Goal: Information Seeking & Learning: Learn about a topic

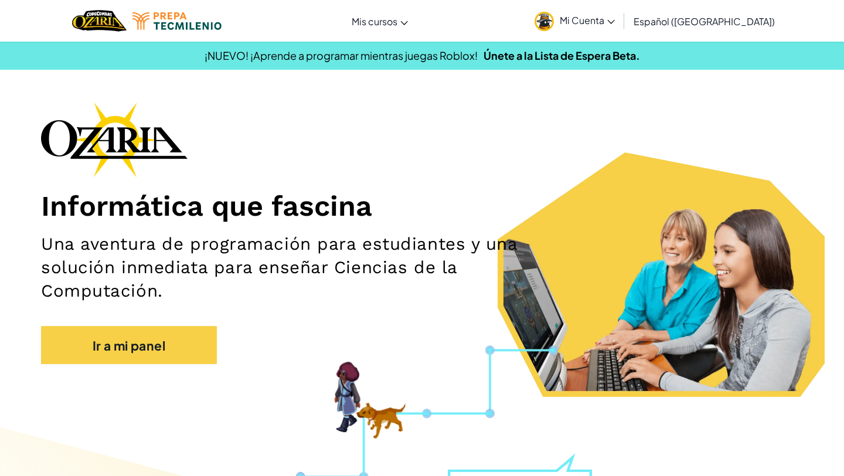
click at [604, 23] on font "Mi Cuenta" at bounding box center [582, 20] width 45 height 12
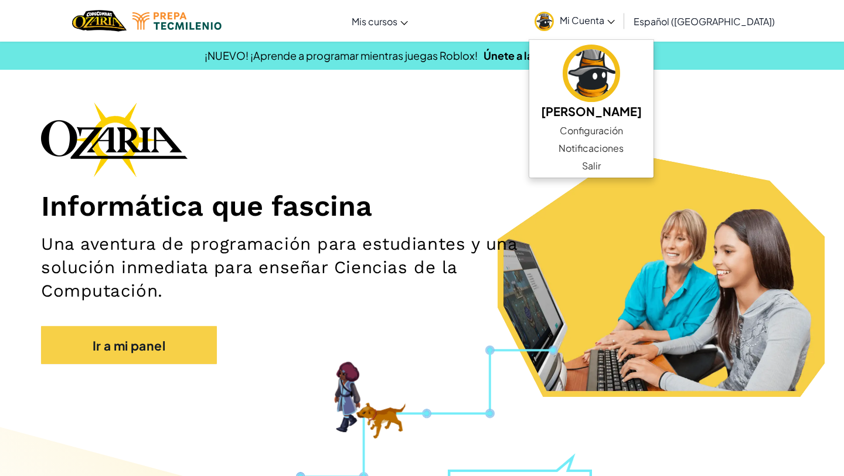
click at [495, 119] on div "Informática que fascina Una aventura de programación para estudiantes y una sol…" at bounding box center [422, 239] width 762 height 274
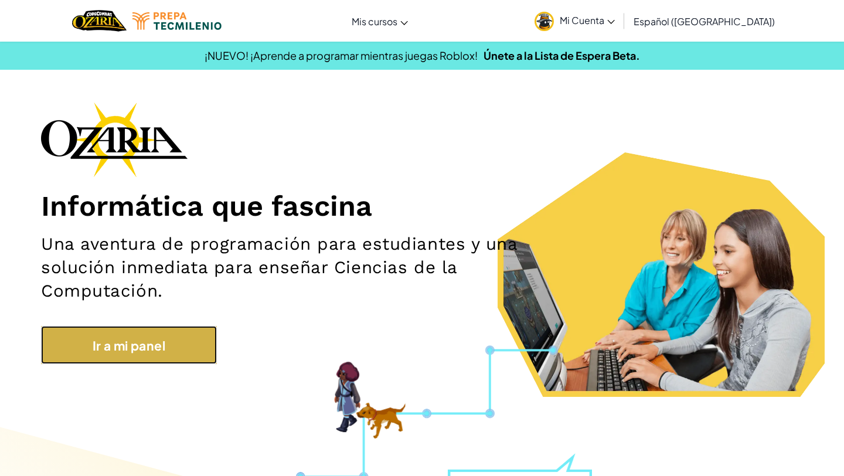
click at [196, 331] on link "Ir a mi panel" at bounding box center [129, 345] width 176 height 38
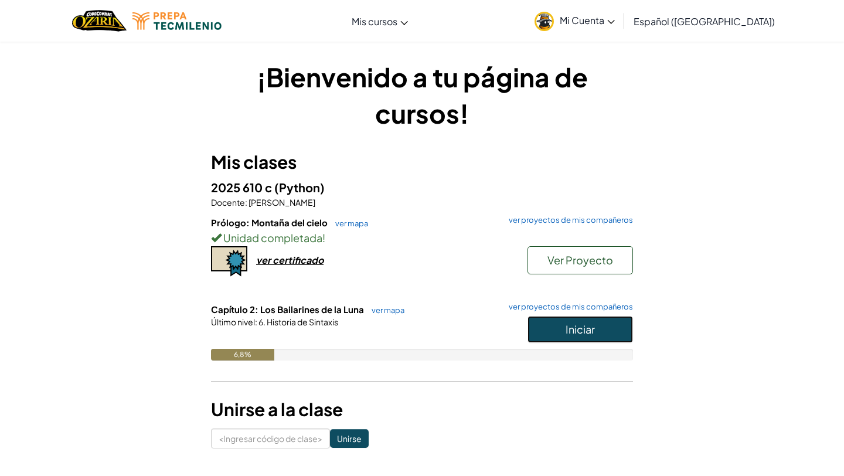
click at [597, 327] on button "Iniciar" at bounding box center [581, 329] width 106 height 27
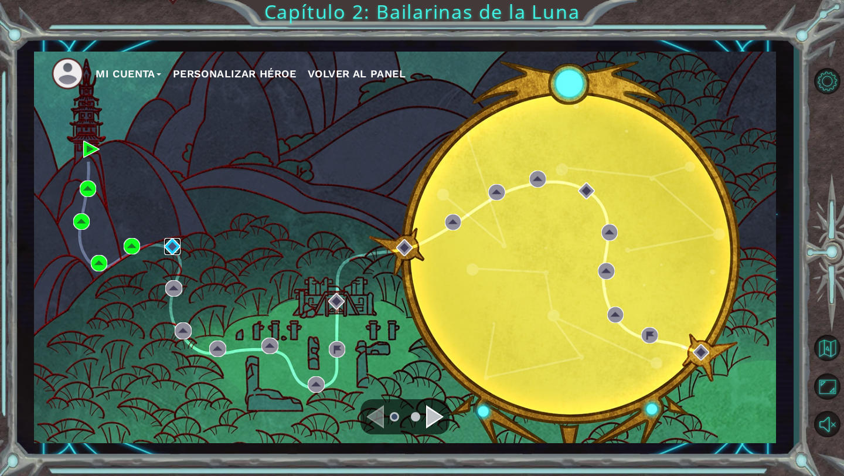
click at [171, 248] on img at bounding box center [172, 246] width 16 height 16
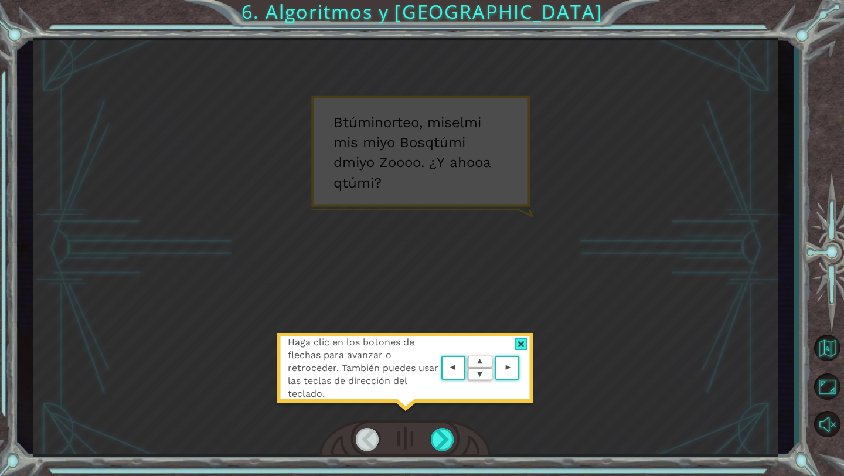
click at [523, 346] on div at bounding box center [521, 344] width 13 height 12
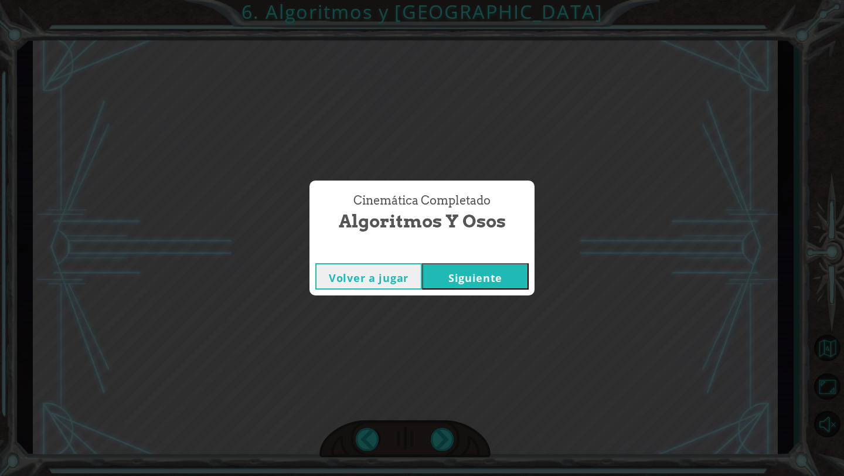
click at [501, 279] on font "Siguiente" at bounding box center [475, 278] width 54 height 14
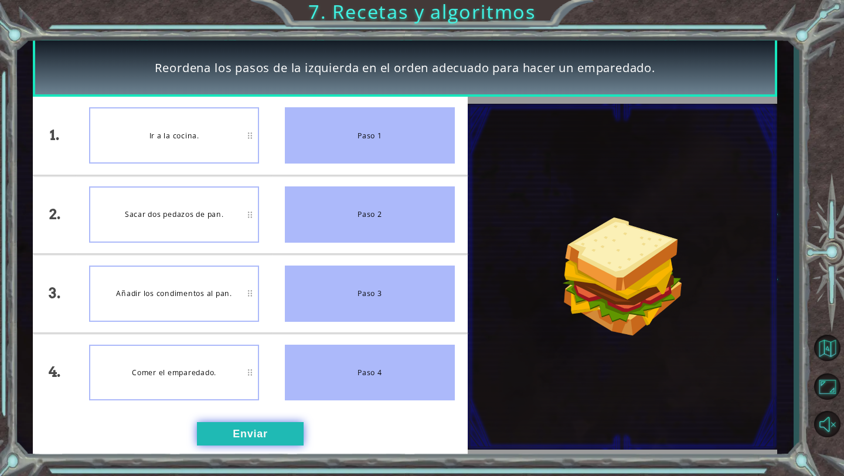
click at [247, 441] on button "Enviar" at bounding box center [250, 433] width 107 height 23
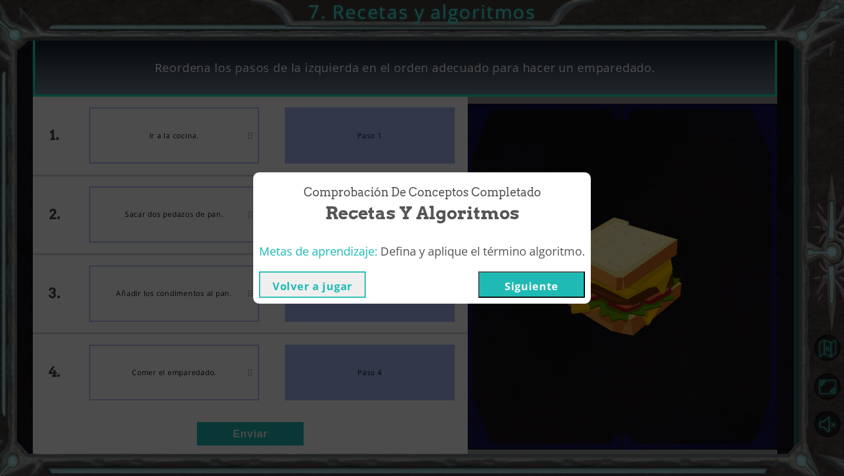
click at [510, 290] on font "Siguiente" at bounding box center [532, 286] width 54 height 14
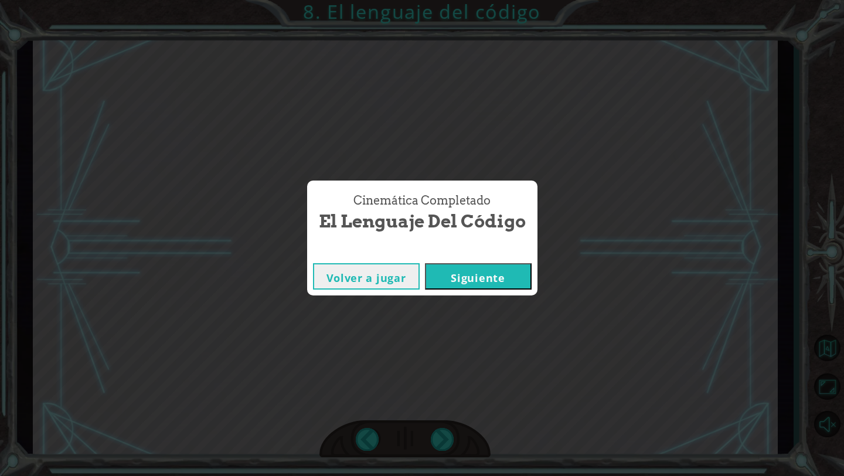
click at [487, 277] on font "Siguiente" at bounding box center [478, 278] width 54 height 14
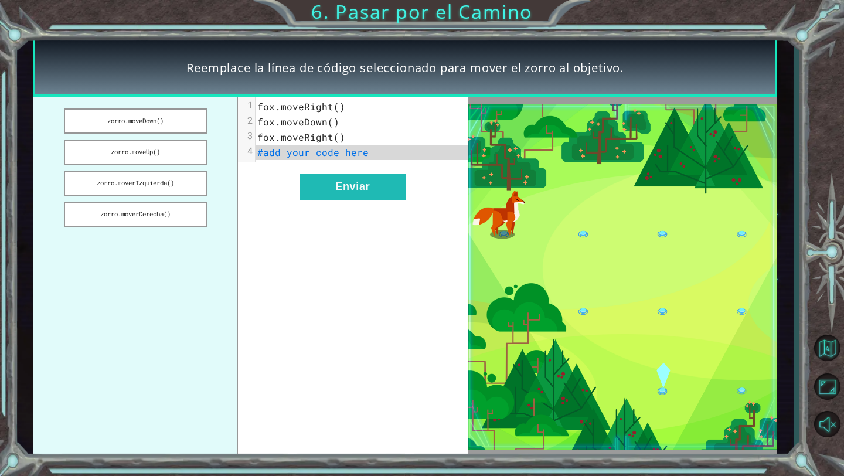
drag, startPoint x: 149, startPoint y: 211, endPoint x: 163, endPoint y: 71, distance: 140.8
click at [163, 69] on div "Reemplace la línea de código seleccionado para mover el zorro al objetivo. zorr…" at bounding box center [405, 247] width 745 height 419
click at [167, 210] on font "zorro.moverDerecha()" at bounding box center [135, 214] width 70 height 8
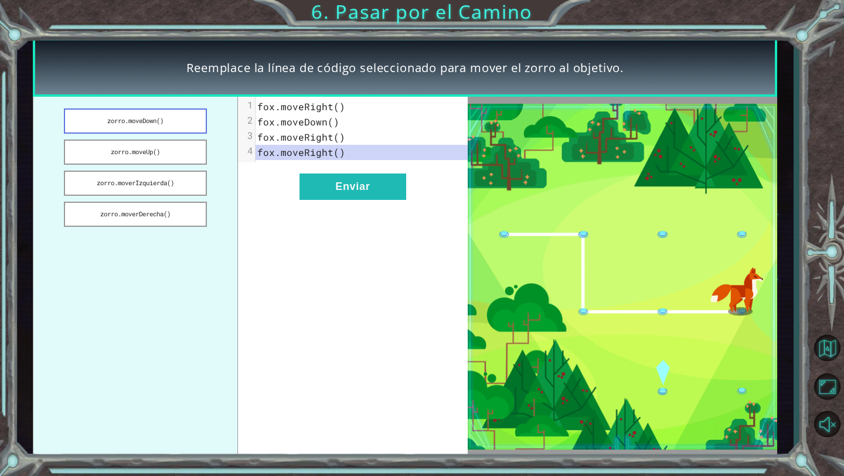
click at [174, 127] on button "zorro.moveDown()" at bounding box center [135, 120] width 142 height 25
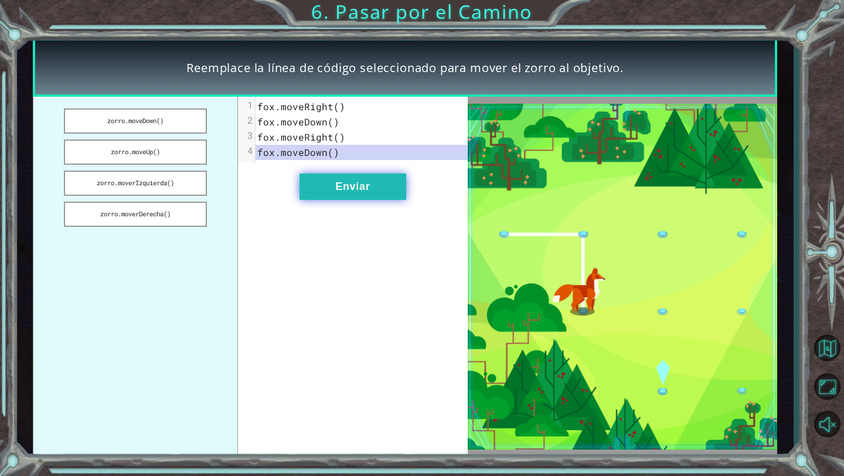
click at [338, 196] on button "Enviar" at bounding box center [353, 187] width 107 height 26
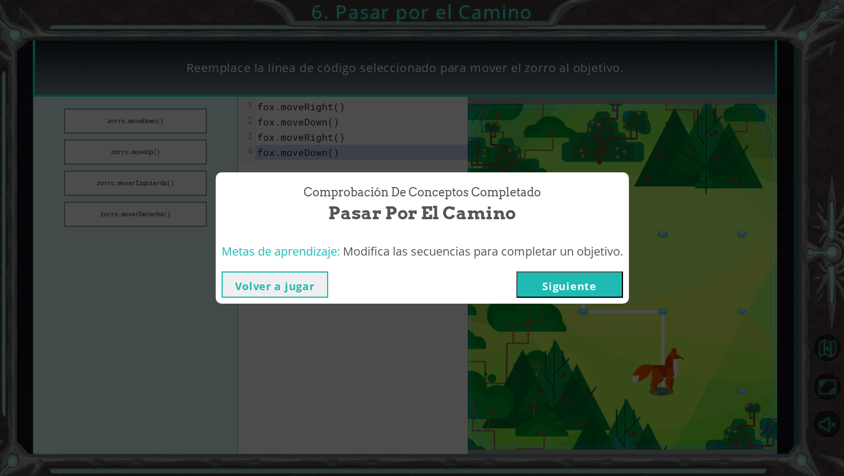
click at [545, 282] on button "Siguiente" at bounding box center [569, 284] width 107 height 26
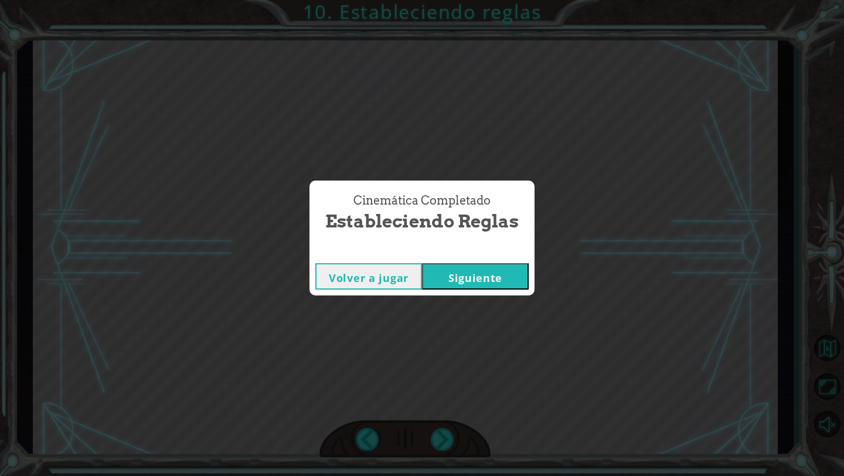
click at [493, 272] on font "Siguiente" at bounding box center [475, 278] width 54 height 14
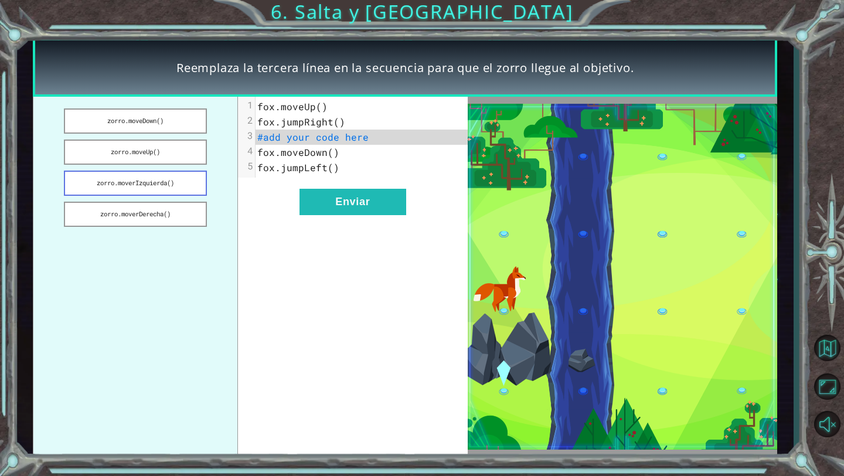
click at [155, 188] on button "zorro.moverIzquierda()" at bounding box center [135, 183] width 142 height 25
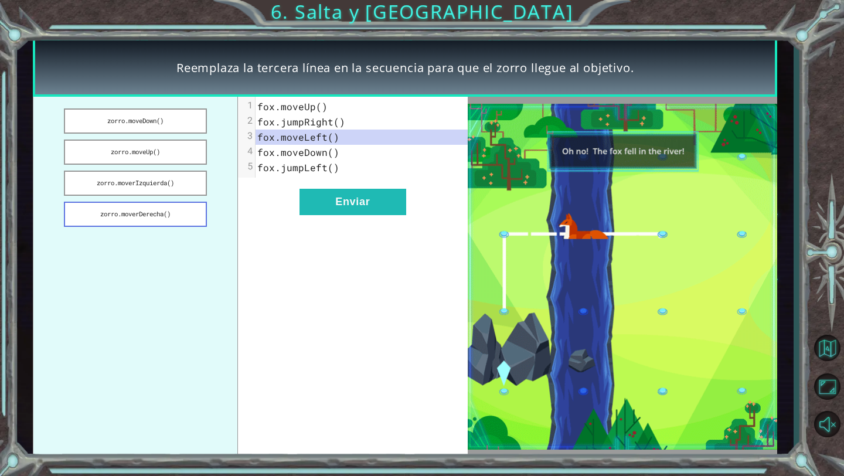
click at [159, 215] on font "zorro.moverDerecha()" at bounding box center [135, 214] width 70 height 8
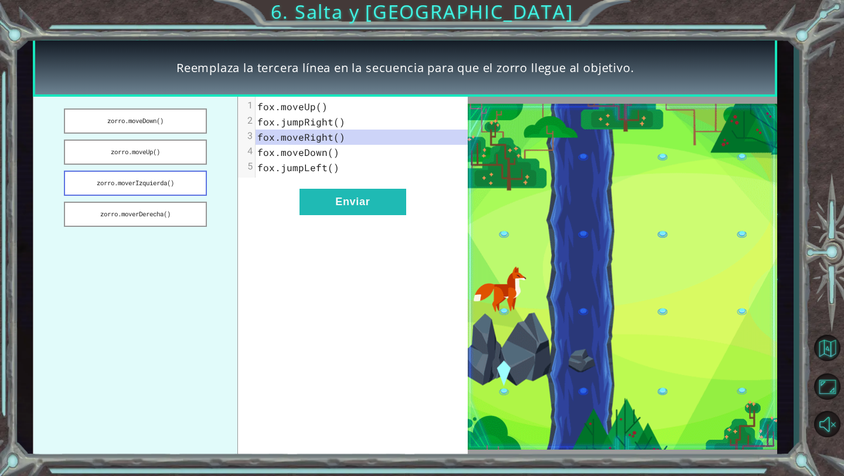
click at [163, 179] on font "zorro.moverIzquierda()" at bounding box center [135, 183] width 77 height 8
click at [172, 162] on button "zorro.moveUp()" at bounding box center [135, 152] width 142 height 25
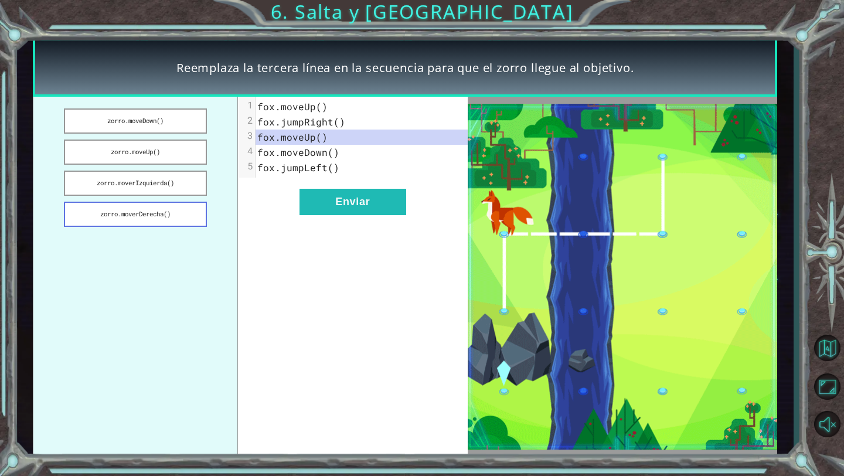
click at [171, 213] on font "zorro.moverDerecha()" at bounding box center [135, 214] width 70 height 8
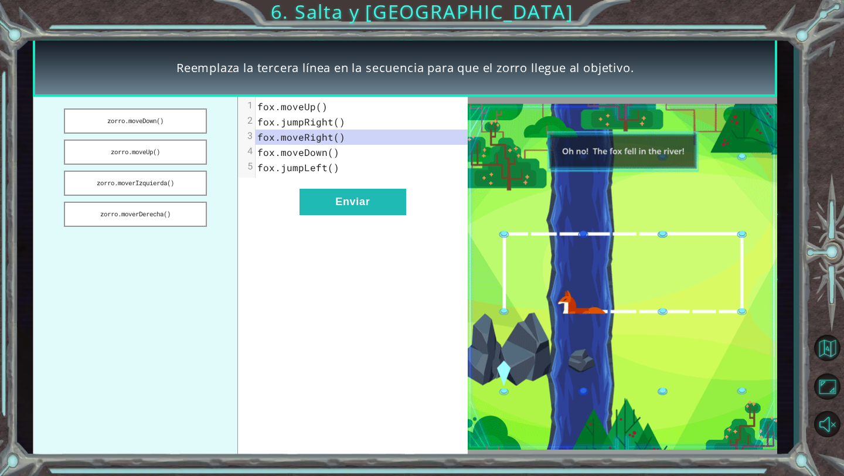
click at [275, 178] on div "xxxxxxxxxx 5 1 [PERSON_NAME].moveUp() 2 [PERSON_NAME].jumpRight() 3 [PERSON_NAM…" at bounding box center [353, 277] width 230 height 360
click at [344, 164] on pre "fox.jumpLeft()" at bounding box center [362, 167] width 212 height 15
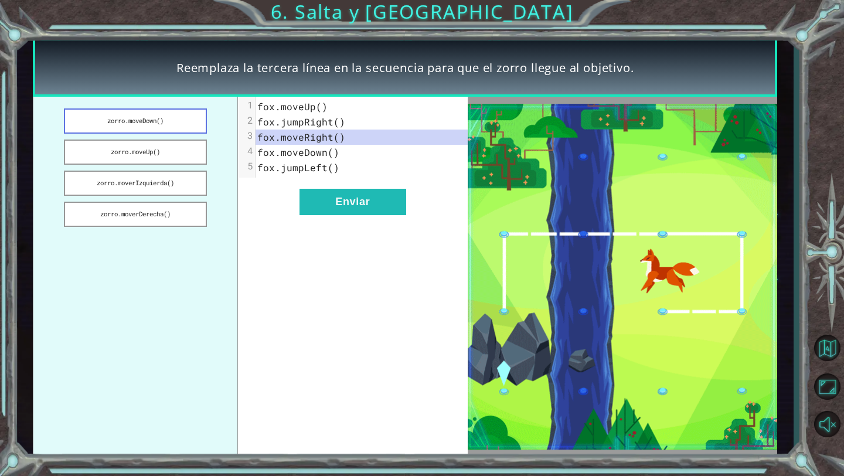
click at [167, 114] on button "zorro.moveDown()" at bounding box center [135, 120] width 142 height 25
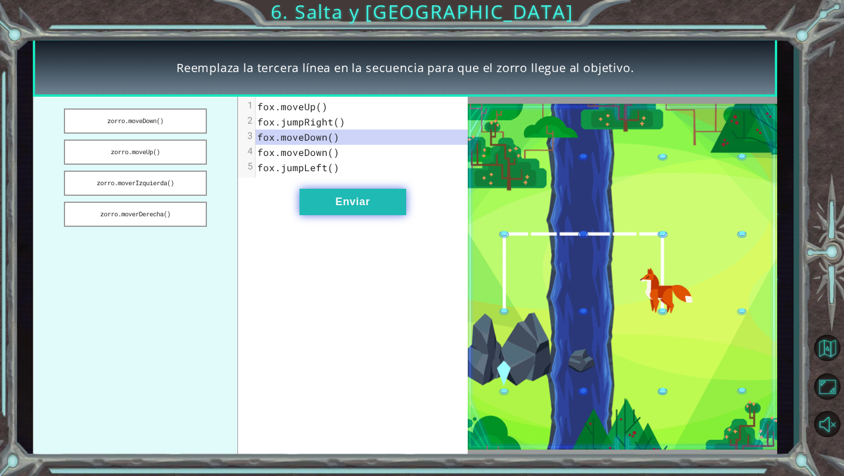
click at [338, 205] on font "Enviar" at bounding box center [352, 202] width 35 height 12
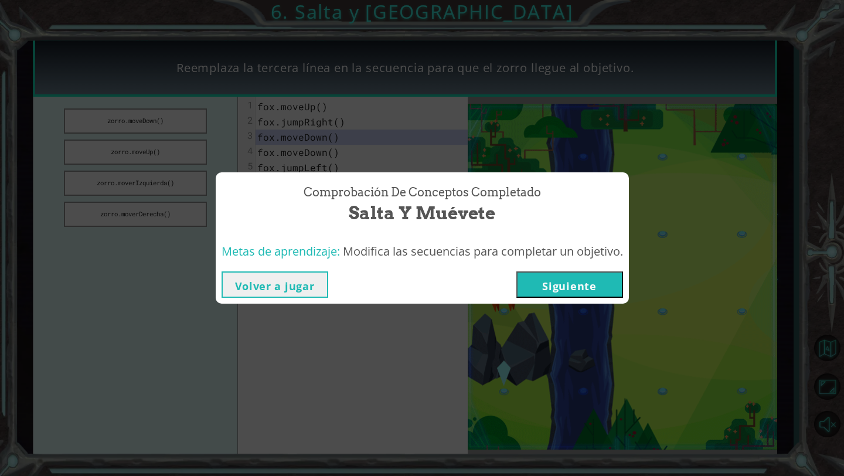
click at [578, 289] on font "Siguiente" at bounding box center [569, 286] width 54 height 14
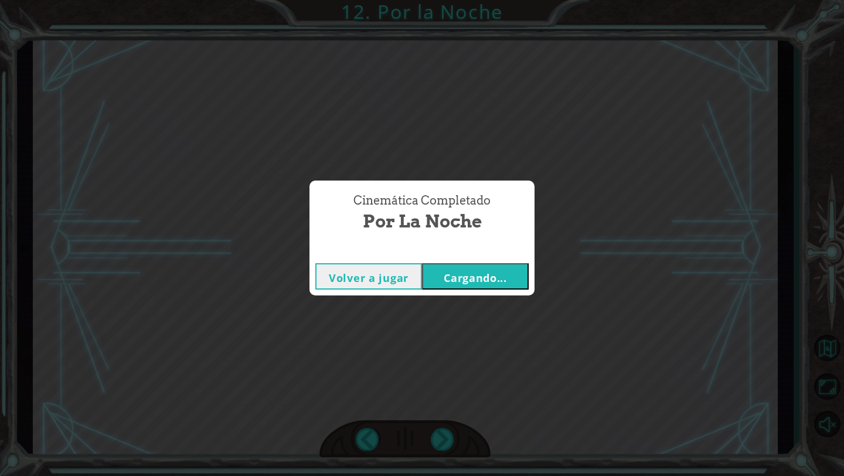
click at [521, 282] on button "Cargando..." at bounding box center [475, 276] width 107 height 26
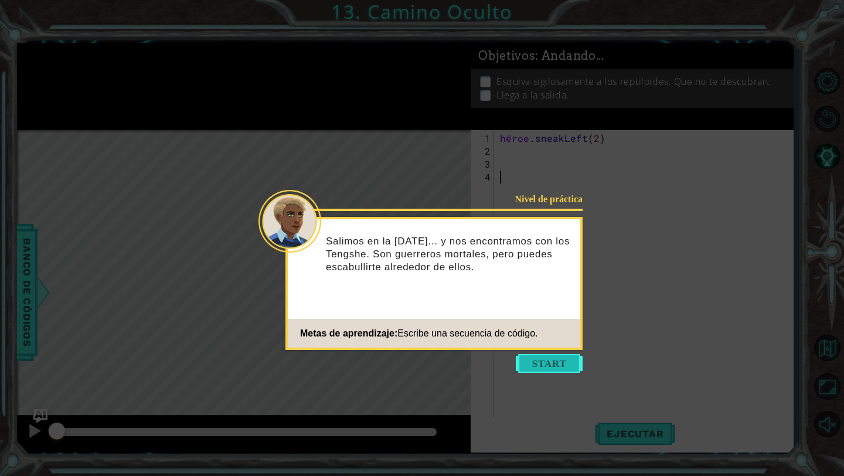
click at [536, 363] on button "Comenzar" at bounding box center [549, 363] width 67 height 19
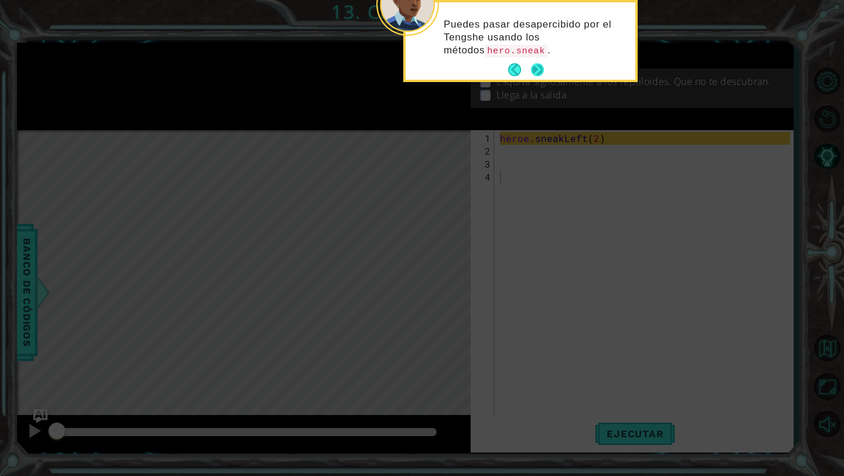
click at [533, 72] on button "Próximo" at bounding box center [537, 69] width 13 height 13
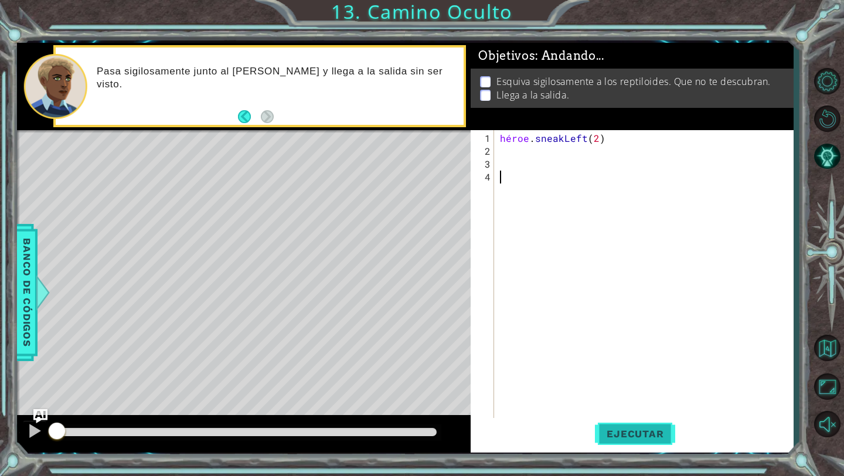
click at [663, 428] on font "Ejecutar" at bounding box center [635, 434] width 57 height 12
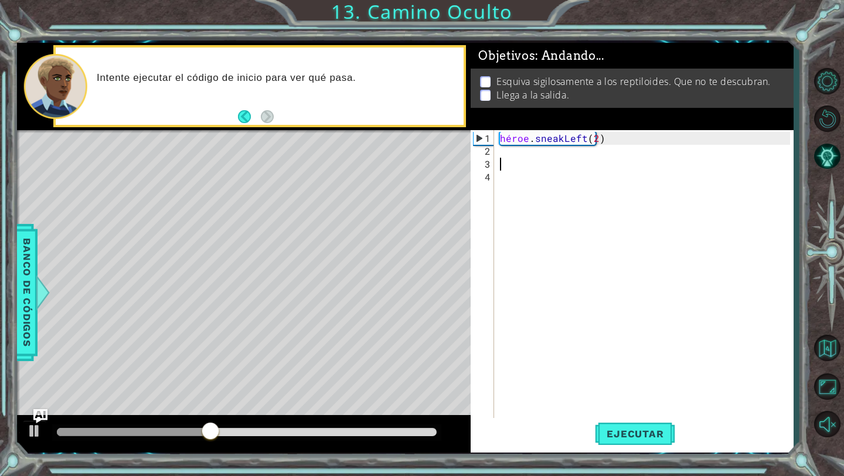
click at [512, 159] on div "héroe . sneakLeft ( 2 )" at bounding box center [647, 293] width 298 height 322
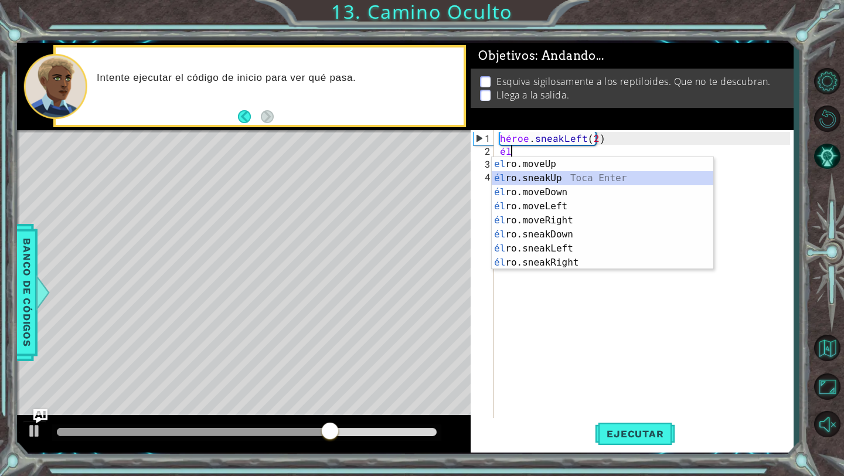
click at [549, 175] on div "el ro.moveUp Toca entrar él ro.sneakUp Toca Enter él ro.moveDown Toca Enter él …" at bounding box center [603, 227] width 222 height 141
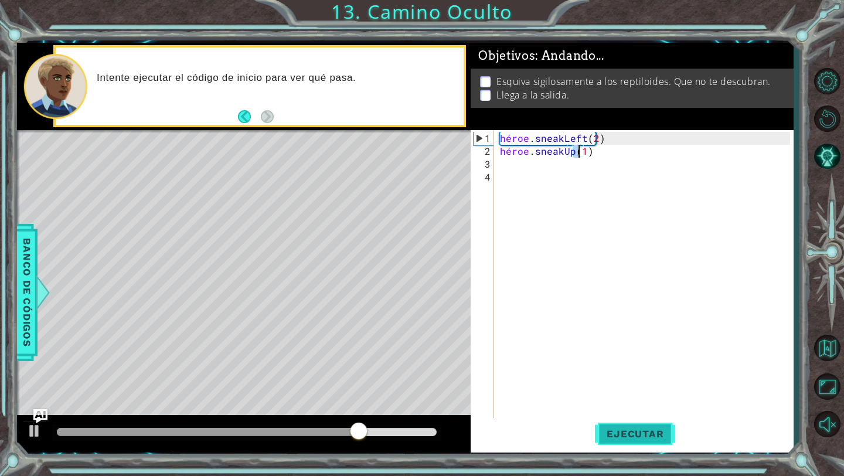
type textarea "hero.sneakUp(1)"
click at [630, 440] on button "Ejecutar" at bounding box center [635, 434] width 80 height 32
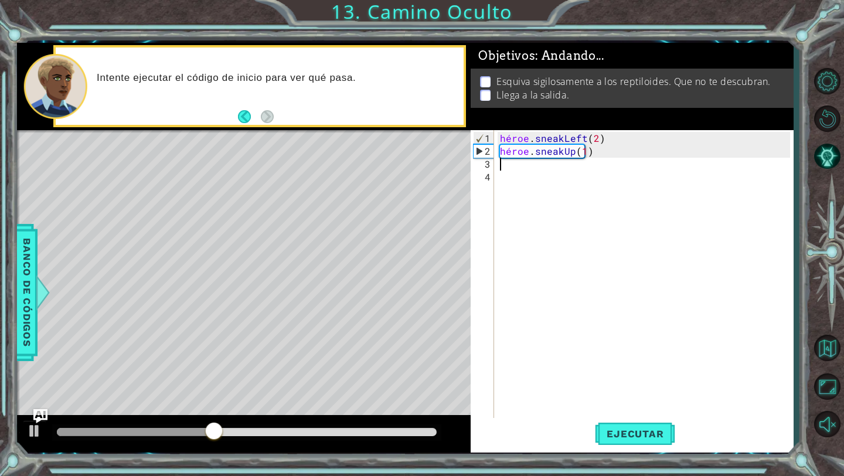
click at [608, 156] on div "héroe . sneakLeft ( 2 ) héroe . sneakUp ( 1 )" at bounding box center [647, 293] width 298 height 322
click at [609, 152] on div "héroe . sneakLeft ( 2 ) héroe . sneakUp ( 1 )" at bounding box center [647, 293] width 298 height 322
click at [607, 154] on div "héroe . sneakLeft ( 2 ) héroe . sneakUp ( 1 )" at bounding box center [644, 278] width 293 height 297
click at [607, 154] on div "héroe . sneakLeft ( 2 ) héroe . sneakUp ( 1 )" at bounding box center [647, 293] width 298 height 322
click at [607, 153] on div "héroe . sneakLeft ( 2 ) héroe . sneakUp ( 1 )" at bounding box center [647, 293] width 298 height 322
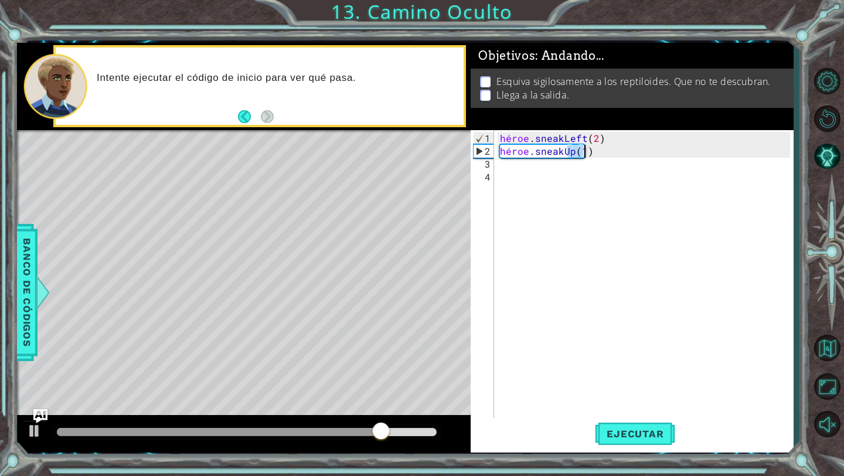
type textarea "hero.sneakUp(1)"
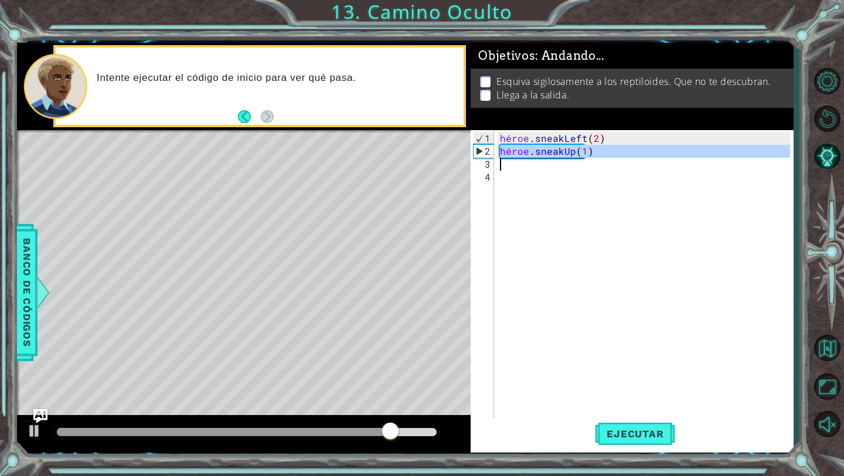
click at [607, 153] on div "héroe . sneakLeft ( 2 ) héroe . sneakUp ( 1 )" at bounding box center [647, 293] width 298 height 322
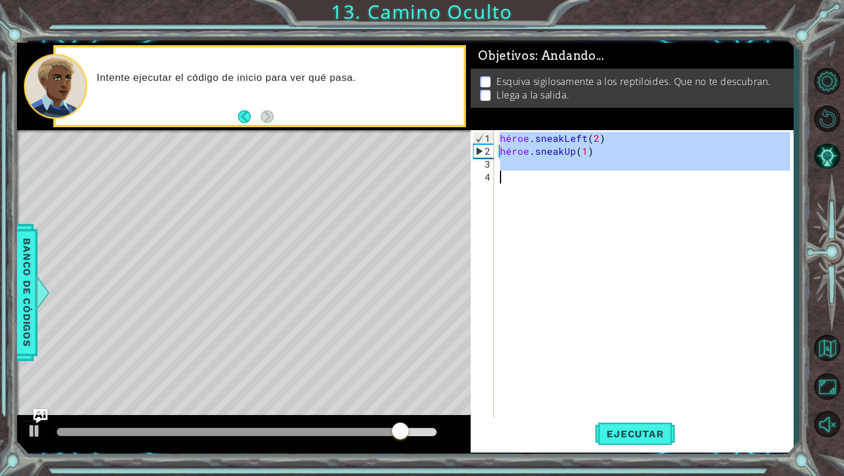
click at [603, 205] on div "héroe . sneakLeft ( 2 ) héroe . sneakUp ( 1 )" at bounding box center [647, 293] width 298 height 322
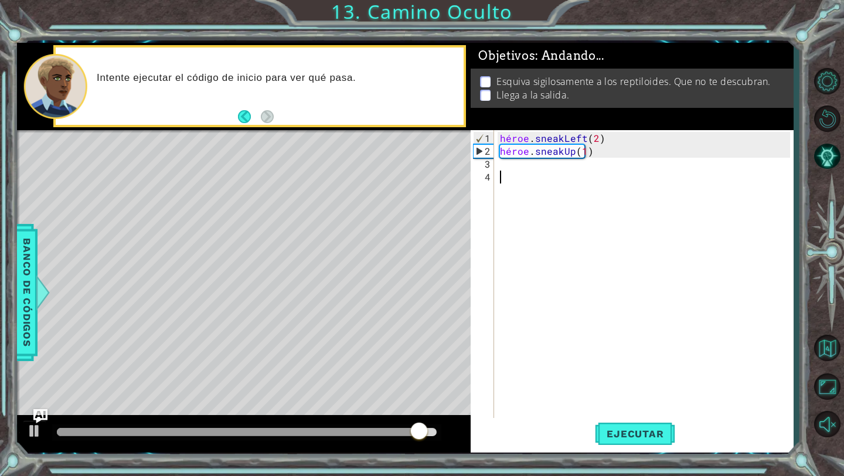
click at [599, 162] on div "héroe . sneakLeft ( 2 ) héroe . sneakUp ( 1 )" at bounding box center [647, 293] width 298 height 322
click at [599, 206] on div "héroe . sneakLeft ( 2 ) héroe . sneakUp ( 1 )" at bounding box center [647, 293] width 298 height 322
click at [610, 154] on div "héroe . sneakLeft ( 2 ) héroe . sneakUp ( 1 )" at bounding box center [647, 293] width 298 height 322
type textarea "hero.sneakUp(1)"
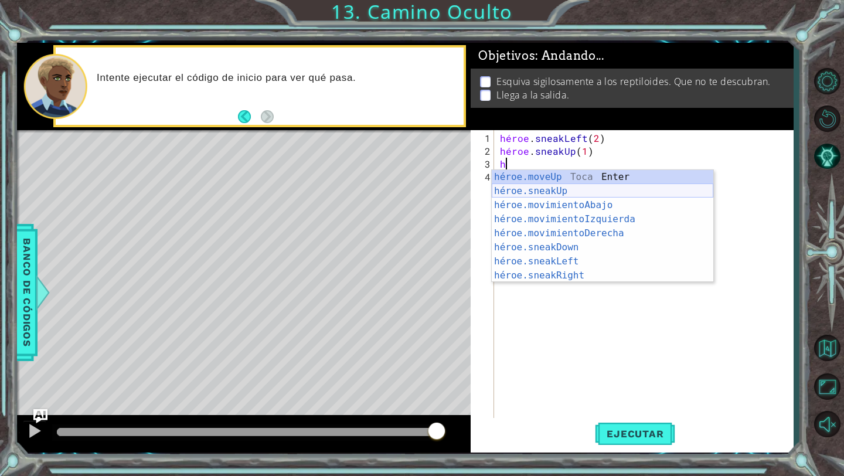
click at [623, 191] on div "héroe.moveUp Toca Enter héroe.sneakUp ​ Toca Enter héroe.movimientoAbajo ​ Toca…" at bounding box center [603, 240] width 222 height 141
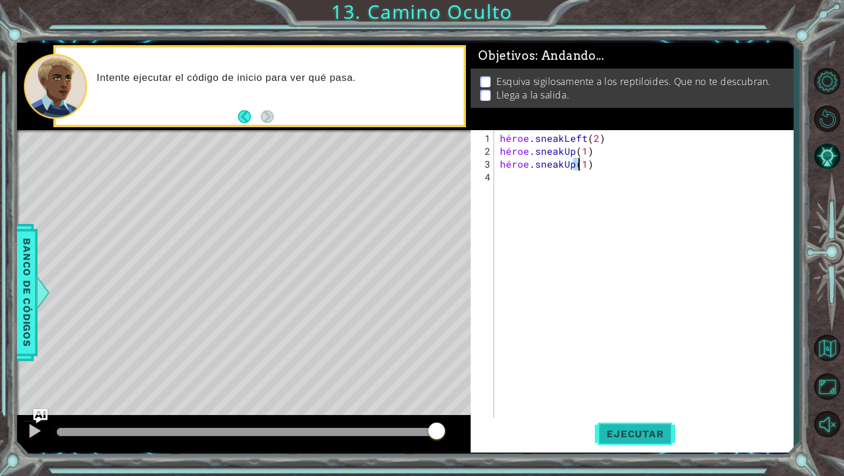
type textarea "hero.sneakUp(1)"
click at [606, 433] on span "Ejecutar" at bounding box center [635, 434] width 80 height 12
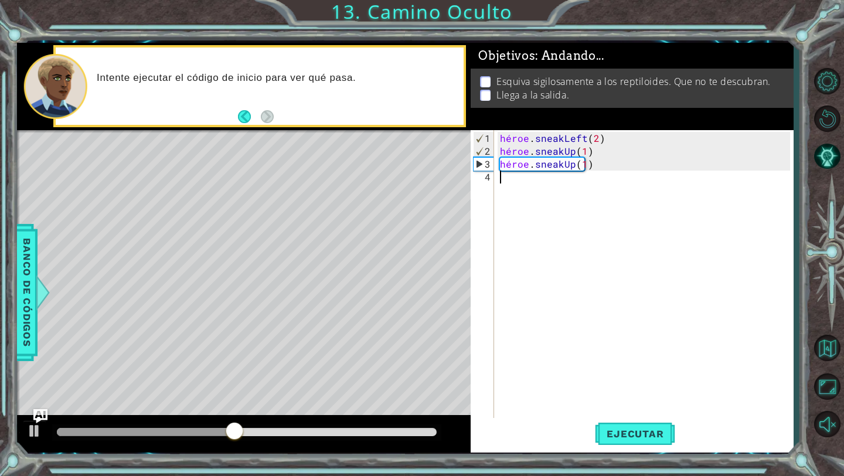
click at [509, 186] on div "héroe . sneakLeft ( 2 ) héroe . sneakUp ( 1 ) héroe . sneakUp ( 1 )" at bounding box center [647, 293] width 298 height 322
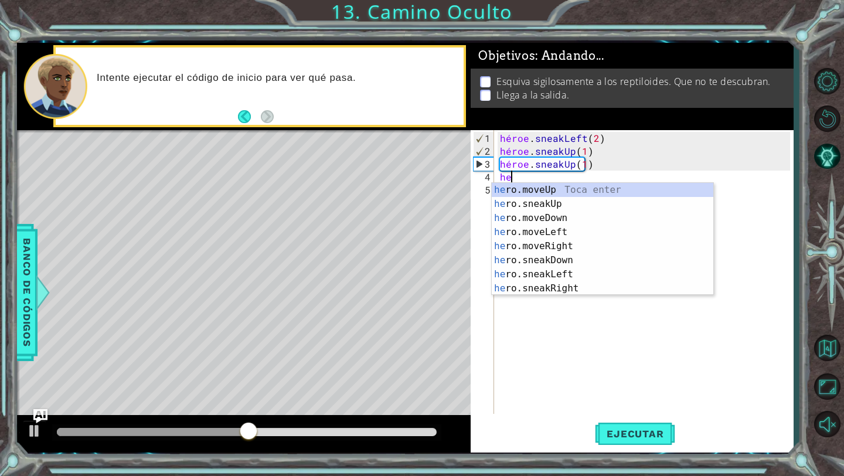
scroll to position [0, 1]
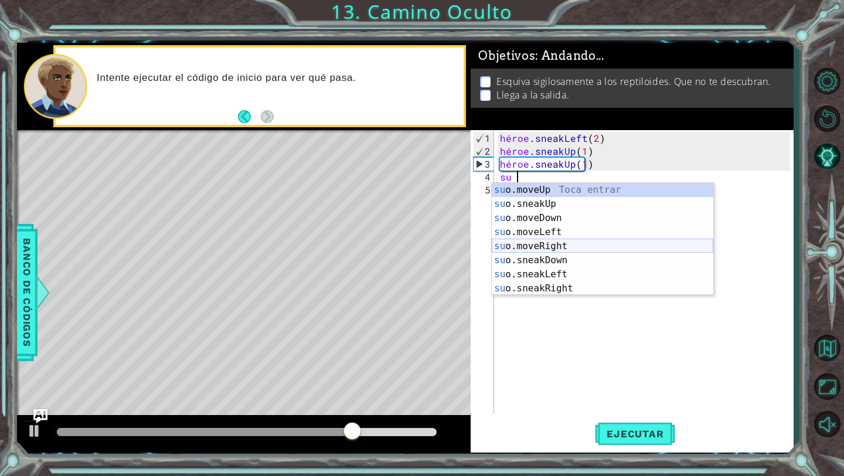
click at [542, 244] on div "su o.moveUp Toca entrar su o.sneakUp Toca Enter su o.moveDown Toca Enter su o.m…" at bounding box center [603, 253] width 222 height 141
type textarea "hero.moveRight(1)"
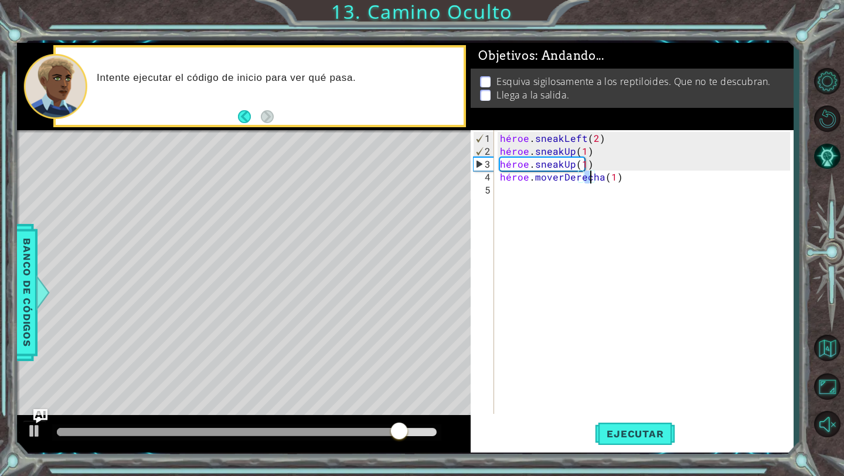
click at [522, 192] on div "héroe . sneakLeft ( 2 ) héroe . sneakUp ( 1 ) héroe . sneakUp ( 1 ) héroe . mov…" at bounding box center [647, 287] width 298 height 310
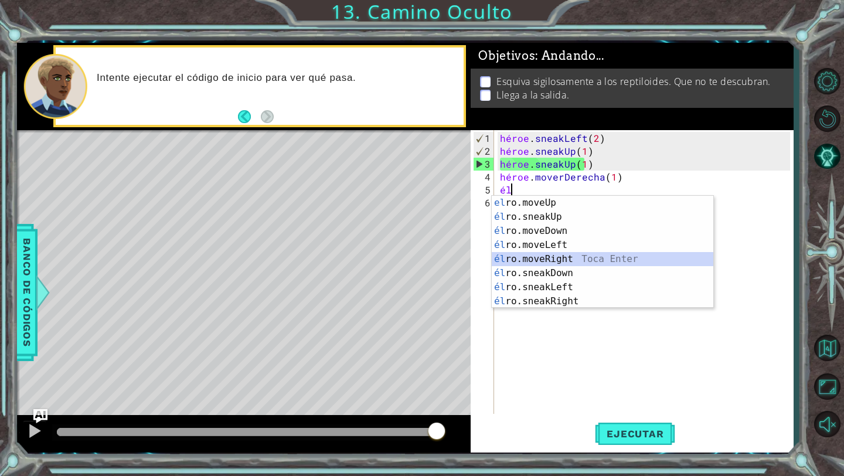
click at [558, 255] on div "el ro.moveUp Toca entrar él ro.sneakUp Toca Enter él ro.moveDown Toca Enter él …" at bounding box center [603, 266] width 222 height 141
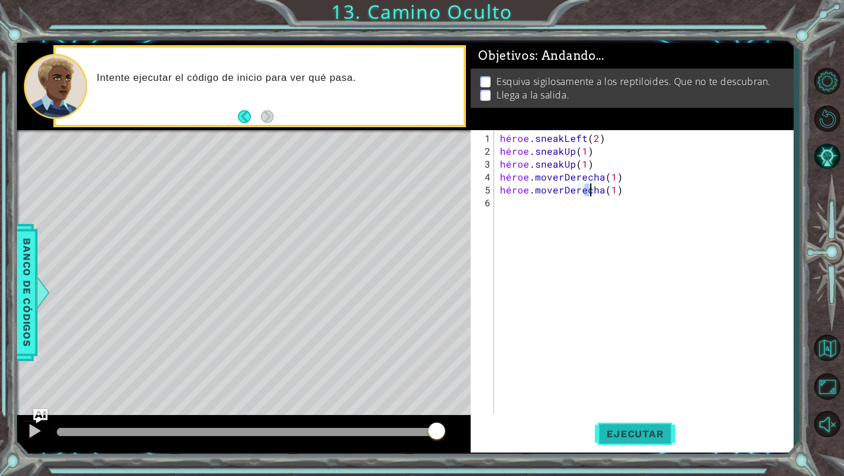
click at [647, 438] on font "Ejecutar" at bounding box center [635, 434] width 57 height 12
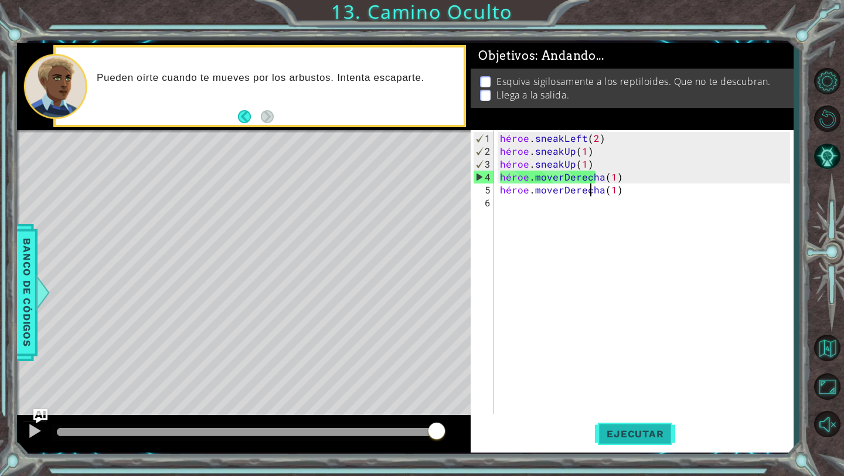
click at [631, 432] on font "Ejecutar" at bounding box center [635, 434] width 57 height 12
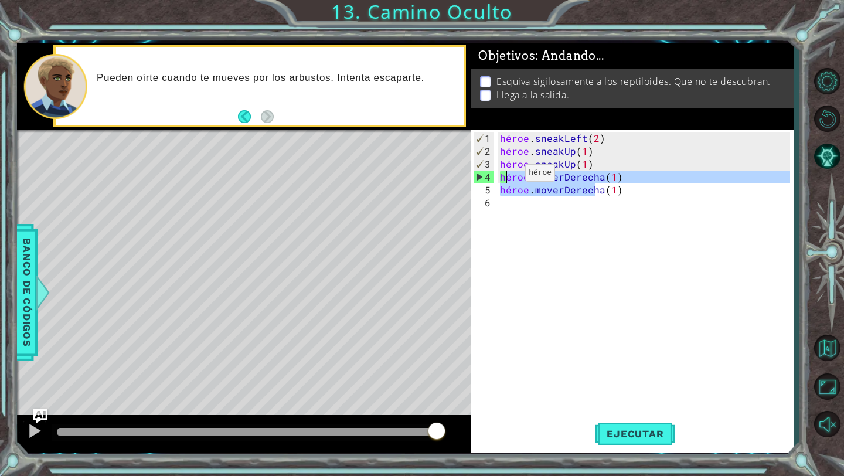
drag, startPoint x: 651, startPoint y: 193, endPoint x: 505, endPoint y: 177, distance: 146.8
click at [505, 177] on div "héroe . sneakLeft ( 2 ) héroe . sneakUp ( 1 ) héroe . sneakUp ( 1 ) héroe . mov…" at bounding box center [647, 287] width 298 height 310
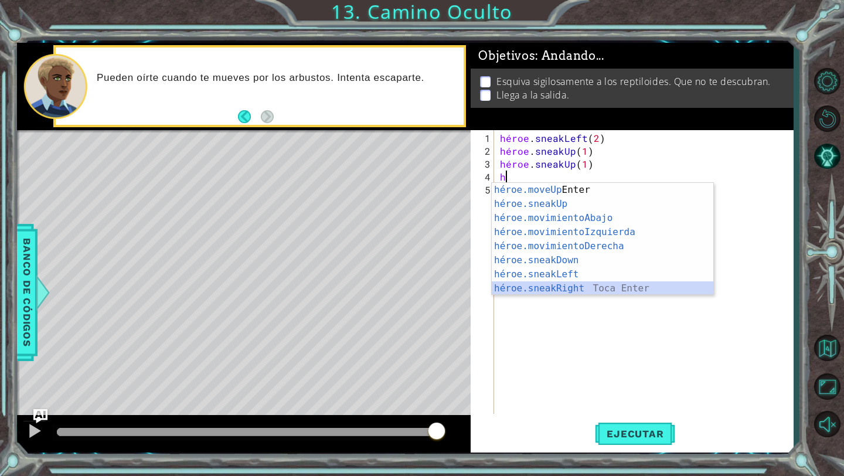
click at [555, 290] on div "héroe.moveUp Toca Enter héroe.sneakUp ​ Toca Enter héroe.movimientoAbajo ​ Toca…" at bounding box center [603, 253] width 222 height 141
type textarea "hero.sneakRight(1)"
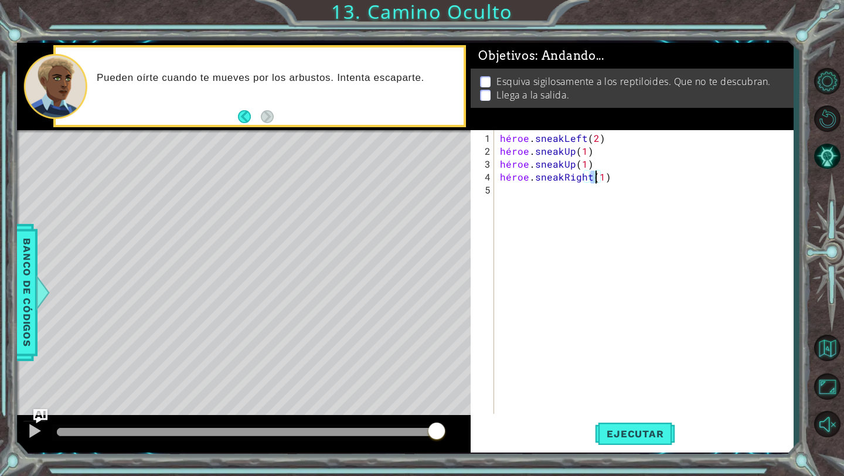
click at [519, 202] on div "héroe . sneakLeft ( 2 ) héroe . sneakUp ( 1 ) héroe . sneakUp ( 1 ) héroe . sne…" at bounding box center [647, 287] width 298 height 310
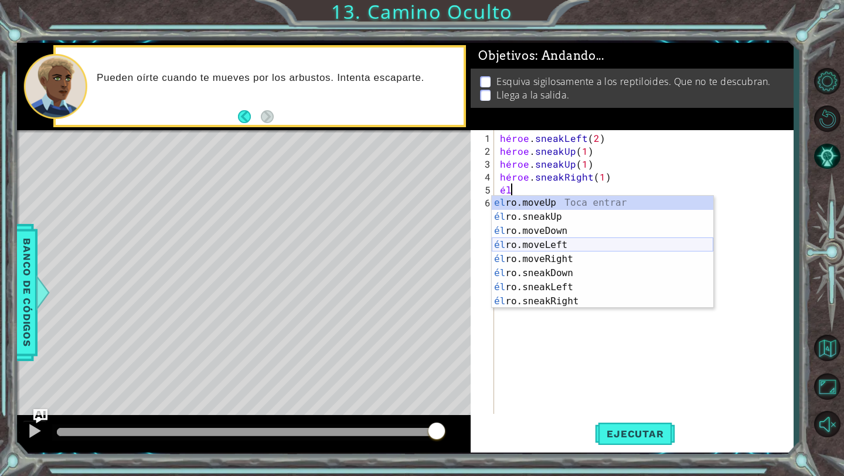
type textarea "h"
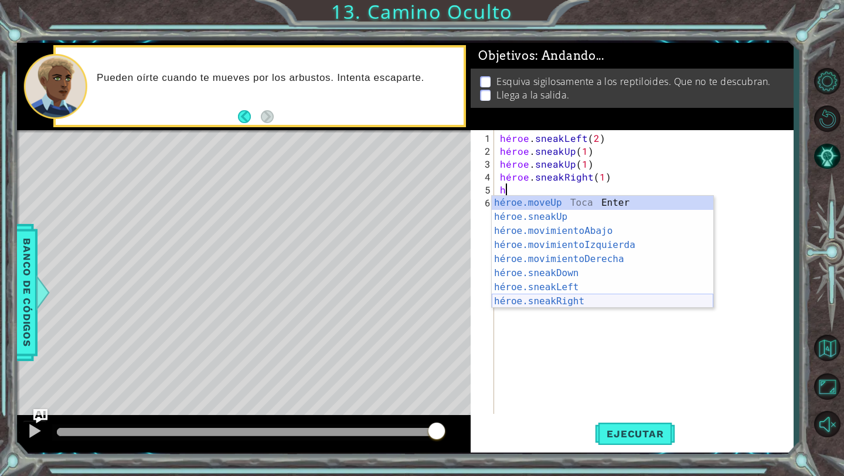
click at [584, 298] on div "héroe.moveUp Toca Enter héroe.sneakUp ​ Toca Enter héroe.movimientoAbajo ​ Toca…" at bounding box center [603, 266] width 222 height 141
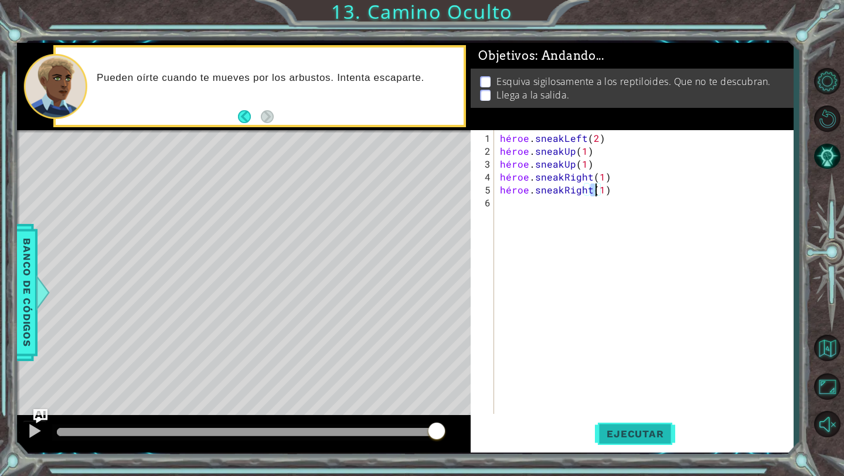
type textarea "hero.sneakRight(1)"
click at [618, 444] on button "Ejecutar" at bounding box center [635, 434] width 80 height 32
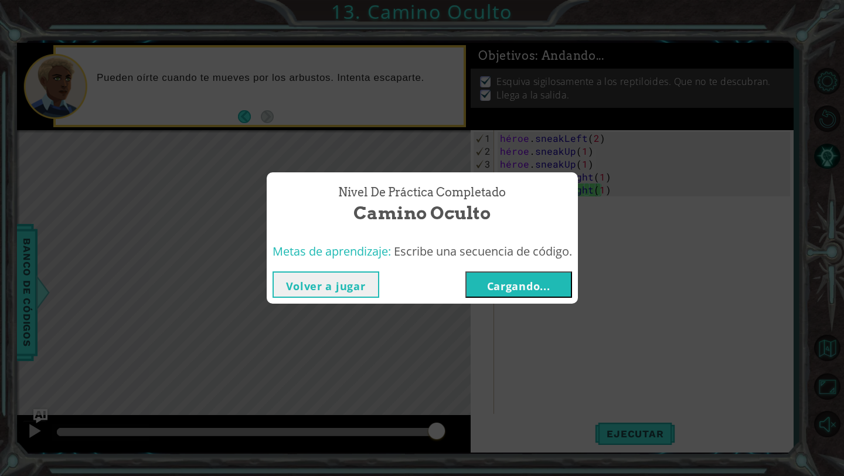
click at [526, 290] on font "Cargando..." at bounding box center [518, 286] width 63 height 14
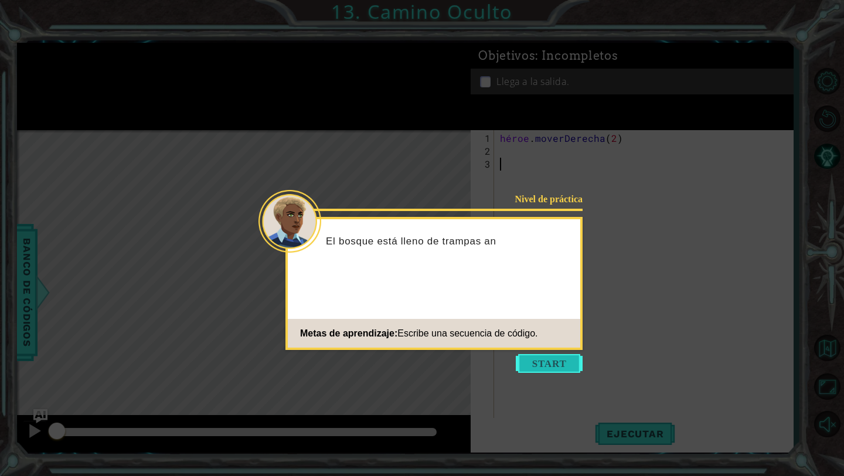
click at [535, 361] on button "Comenzar" at bounding box center [549, 363] width 67 height 19
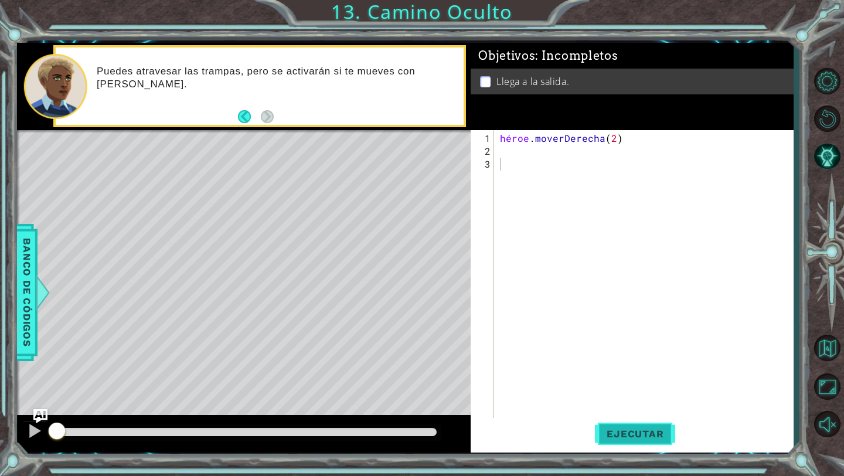
click at [616, 441] on button "Ejecutar" at bounding box center [635, 434] width 80 height 32
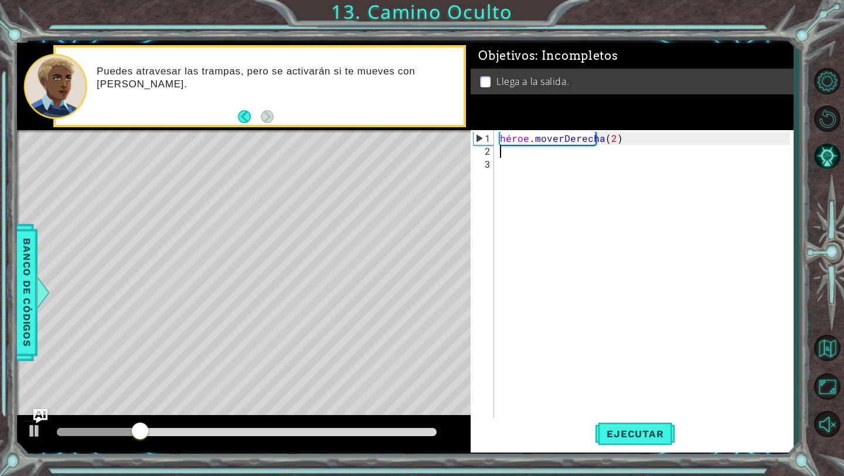
click at [504, 154] on div "héroe . moverDerecha ( 2 )" at bounding box center [647, 293] width 298 height 322
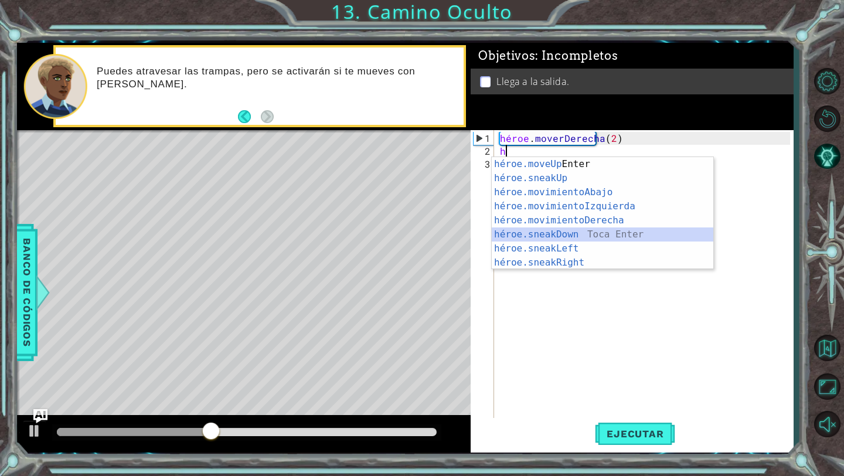
click at [518, 234] on div "héroe.moveUp Toca Enter héroe.sneakUp ​ Toca Enter héroe.movimientoAbajo ​ Toca…" at bounding box center [603, 227] width 222 height 141
type textarea "hero.sneakDown(1)"
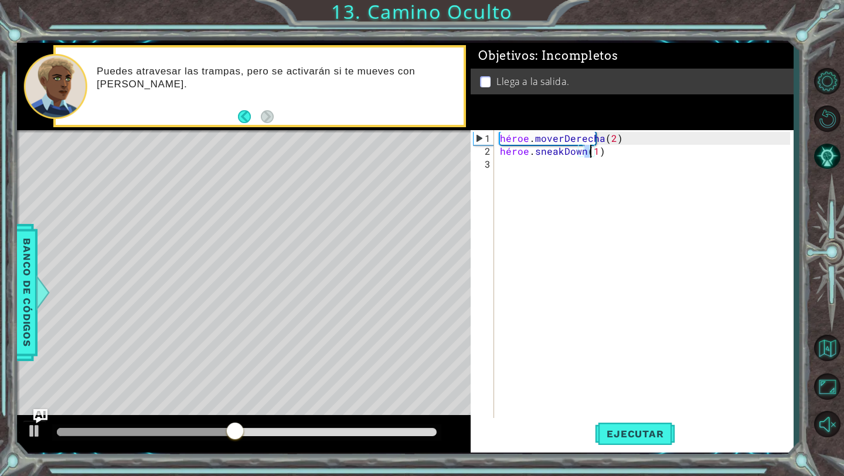
click at [508, 175] on div "héroe . moverDerecha ( 2 ) héroe . sneakDown ( 1 )" at bounding box center [647, 293] width 298 height 322
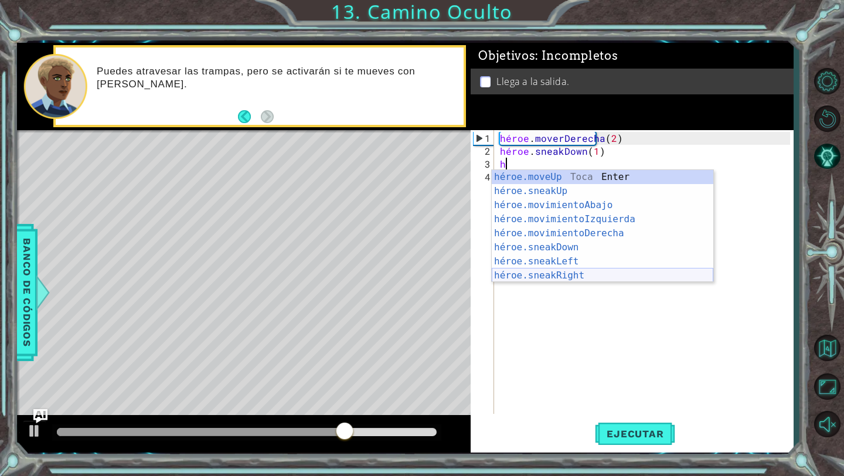
click at [563, 271] on div "héroe.moveUp Toca Enter héroe.sneakUp ​ Toca Enter héroe.movimientoAbajo ​ Toca…" at bounding box center [603, 240] width 222 height 141
type textarea "hero.sneakRight(1)"
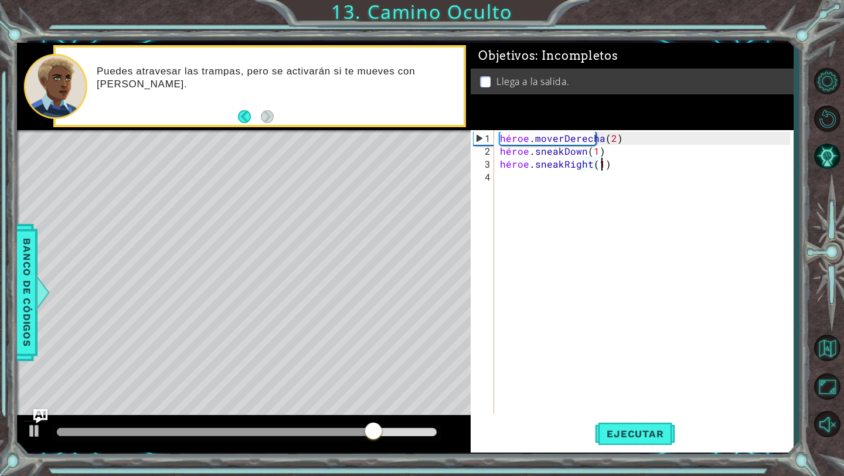
click at [621, 164] on div "héroe . moverDerecha ( 2 ) héroe . sneakDown ( 1 ) héroe . sneakRight ( 1 )" at bounding box center [647, 287] width 298 height 310
click at [623, 164] on div "héroe . moverDerecha ( 2 ) héroe . sneakDown ( 1 ) héroe . sneakRight ( 1 )" at bounding box center [647, 287] width 298 height 310
click at [539, 171] on div "héroe . moverDerecha ( 2 ) héroe . sneakDown ( 1 ) héroe . sneakRight ( 1 )" at bounding box center [647, 287] width 298 height 310
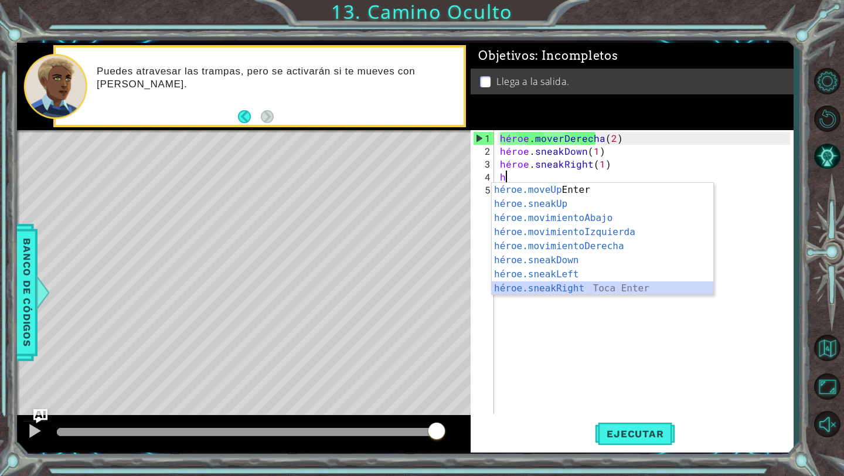
click at [565, 287] on div "héroe.moveUp Toca Enter héroe.sneakUp ​ Toca Enter héroe.movimientoAbajo ​ Toca…" at bounding box center [603, 253] width 222 height 141
type textarea "hero.sneakRight(1)"
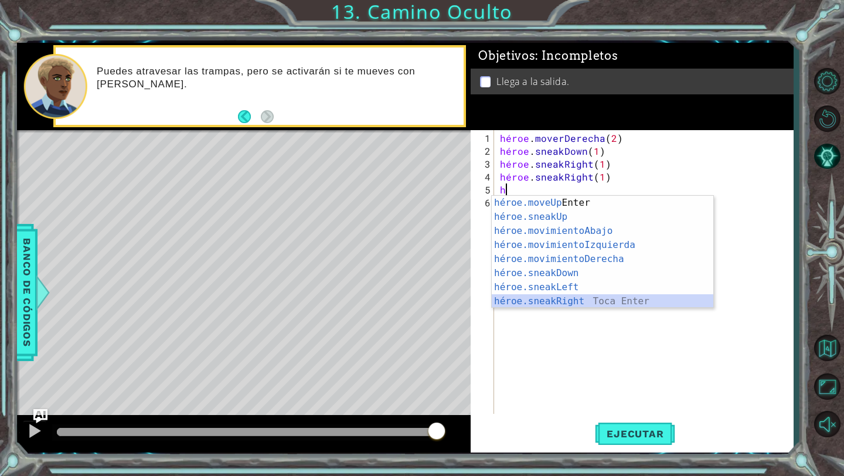
click at [576, 301] on div "héroe.moveUp Toca Enter héroe.sneakUp ​ Toca Enter héroe.movimientoAbajo ​ Toca…" at bounding box center [603, 266] width 222 height 141
type textarea "hero.sneakRight(1)"
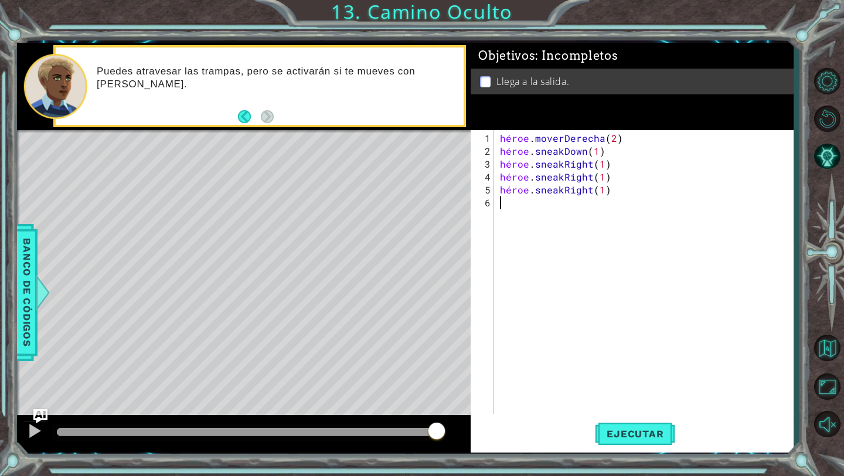
click at [602, 221] on div "héroe . moverDerecha ( 2 ) héroe . sneakDown ( 1 ) héroe . sneakRight ( 1 ) hér…" at bounding box center [647, 287] width 298 height 310
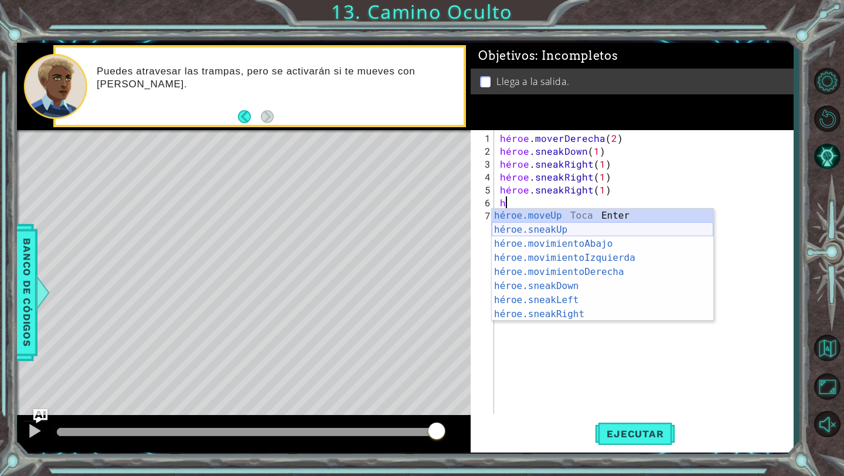
click at [562, 230] on div "héroe.moveUp Toca Enter héroe.sneakUp ​ Toca Enter héroe.movimientoAbajo ​ Toca…" at bounding box center [603, 279] width 222 height 141
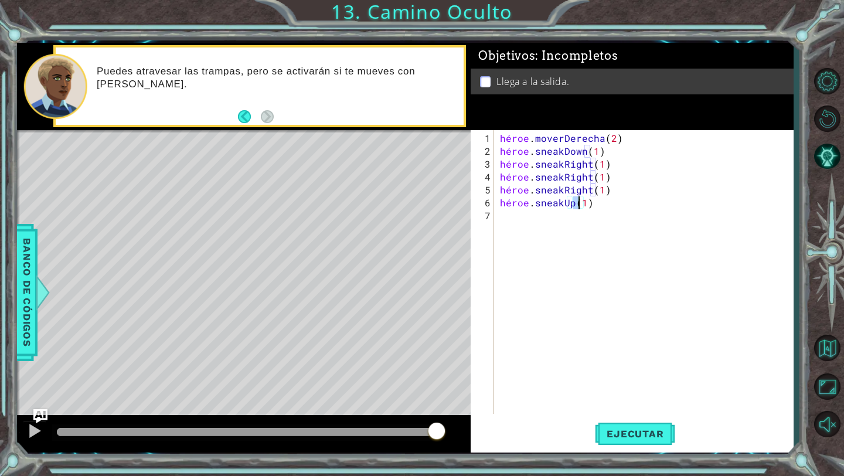
click at [515, 222] on div "héroe . moverDerecha ( 2 ) héroe . sneakDown ( 1 ) héroe . sneakRight ( 1 ) hér…" at bounding box center [647, 287] width 298 height 310
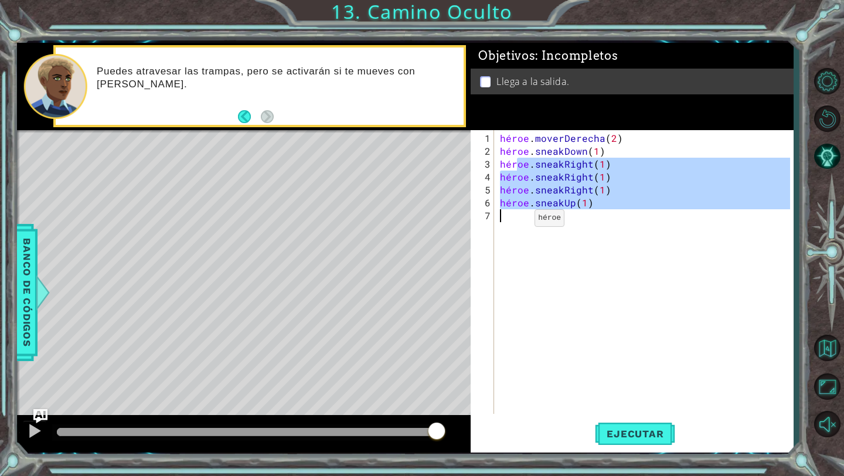
type textarea "herh"
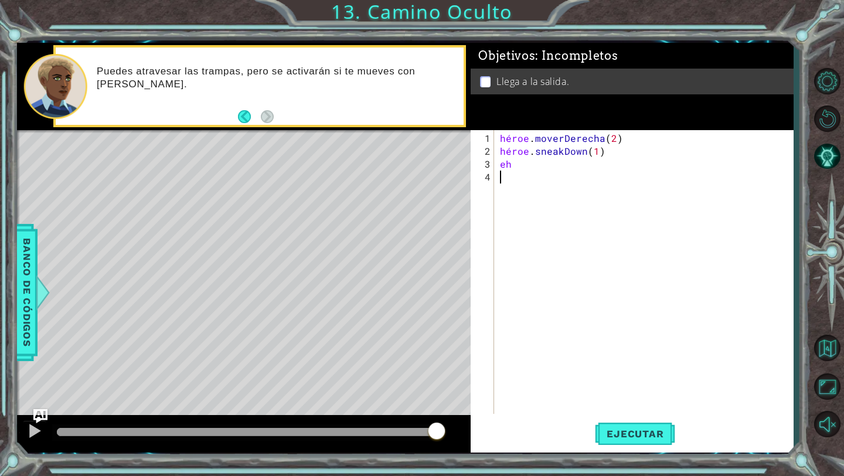
click at [545, 230] on div "héroe . moverDerecha ( 2 ) héroe . sneakDown ( 1 ) eh" at bounding box center [647, 287] width 298 height 310
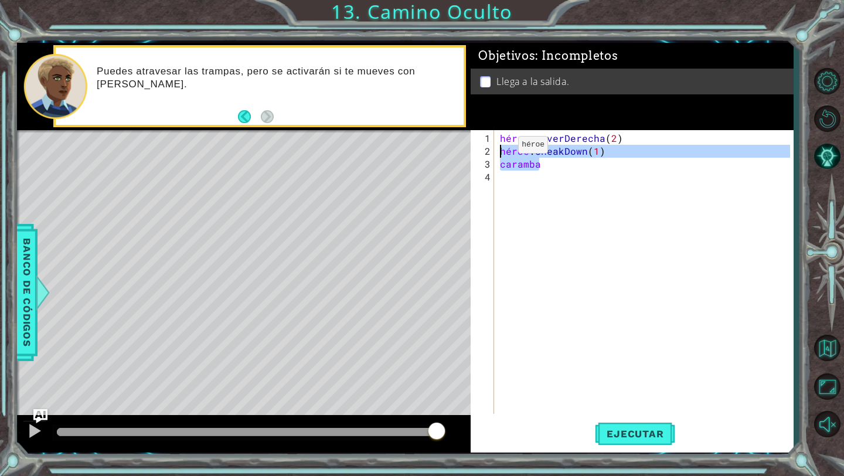
drag, startPoint x: 556, startPoint y: 166, endPoint x: 497, endPoint y: 151, distance: 61.3
click at [497, 151] on div "herhzzz 1 2 3 4 héroe . moverDerecha ( 2 ) héroe . sneakDown ( 1 ) caramba [DEM…" at bounding box center [630, 272] width 319 height 284
click at [498, 152] on div "héroe . moverDerecha ( 2 ) héroe . sneakDown ( 1 ) caramba" at bounding box center [647, 287] width 298 height 310
drag, startPoint x: 544, startPoint y: 164, endPoint x: 503, endPoint y: 163, distance: 41.0
click at [503, 163] on div "héroe . moverDerecha ( 2 ) héroe . sneakDown ( 1 ) caramba" at bounding box center [647, 287] width 298 height 310
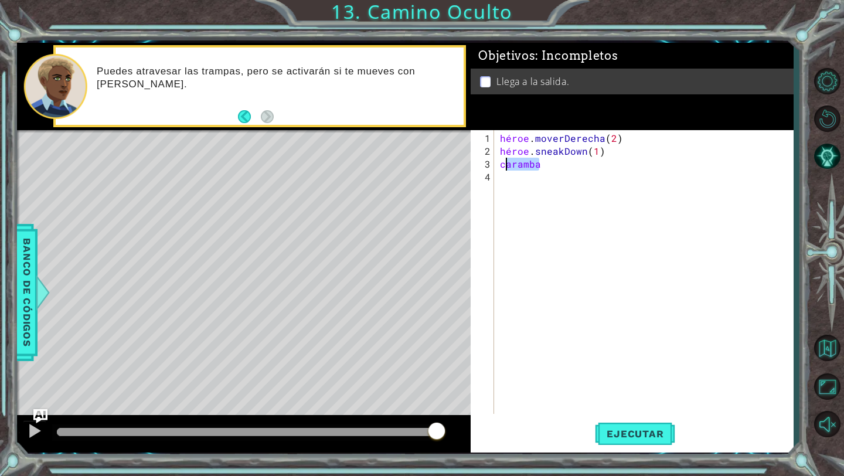
type textarea "h"
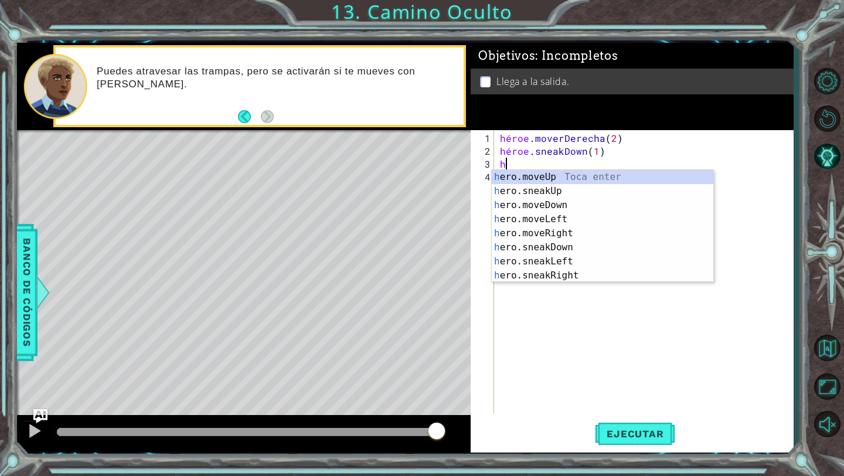
scroll to position [0, 0]
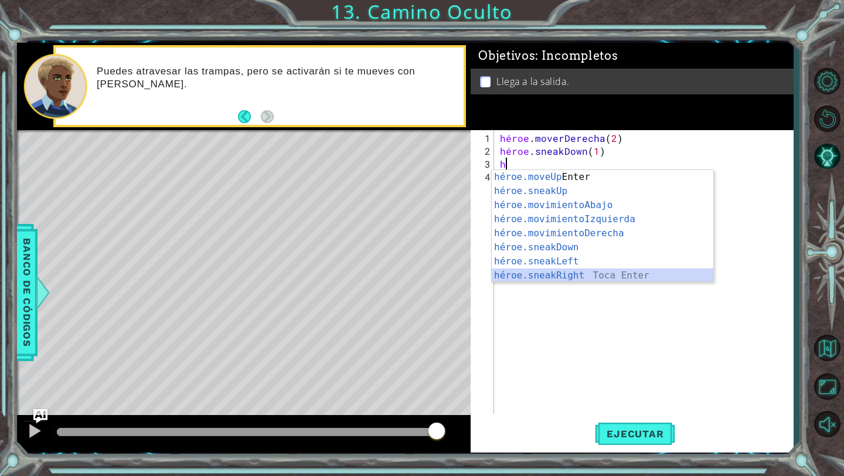
click at [559, 274] on div "héroe.moveUp Toca Enter héroe.sneakUp ​ Toca Enter héroe.movimientoAbajo ​ Toca…" at bounding box center [603, 240] width 222 height 141
type textarea "hero.sneakRight(1)"
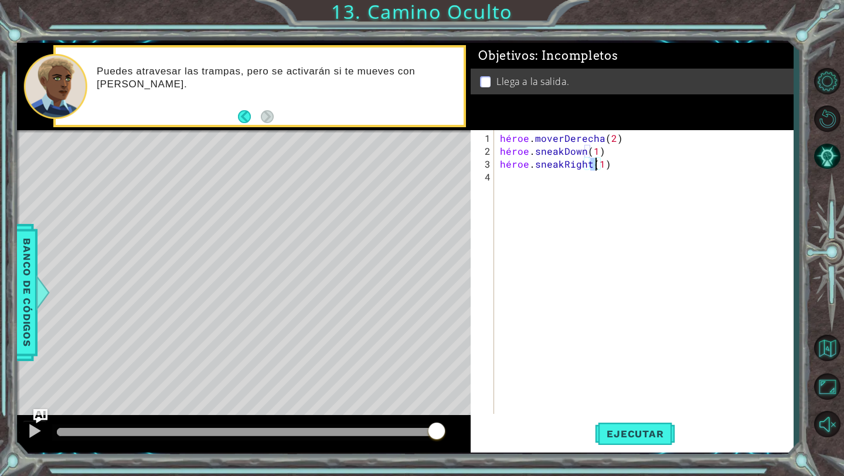
click at [508, 182] on div "héroe . moverDerecha ( 2 ) héroe . sneakDown ( 1 ) héroe . sneakRight ( 1 )" at bounding box center [647, 287] width 298 height 310
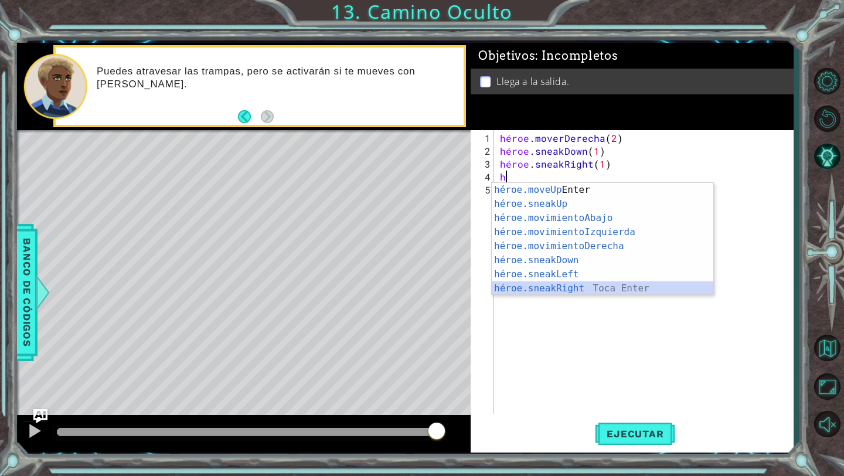
click at [556, 287] on div "héroe.moveUp Toca Enter héroe.sneakUp ​ Toca Enter héroe.movimientoAbajo ​ Toca…" at bounding box center [603, 253] width 222 height 141
type textarea "hero.sneakRight(1)"
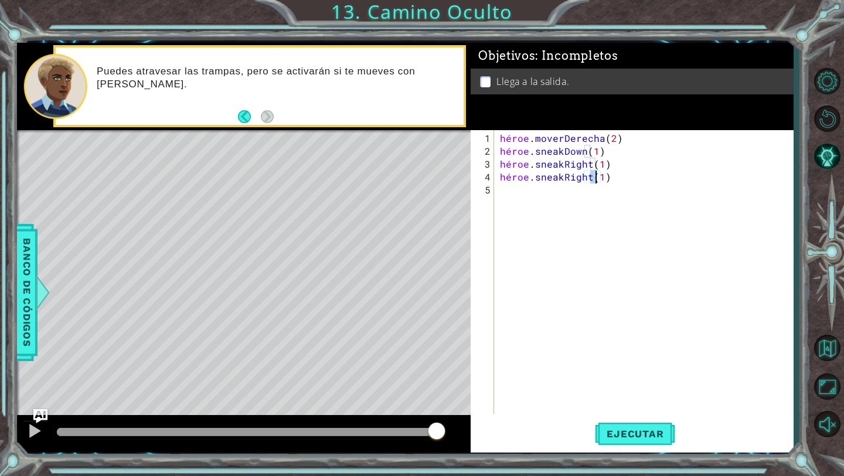
click at [522, 188] on div "héroe . moverDerecha ( 2 ) héroe . sneakDown ( 1 ) héroe . sneakRight ( 1 ) hér…" at bounding box center [647, 287] width 298 height 310
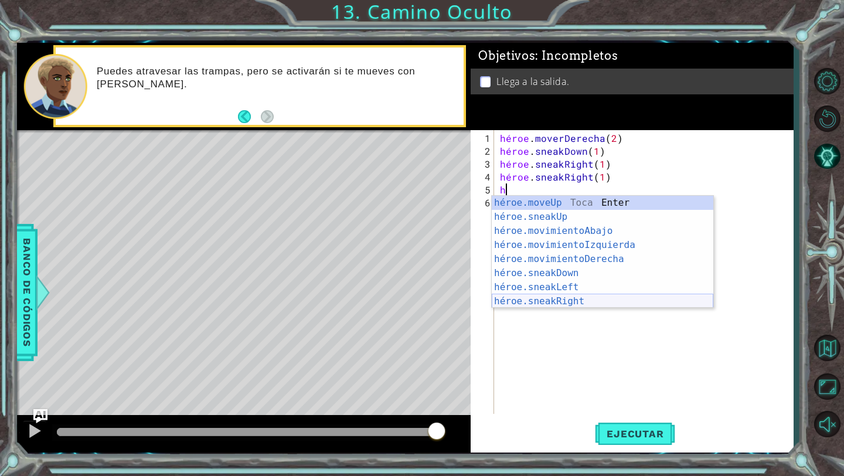
click at [545, 301] on div "héroe.moveUp Toca Enter héroe.sneakUp ​ Toca Enter héroe.movimientoAbajo ​ Toca…" at bounding box center [603, 266] width 222 height 141
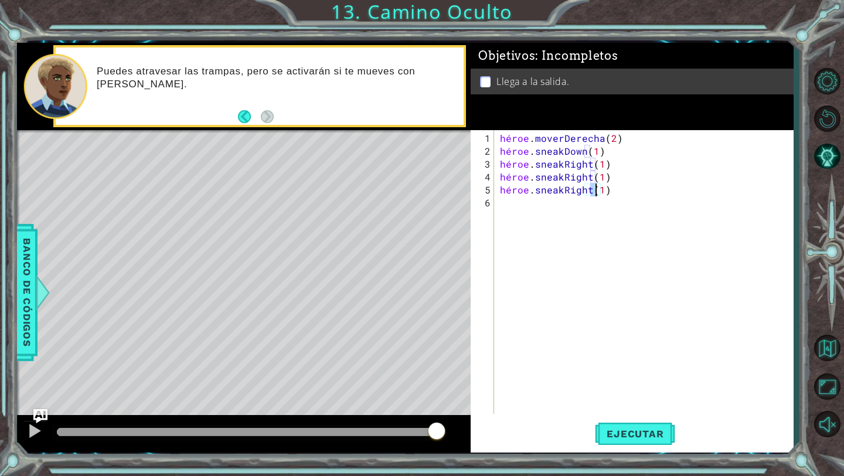
type textarea "hero.sneakRight(1)"
click at [508, 215] on div "héroe . moverDerecha ( 2 ) héroe . sneakDown ( 1 ) héroe . sneakRight ( 1 ) hér…" at bounding box center [647, 287] width 298 height 310
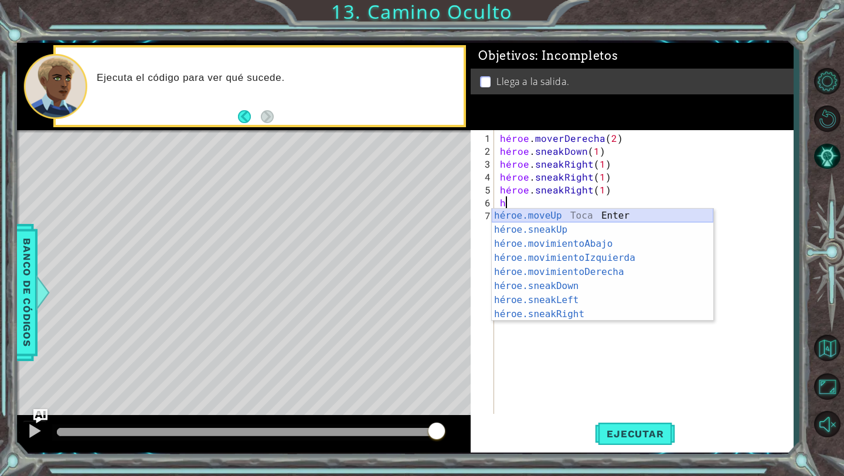
click at [552, 214] on div "héroe.moveUp Toca Enter héroe.sneakUp ​ Toca Enter héroe.movimientoAbajo ​ Toca…" at bounding box center [603, 279] width 222 height 141
type textarea "hero.moveUp(1)"
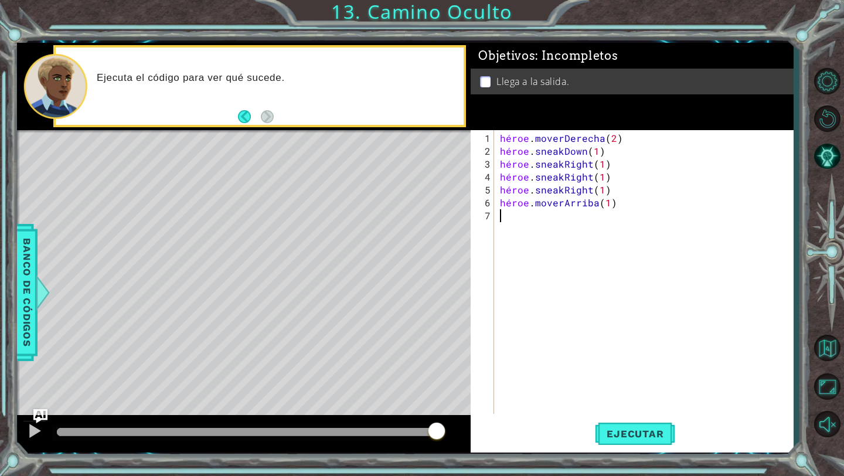
click at [511, 218] on div "héroe . moverDerecha ( 2 ) héroe . sneakDown ( 1 ) héroe . sneakRight ( 1 ) hér…" at bounding box center [647, 287] width 298 height 310
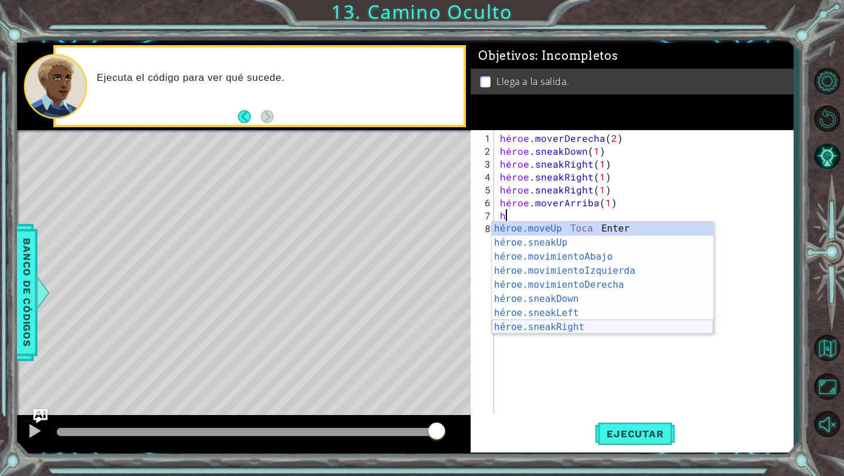
click at [524, 326] on div "héroe.moveUp Toca Enter héroe.sneakUp ​ Toca Enter héroe.movimientoAbajo ​ Toca…" at bounding box center [603, 292] width 222 height 141
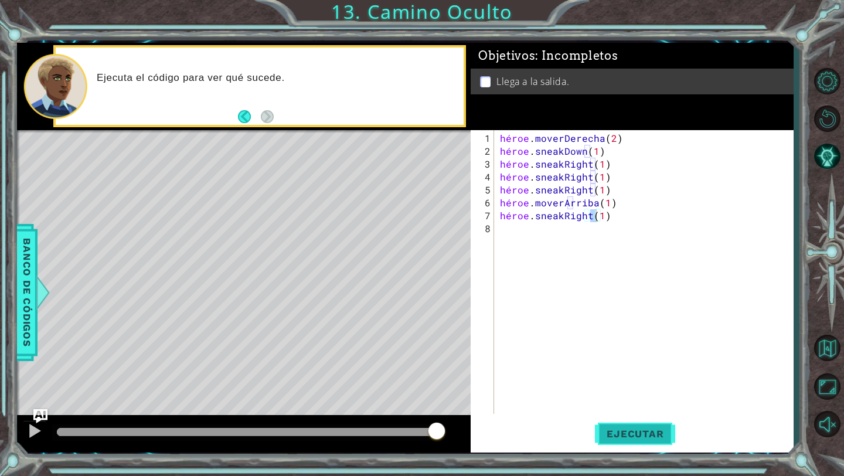
click at [651, 438] on font "Ejecutar" at bounding box center [635, 434] width 57 height 12
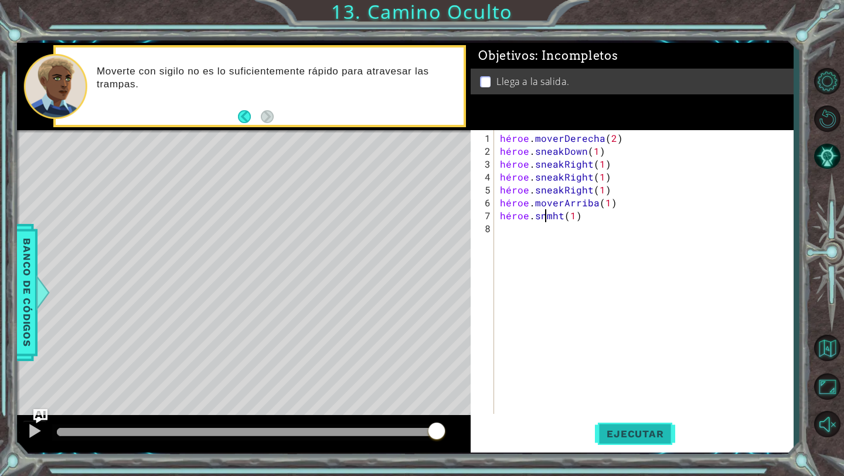
scroll to position [0, 3]
type textarea "hero.snht(1)"
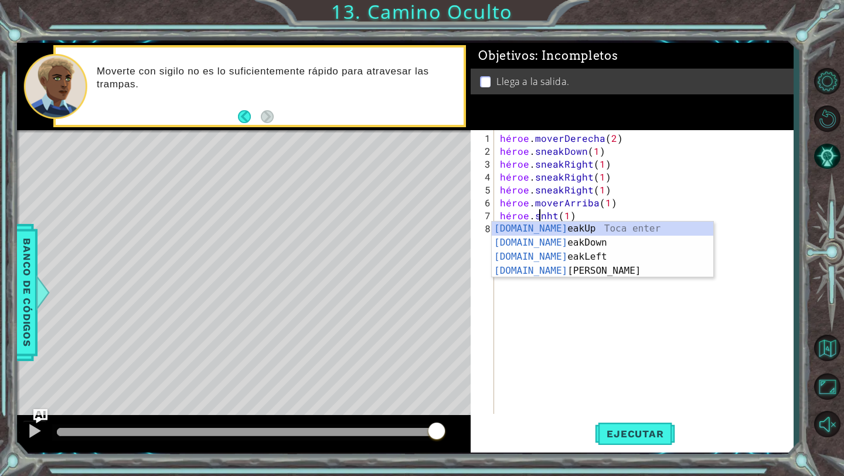
click at [643, 338] on div "héroe . moverDerecha ( 2 ) héroe . sneakDown ( 1 ) héroe . sneakRight ( 1 ) hér…" at bounding box center [647, 287] width 298 height 310
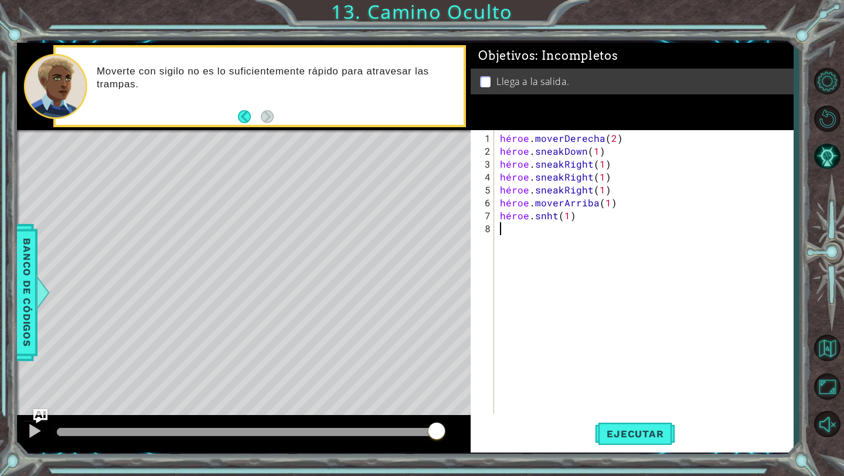
scroll to position [0, 0]
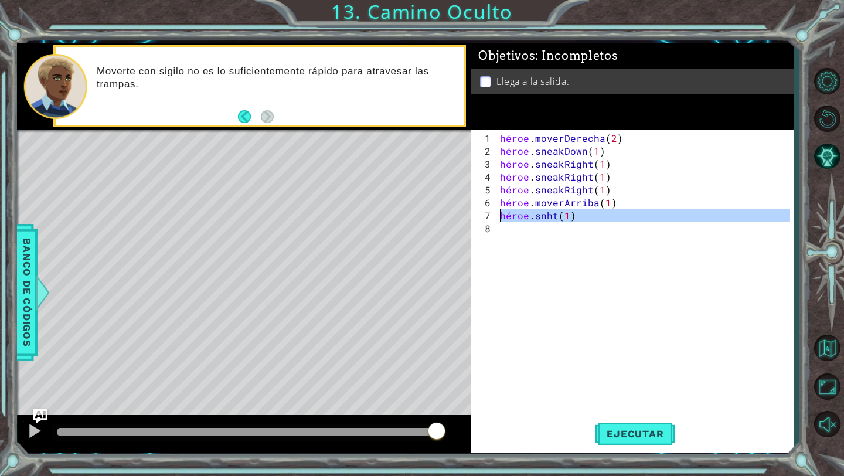
drag, startPoint x: 604, startPoint y: 225, endPoint x: 494, endPoint y: 213, distance: 111.4
click at [494, 213] on div "1 2 3 4 5 6 7 8 héroe . moverDerecha ( 2 ) héroe . sneakDown ( 1 ) héroe . snea…" at bounding box center [630, 272] width 319 height 284
type textarea "hero.snht(1)"
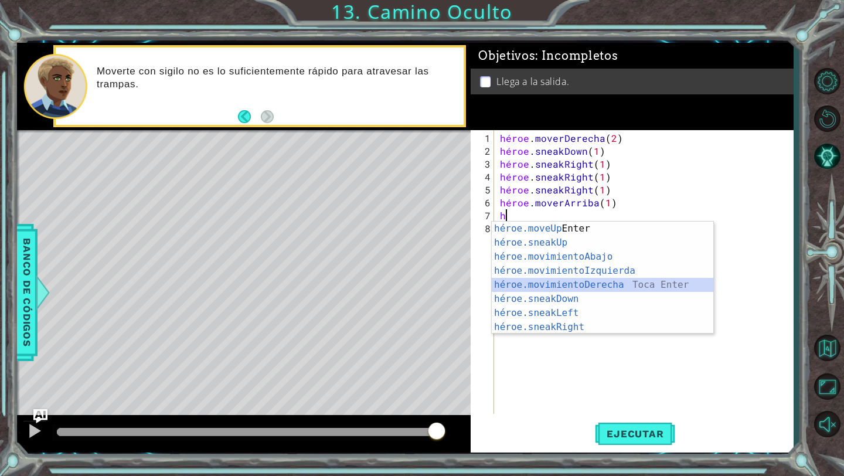
click at [582, 286] on div "héroe.moveUp Toca Enter héroe.sneakUp ​ Toca Enter héroe.movimientoAbajo ​ Toca…" at bounding box center [603, 292] width 222 height 141
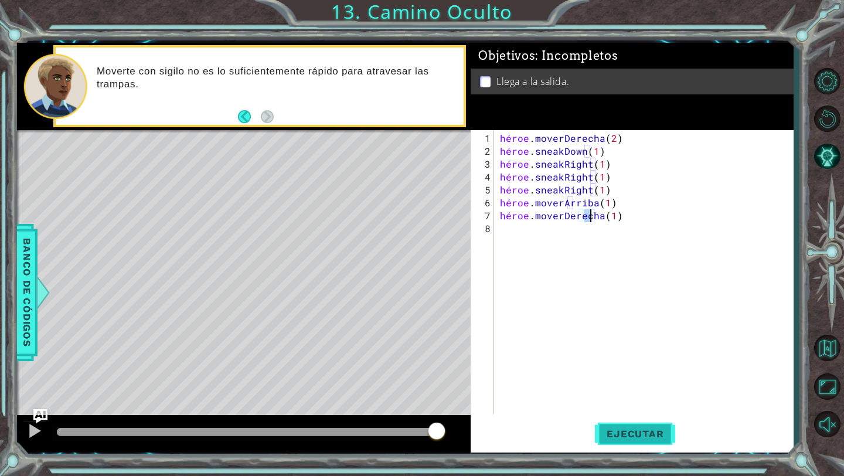
type textarea "hero.moveRight(1)"
click at [620, 440] on button "Ejecutar" at bounding box center [635, 434] width 80 height 32
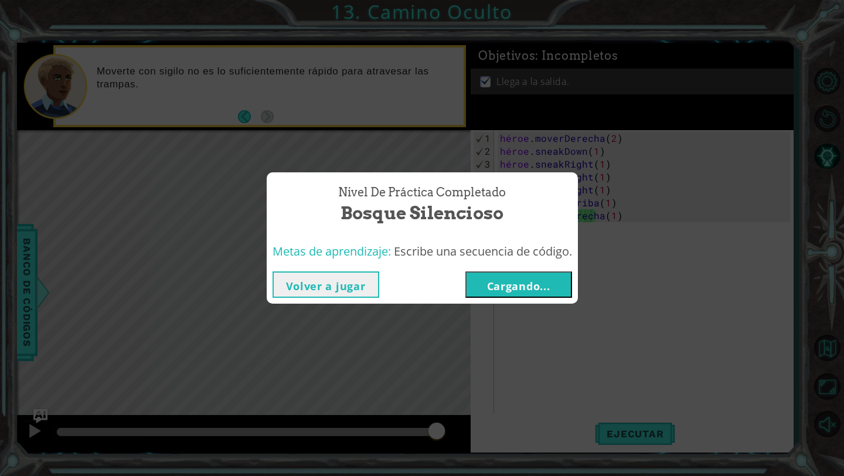
click at [542, 284] on font "Cargando..." at bounding box center [518, 286] width 63 height 14
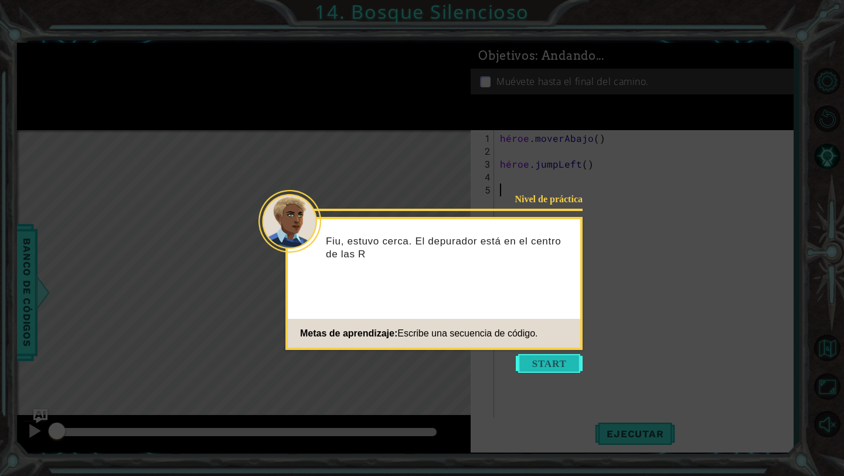
click at [550, 359] on button "Comenzar" at bounding box center [549, 363] width 67 height 19
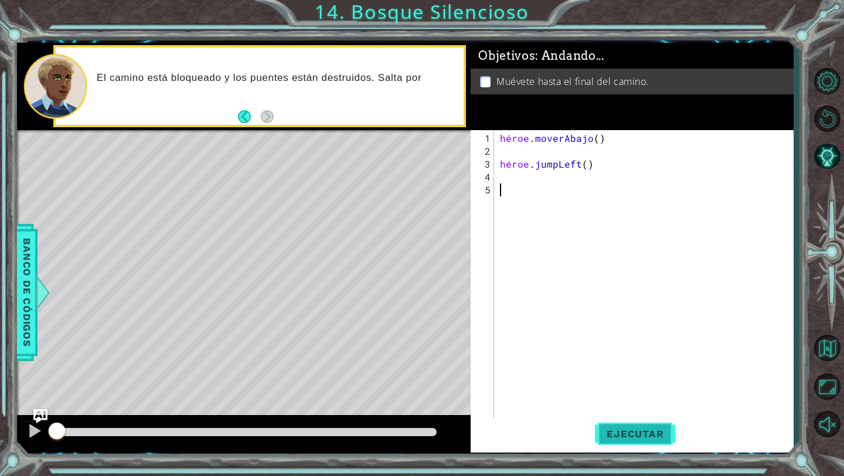
click at [623, 432] on font "Ejecutar" at bounding box center [635, 434] width 57 height 12
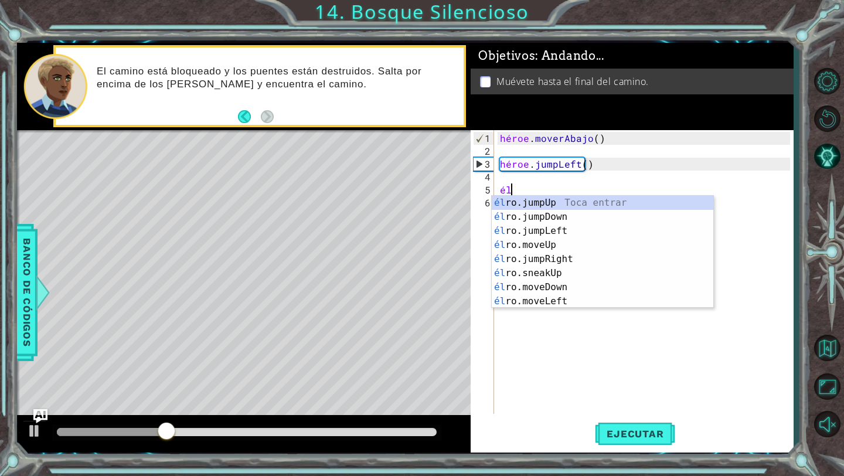
type textarea "h"
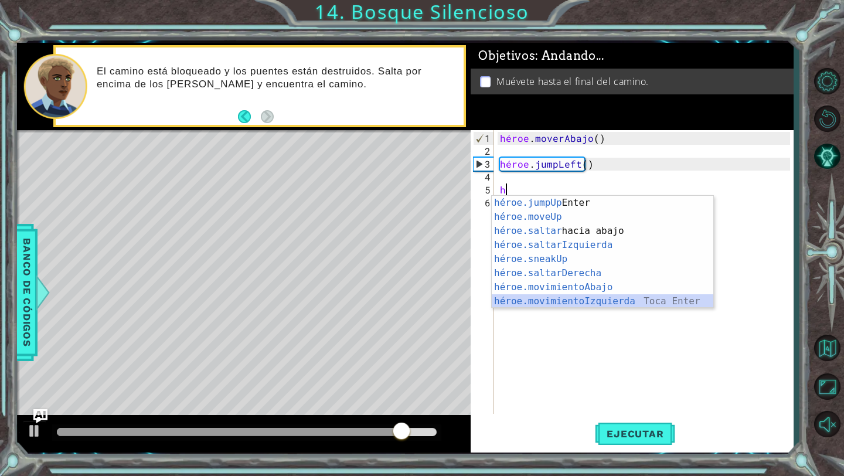
click at [573, 298] on div "héroe.jumpUp Toca Enter héroe.moveUp ​ Toca Enter héroe.saltar hacia abajo [PER…" at bounding box center [603, 266] width 222 height 141
type textarea "hero.moveLeft(1)"
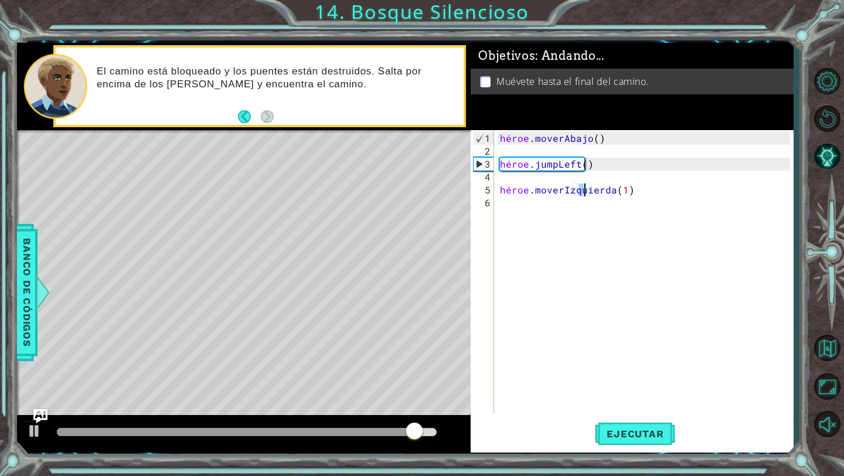
click at [512, 220] on div "héroe . moverAbajo ( ) héroe . jumpLeft ( ) héroe . [GEOGRAPHIC_DATA] ( 1 )" at bounding box center [647, 287] width 298 height 310
type textarea "h"
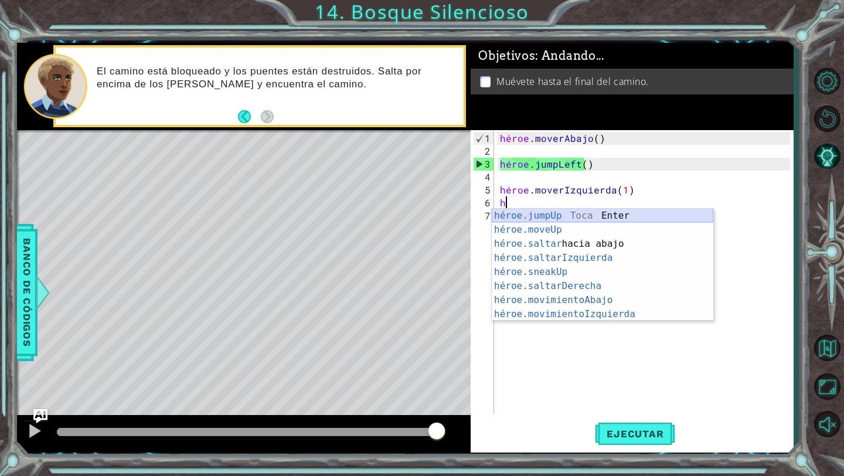
click at [589, 215] on div "héroe.jumpUp Toca Enter héroe.moveUp ​ Toca Enter héroe.saltar hacia abajo [PER…" at bounding box center [603, 279] width 222 height 141
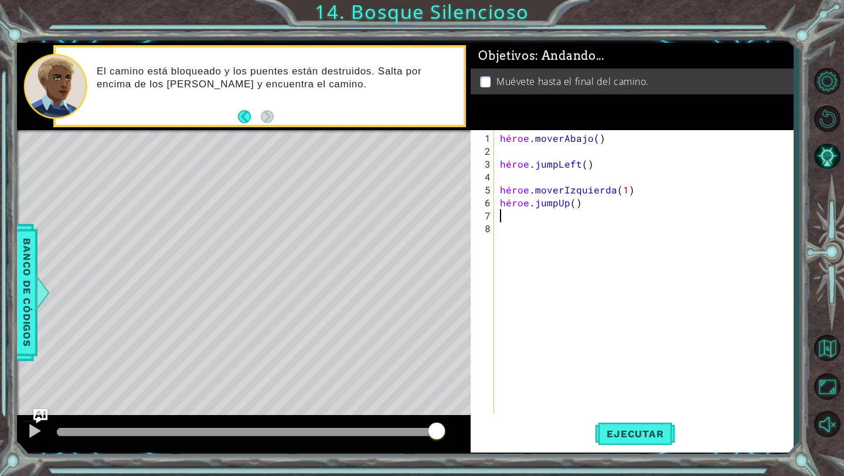
click at [582, 203] on div "héroe . moverAbajo ( ) héroe . jumpLeft ( ) héroe . moverIzquierda ( 1 ) héroe …" at bounding box center [647, 287] width 298 height 310
type textarea "hero.jumpUp()"
click at [583, 203] on div "héroe . moverAbajo ( ) héroe . jumpLeft ( ) héroe . moverIzquierda ( 1 ) héroe …" at bounding box center [647, 287] width 298 height 310
type textarea "hero.jumpUp()"
click at [575, 202] on div "héroe . moverAbajo ( ) héroe . jumpLeft ( ) héroe . moverIzquierda ( 1 ) héroe …" at bounding box center [647, 287] width 298 height 310
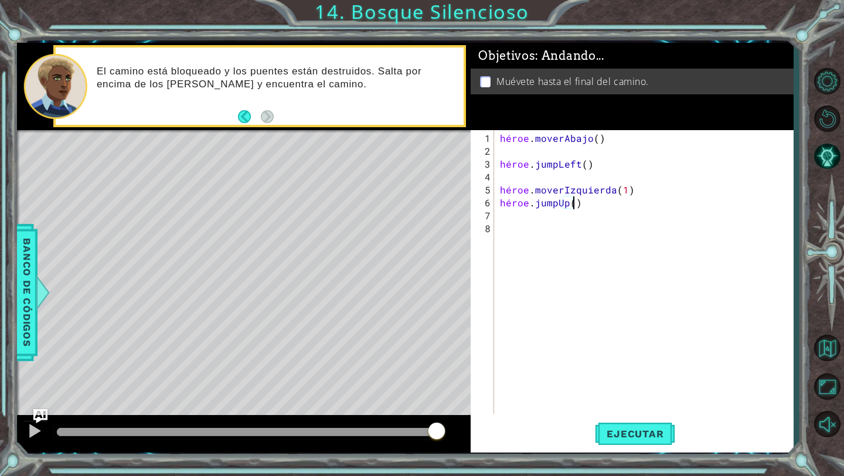
click at [579, 202] on div "héroe . moverAbajo ( ) héroe . jumpLeft ( ) héroe . moverIzquierda ( 1 ) héroe …" at bounding box center [647, 287] width 298 height 310
click at [579, 202] on div "héroe . moverAbajo ( ) héroe . jumpLeft ( ) héroe . moverIzquierda ( 1 ) héroe …" at bounding box center [644, 272] width 293 height 284
click at [582, 203] on div "héroe . moverAbajo ( ) héroe . jumpLeft ( ) héroe . moverIzquierda ( 1 ) héroe …" at bounding box center [647, 287] width 298 height 310
drag, startPoint x: 582, startPoint y: 203, endPoint x: 565, endPoint y: 204, distance: 17.0
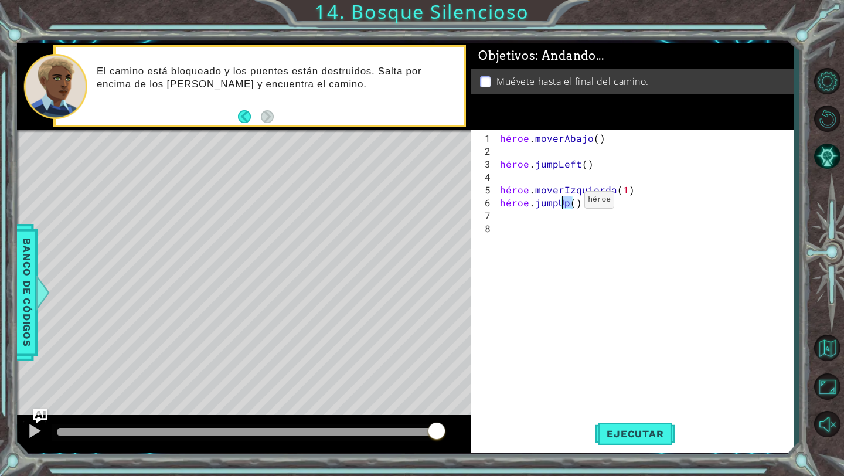
click at [565, 204] on div "héroe . moverAbajo ( ) héroe . jumpLeft ( ) héroe . moverIzquierda ( 1 ) héroe …" at bounding box center [647, 287] width 298 height 310
drag, startPoint x: 610, startPoint y: 209, endPoint x: 492, endPoint y: 202, distance: 118.6
click at [492, 202] on div "hero.jumpUp() 1 2 3 4 5 6 7 8 héroe . moverAbajo ( ) héroe . jumpLeft ( ) héroe…" at bounding box center [630, 272] width 319 height 284
type textarea "hero.jumpUp()"
type textarea "h"
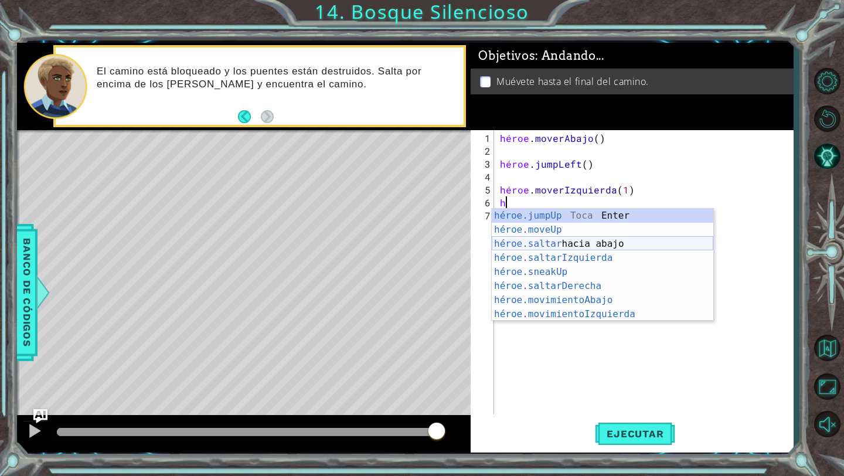
click at [572, 244] on div "héroe.jumpUp Toca Enter héroe.moveUp ​ Toca Enter héroe.saltar hacia abajo [PER…" at bounding box center [603, 279] width 222 height 141
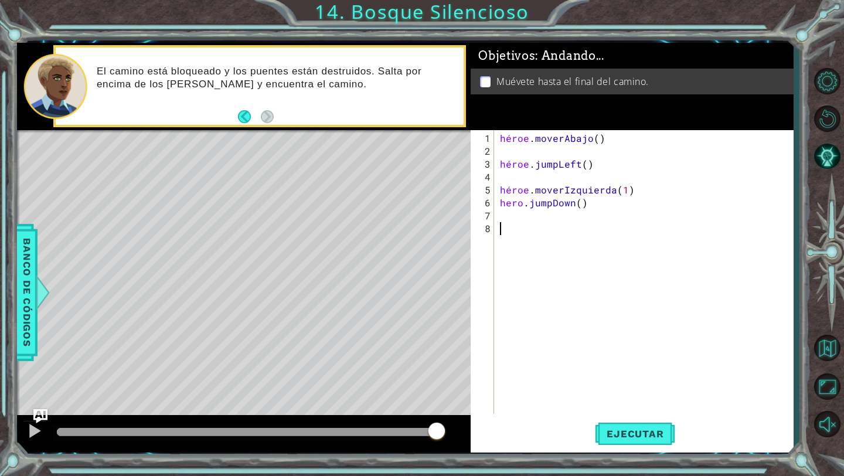
click at [516, 225] on div "héroe . moverAbajo ( ) héroe . jumpLeft ( ) héroe . moverIzquierda ( 1 ) hero .…" at bounding box center [647, 287] width 298 height 310
click at [631, 430] on font "Ejecutar" at bounding box center [635, 434] width 57 height 12
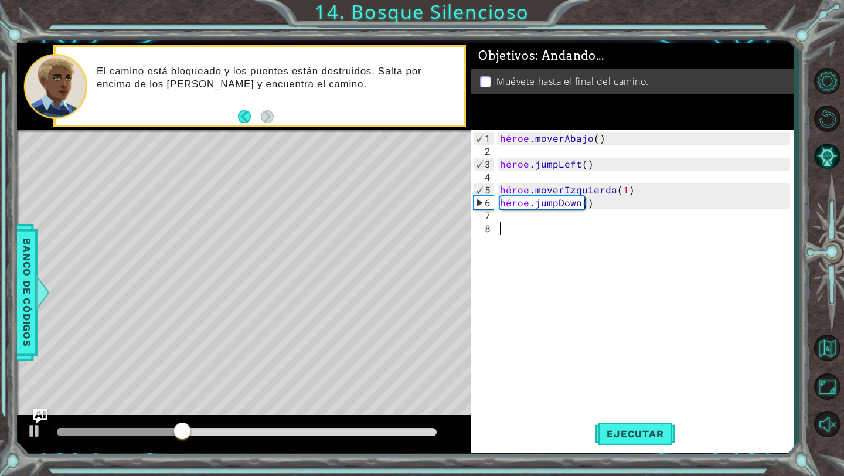
type textarea "h"
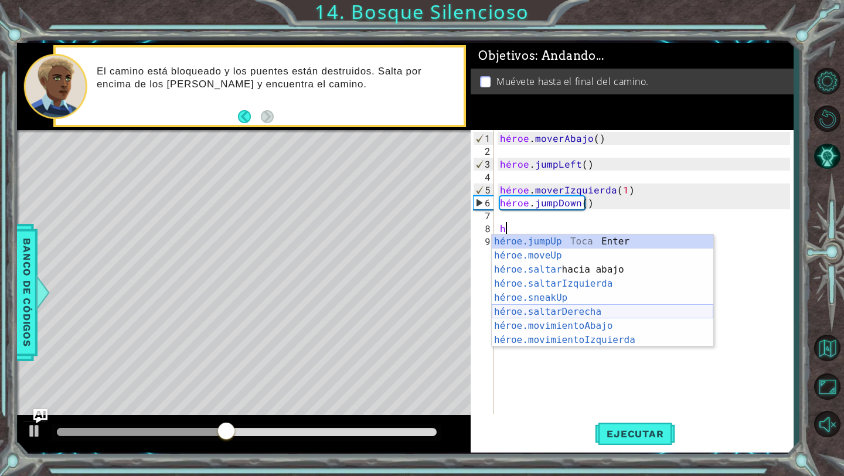
click at [560, 315] on div "héroe.jumpUp Toca Enter héroe.moveUp ​ Toca Enter héroe.saltar hacia abajo [PER…" at bounding box center [603, 304] width 222 height 141
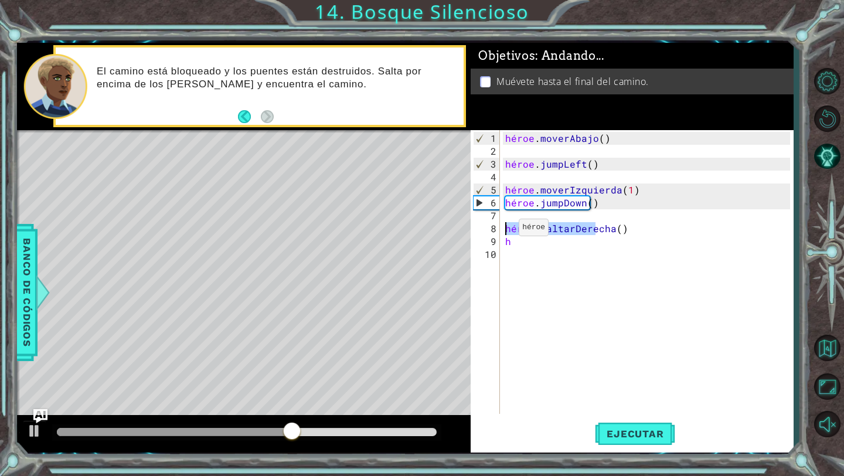
drag, startPoint x: 646, startPoint y: 230, endPoint x: 495, endPoint y: 230, distance: 151.2
click at [495, 230] on div "h 1 2 3 4 5 6 7 8 9 10 héroe . moverAbajo ( ) héroe . jumpLeft ( ) héroe . move…" at bounding box center [630, 272] width 319 height 284
type textarea "hero.jumpRight()"
type textarea "h"
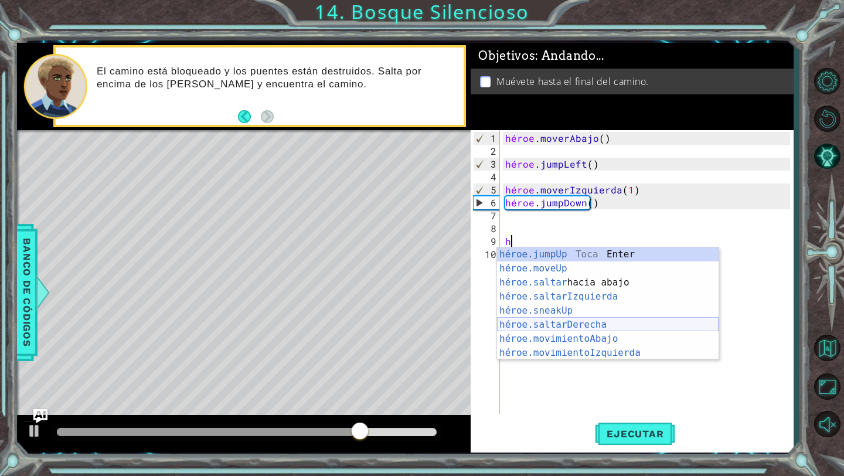
click at [536, 324] on div "héroe.jumpUp Toca Enter héroe.moveUp ​ Toca Enter héroe.saltar hacia abajo [PER…" at bounding box center [608, 317] width 222 height 141
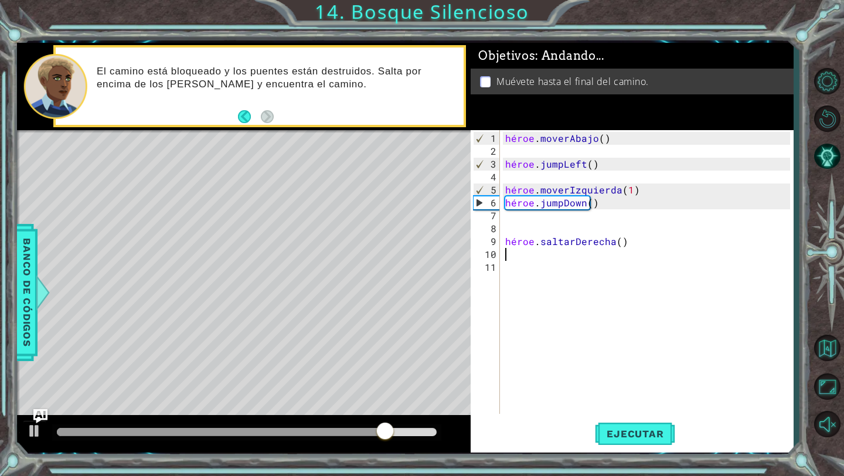
click at [519, 268] on div "héroe . moverAbajo ( ) héroe . jumpLeft ( ) héroe . moverIzquierda ( 1 ) héroe …" at bounding box center [649, 287] width 293 height 310
click at [620, 423] on button "Ejecutar" at bounding box center [635, 434] width 80 height 32
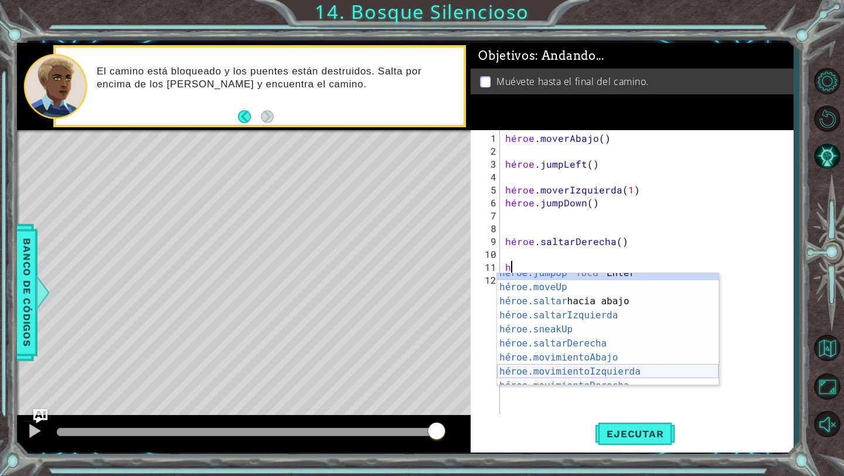
scroll to position [84, 0]
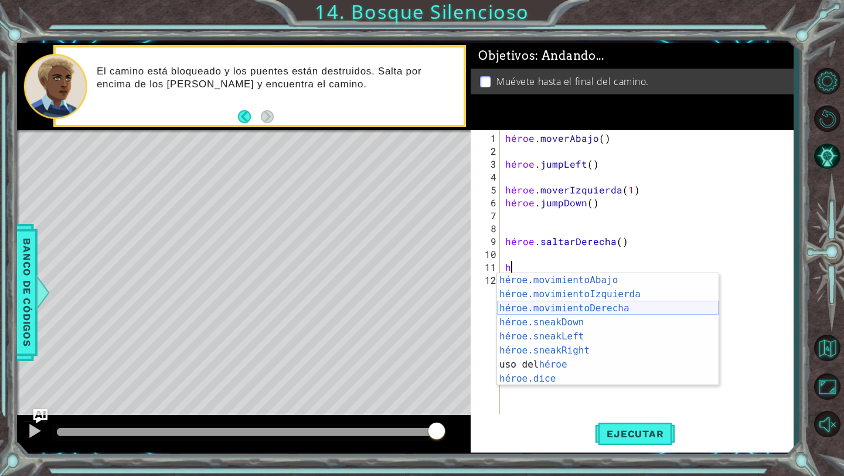
click at [589, 307] on div "héroe.movimientoAbajo ​ Toca Enter héroe.movimientoIzquierda ​ Toca Enter héroe…" at bounding box center [608, 343] width 222 height 141
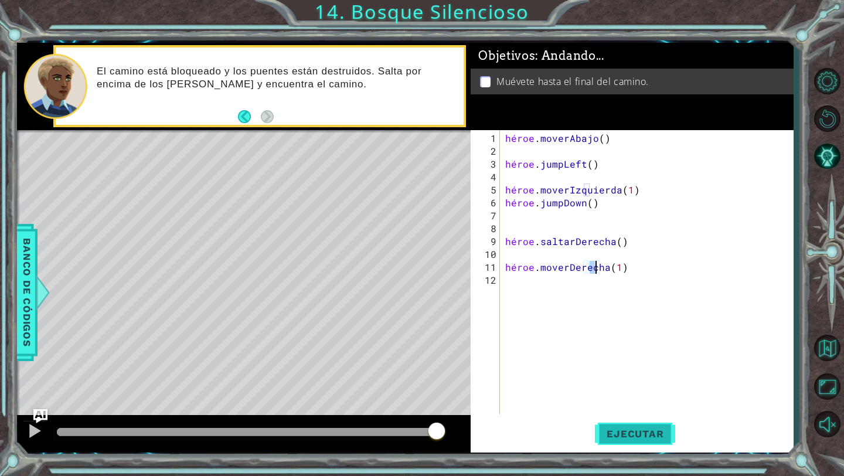
type textarea "hero.moveRight(1)"
click at [627, 439] on font "Ejecutar" at bounding box center [635, 434] width 57 height 12
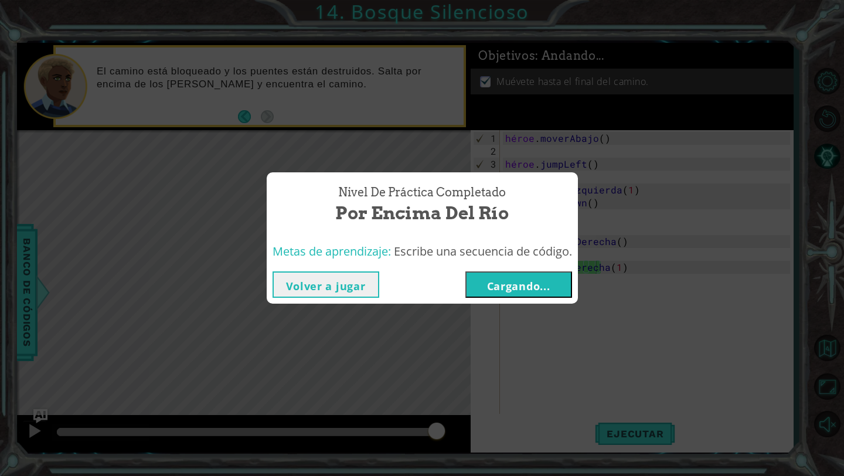
click at [548, 285] on font "Cargando..." at bounding box center [518, 286] width 63 height 14
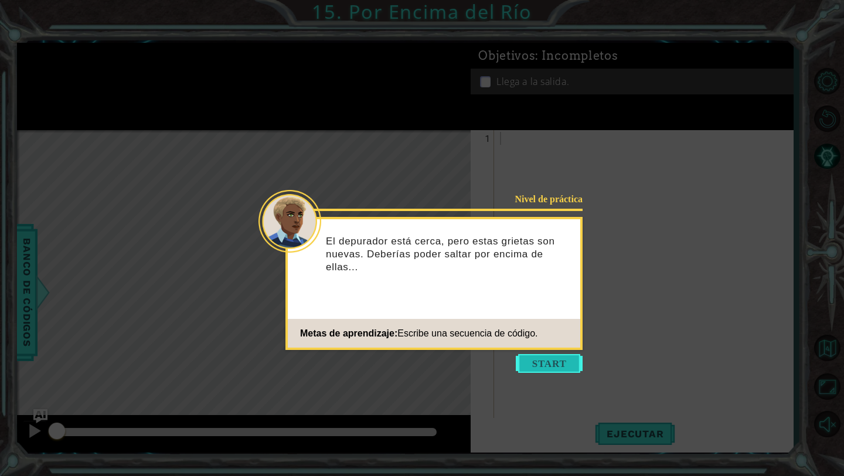
click at [550, 358] on button "Comenzar" at bounding box center [549, 363] width 67 height 19
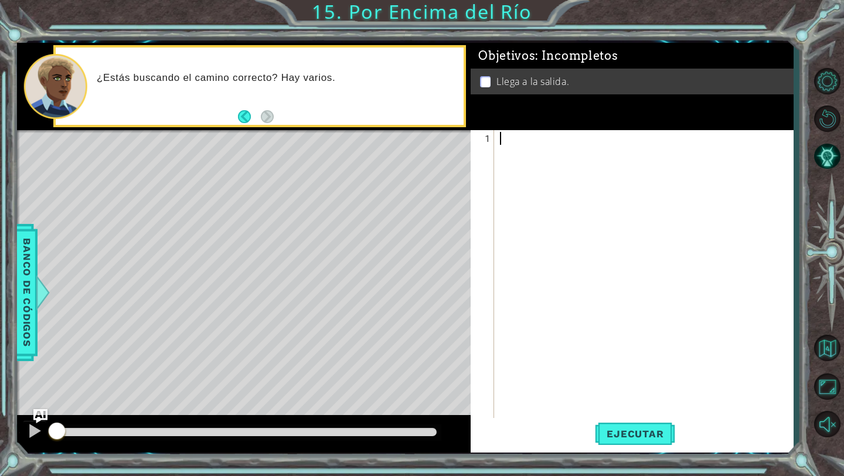
click at [522, 146] on div at bounding box center [647, 293] width 298 height 322
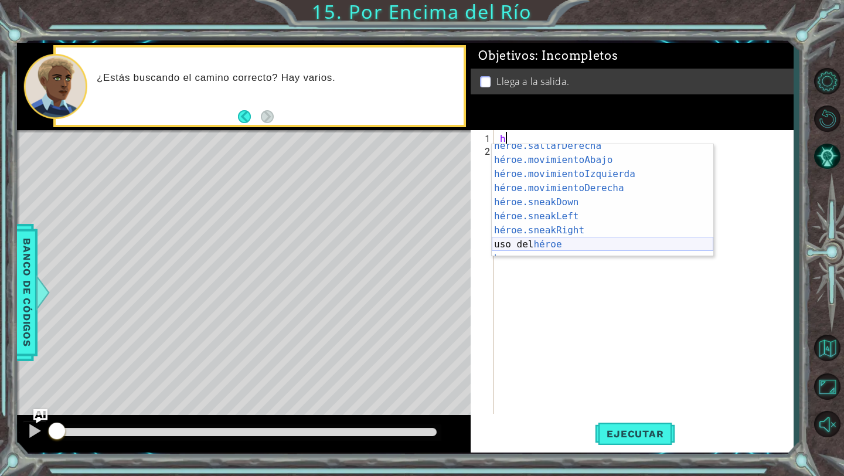
scroll to position [84, 0]
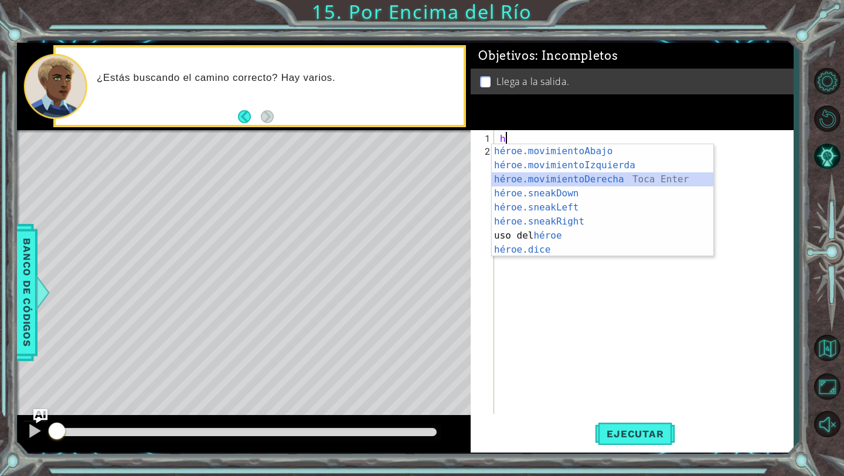
click at [545, 181] on div "héroe.movimientoAbajo ​ Toca Enter héroe.movimientoIzquierda ​ Toca Enter héroe…" at bounding box center [603, 214] width 222 height 141
type textarea "hero.moveRight(1)"
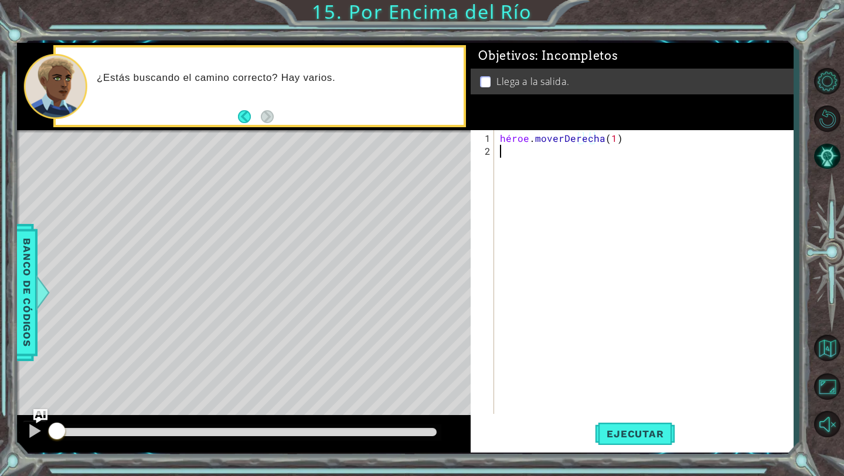
click at [511, 161] on div "héroe . moverDerecha ( 1 )" at bounding box center [647, 287] width 298 height 310
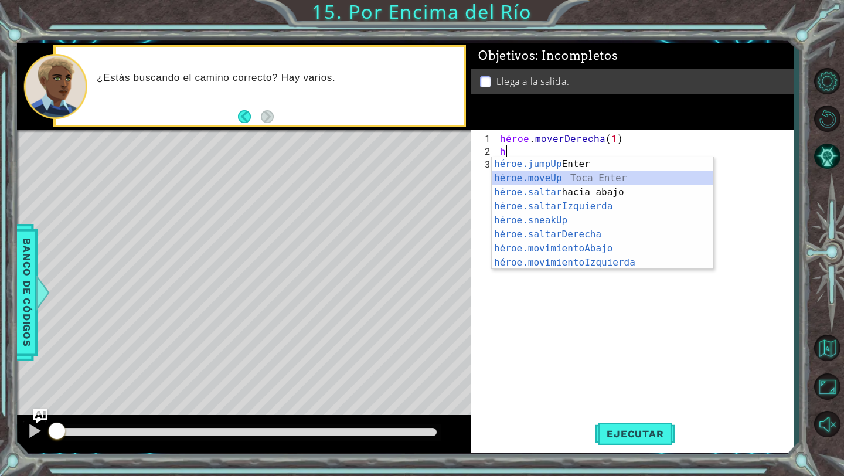
click at [538, 179] on div "héroe.jumpUp Toca Enter héroe.moveUp ​ Toca Enter héroe.saltar hacia abajo [PER…" at bounding box center [603, 227] width 222 height 141
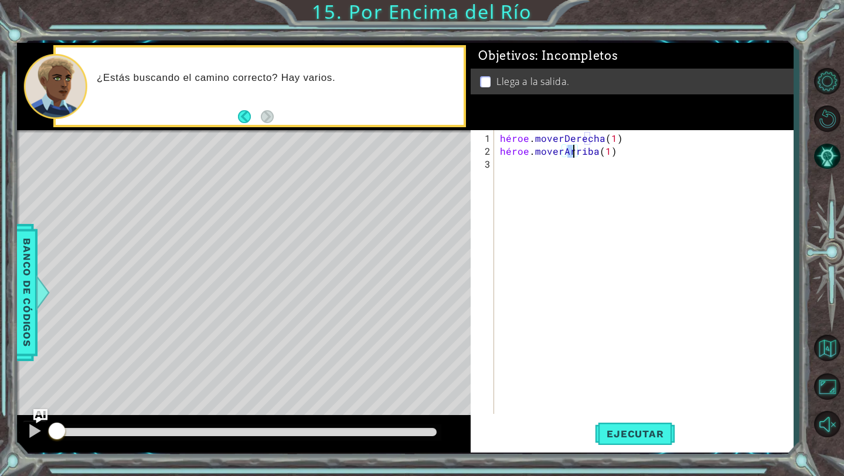
click at [519, 166] on div "héroe . moverDerecha ( 1 ) héroe . [GEOGRAPHIC_DATA] ( 1 )" at bounding box center [647, 287] width 298 height 310
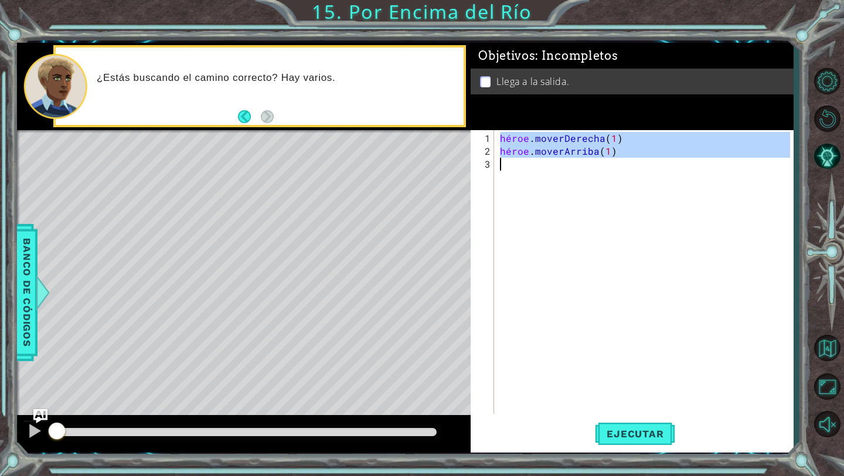
type textarea "hero.moveUp(1)"
click at [519, 166] on div "héroe . moverDerecha ( 1 ) héroe . [GEOGRAPHIC_DATA] ( 1 )" at bounding box center [644, 272] width 293 height 284
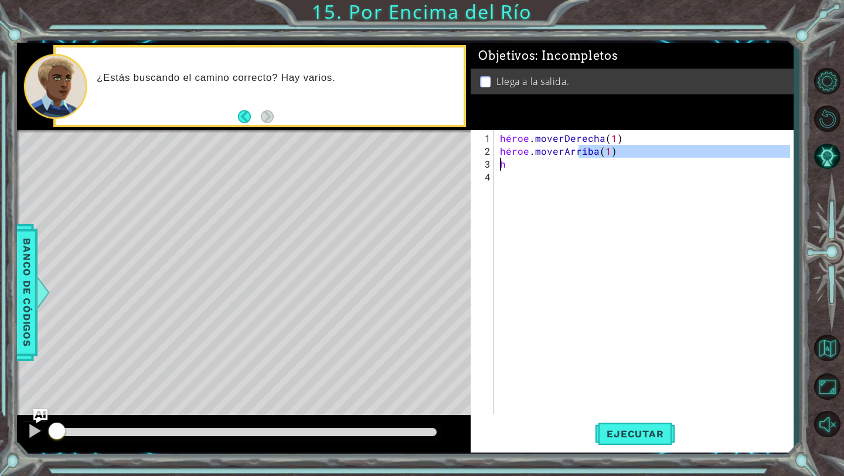
drag, startPoint x: 649, startPoint y: 148, endPoint x: 488, endPoint y: 161, distance: 161.7
click at [487, 160] on div "h 1 2 3 4 héroe . moverDerecha ( 1 ) héroe . moverArriba ( 1 ) h [DEMOGRAPHIC_D…" at bounding box center [630, 272] width 319 height 284
type textarea "hero.moveUp(1)h"
click at [613, 150] on div "héroe . moverDerecha ( 1 ) héroe . moverArriba ( 1 ) h" at bounding box center [647, 287] width 298 height 310
drag, startPoint x: 662, startPoint y: 155, endPoint x: 492, endPoint y: 151, distance: 170.1
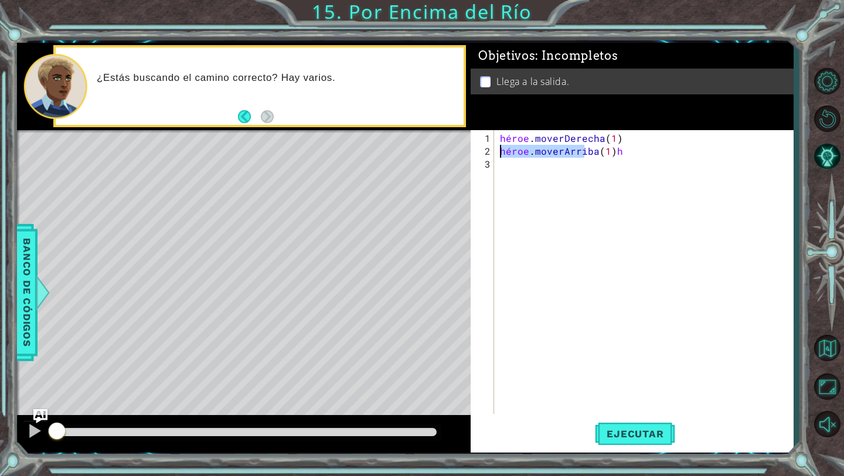
click at [492, 151] on div "hero.moveUp(1)h 1 2 3 héroe . moverDerecha ( 1 ) héroe . moverArriba ( 1 ) h [D…" at bounding box center [630, 272] width 319 height 284
type textarea "h"
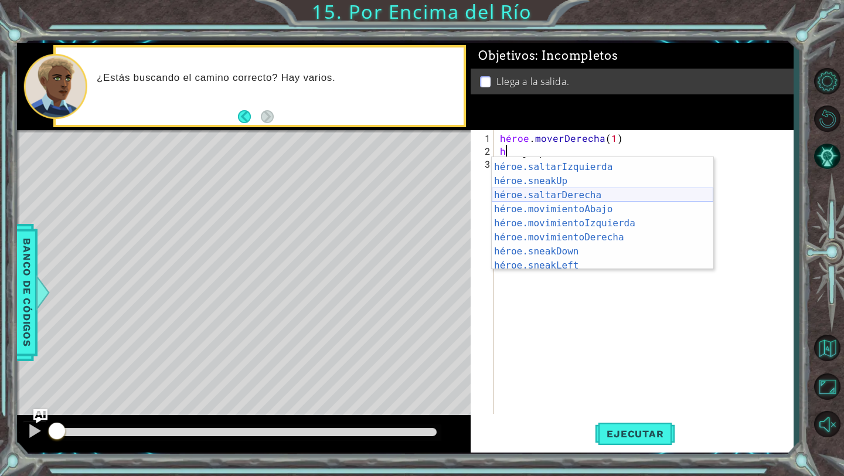
scroll to position [19, 0]
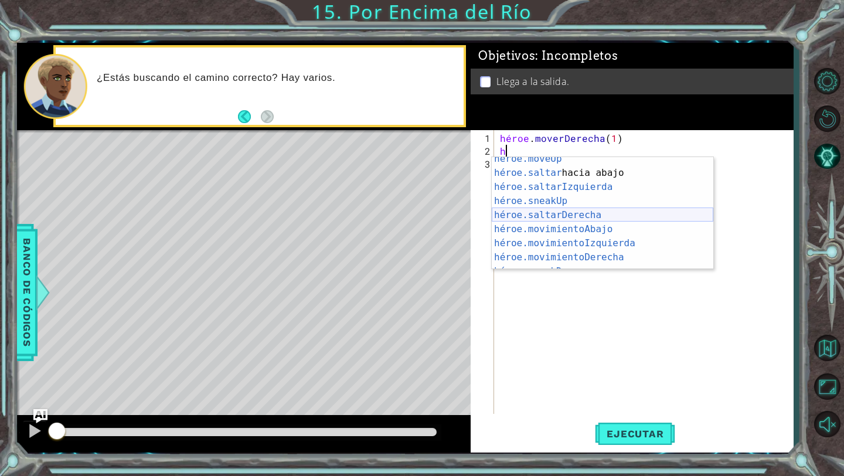
click at [582, 216] on div "héroe.moveUp ​ Toca Enter héroe.saltar hacia abajo [PERSON_NAME] Enter héroe.sa…" at bounding box center [603, 222] width 222 height 141
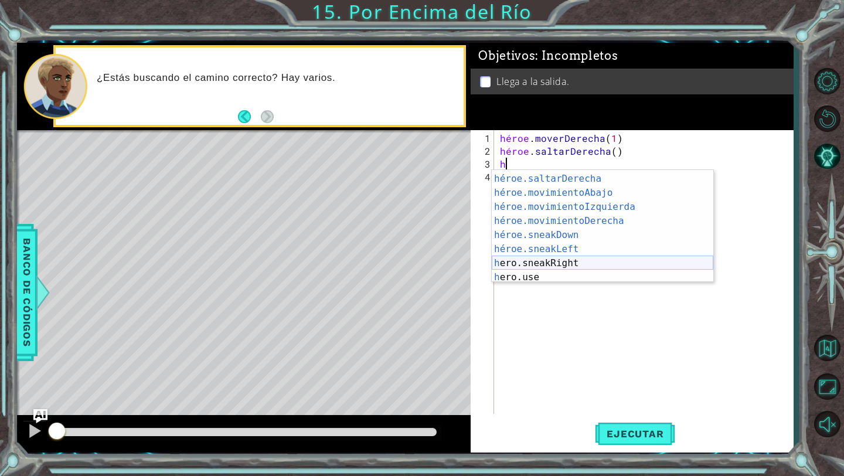
scroll to position [84, 0]
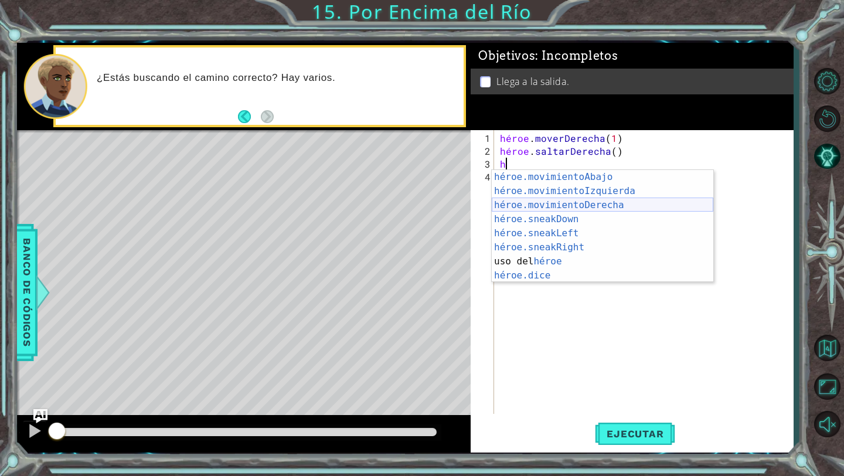
click at [542, 205] on div "héroe.movimientoAbajo ​ Toca Enter héroe.movimientoIzquierda ​ Toca Enter héroe…" at bounding box center [603, 240] width 222 height 141
type textarea "hero.moveRight(1)"
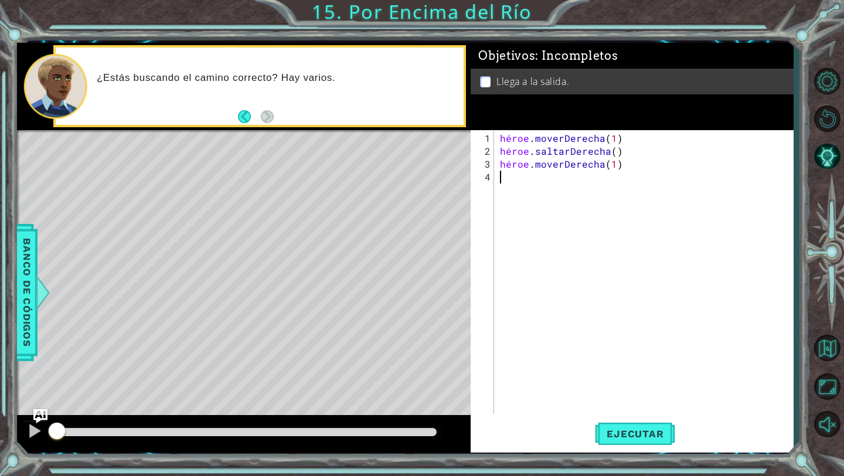
click at [516, 179] on div "héroe . moverDerecha ( 1 ) héroe . saltarDerecha ( ) héroe . moverDerecha ( 1 )" at bounding box center [647, 287] width 298 height 310
type textarea "h"
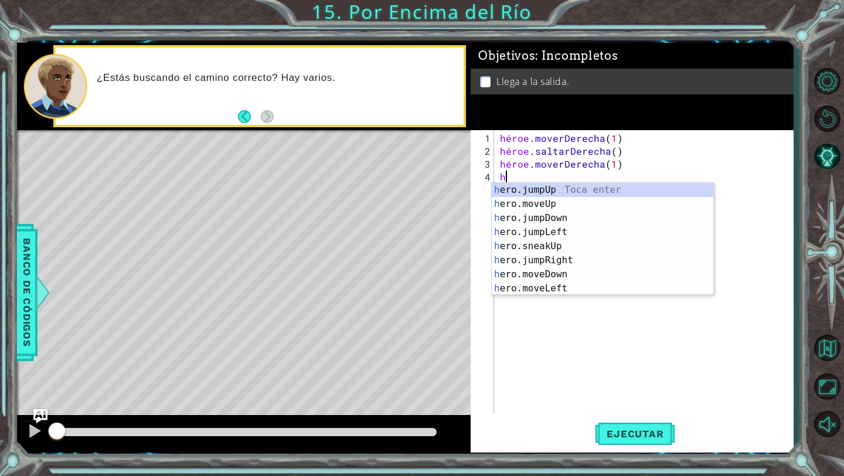
scroll to position [0, 0]
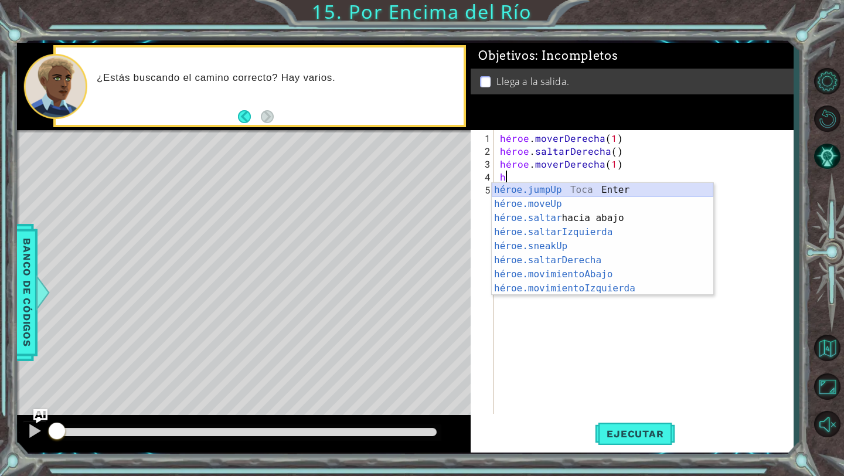
click at [557, 188] on div "héroe.jumpUp Toca Enter héroe.moveUp ​ Toca Enter héroe.saltar hacia abajo [PER…" at bounding box center [603, 253] width 222 height 141
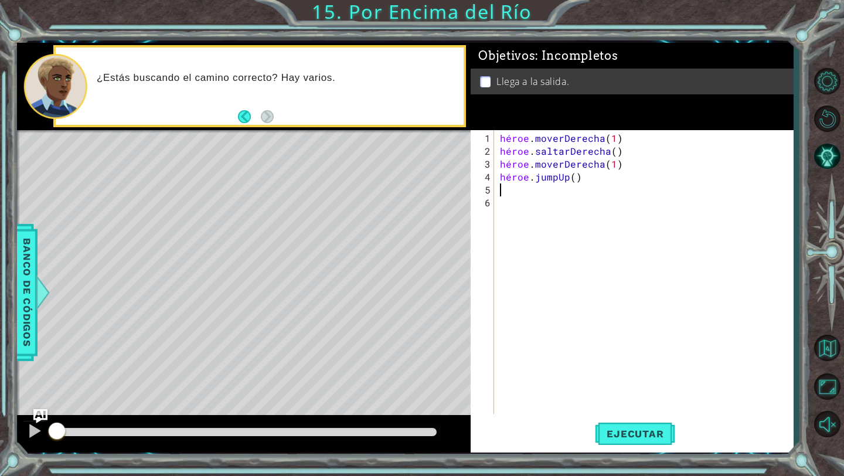
click at [521, 191] on div "héroe . moverDerecha ( 1 ) héroe . saltarDerecha ( ) héroe . moverDerecha ( 1 )…" at bounding box center [647, 287] width 298 height 310
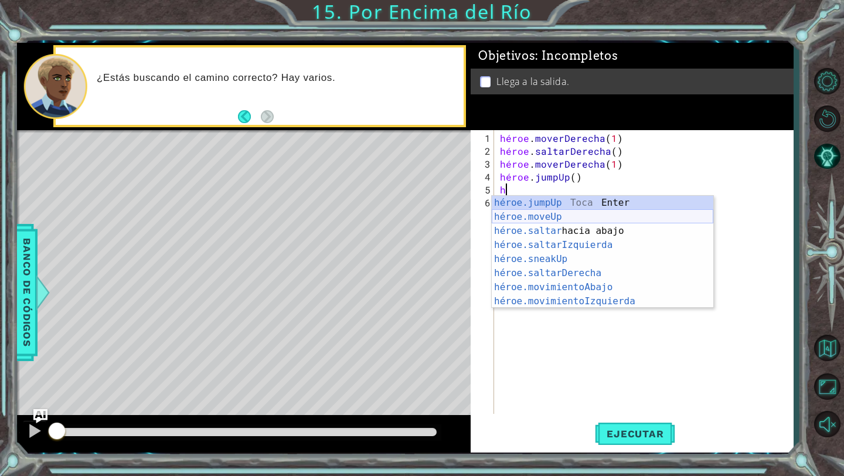
click at [533, 219] on div "héroe.jumpUp Toca Enter héroe.moveUp ​ Toca Enter héroe.saltar hacia abajo [PER…" at bounding box center [603, 266] width 222 height 141
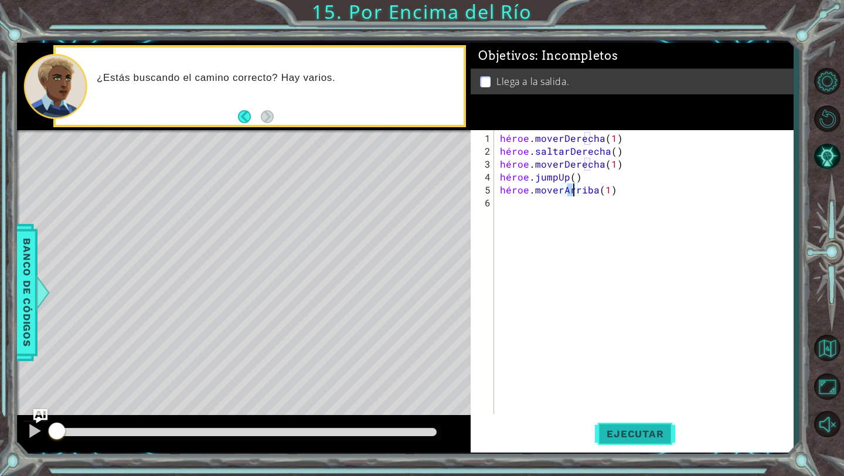
type textarea "hero.moveUp(1)"
click at [657, 431] on font "Ejecutar" at bounding box center [635, 434] width 57 height 12
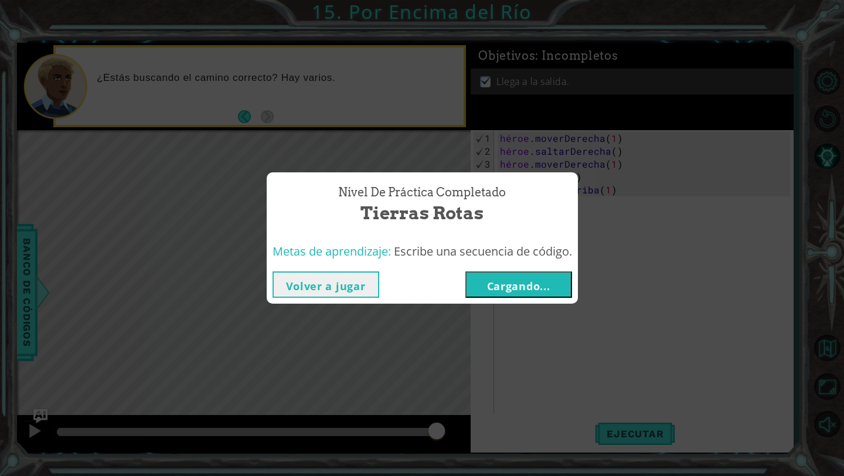
click at [543, 288] on font "Cargando..." at bounding box center [518, 286] width 63 height 14
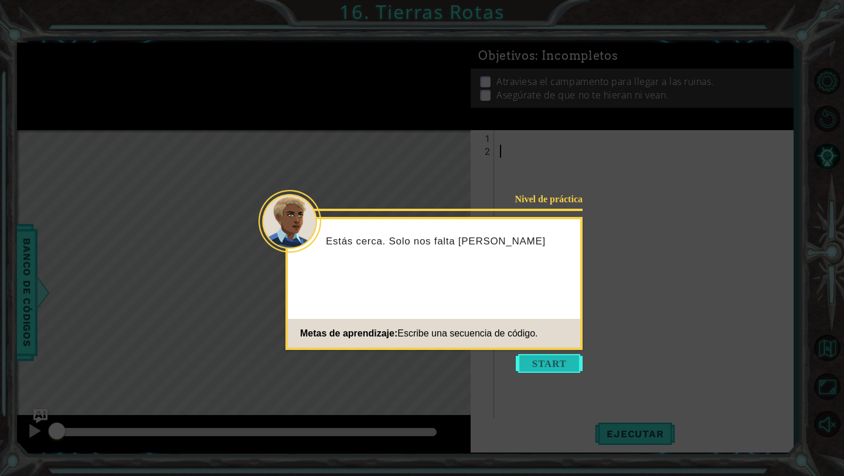
click at [548, 361] on button "Comenzar" at bounding box center [549, 363] width 67 height 19
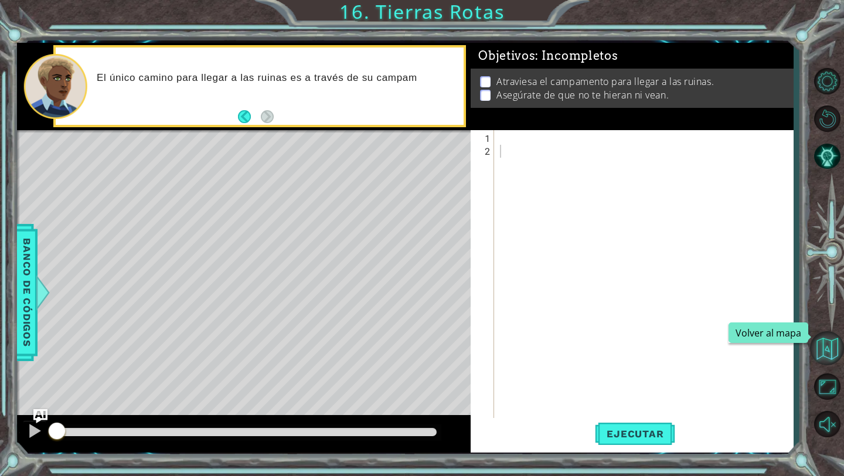
click at [832, 350] on button "Volver al mapa" at bounding box center [827, 348] width 34 height 34
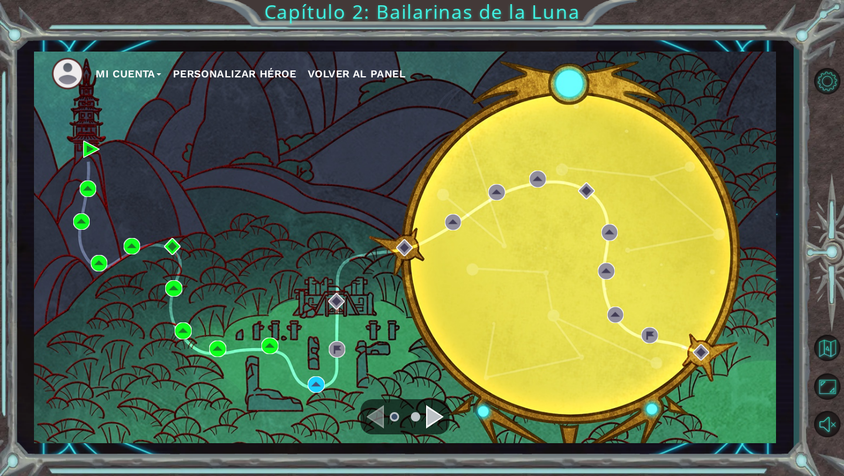
click at [437, 423] on div "Navegar a la página siguiente" at bounding box center [435, 416] width 18 height 23
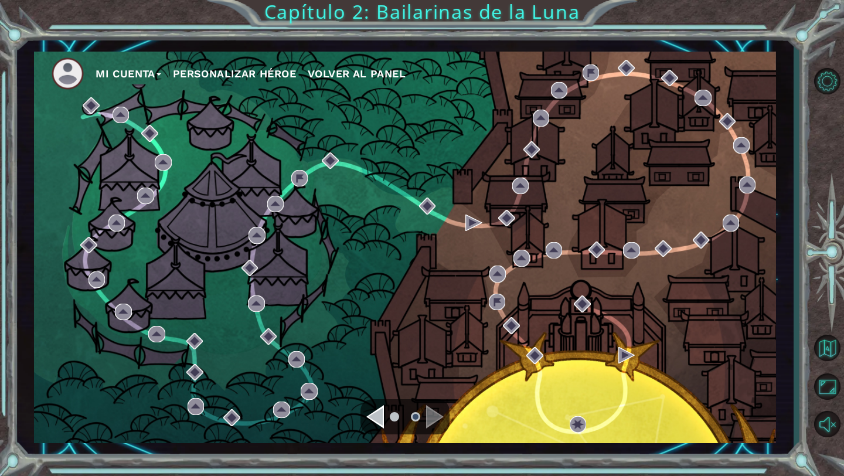
click at [382, 419] on div "Navegar a la página anterior" at bounding box center [375, 416] width 18 height 23
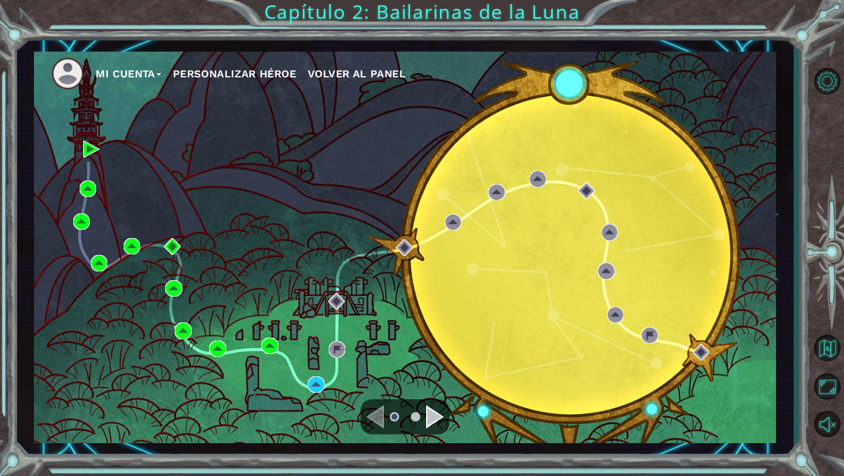
click at [312, 393] on div "Mi Cuenta Personalizar héroe Volver al panel" at bounding box center [405, 248] width 742 height 392
click at [320, 386] on img at bounding box center [316, 384] width 16 height 16
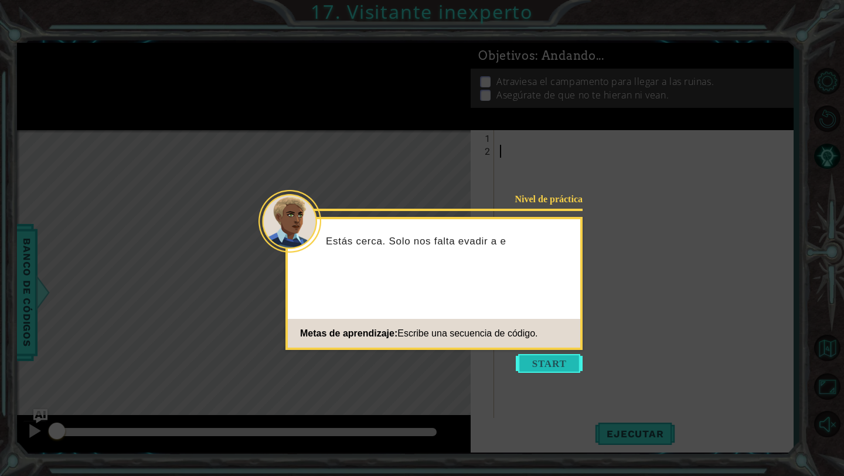
click at [543, 365] on button "Comenzar" at bounding box center [549, 363] width 67 height 19
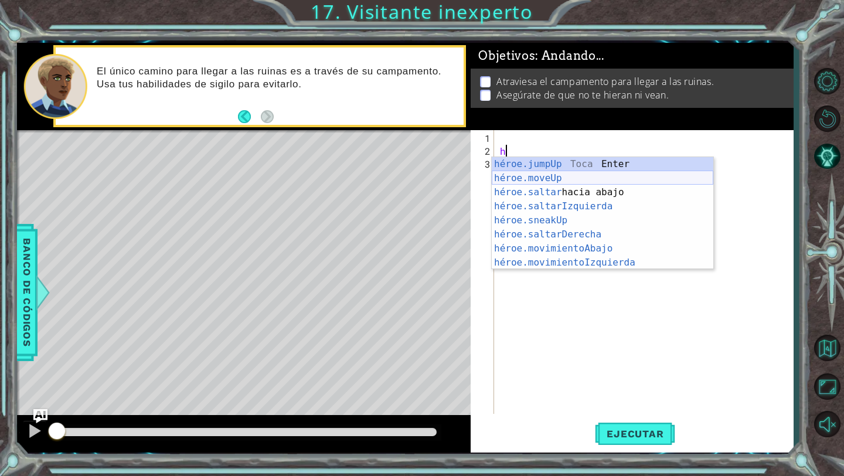
click at [610, 176] on div "héroe.jumpUp Toca Enter héroe.moveUp ​ Toca Enter héroe.saltar hacia abajo [PER…" at bounding box center [603, 227] width 222 height 141
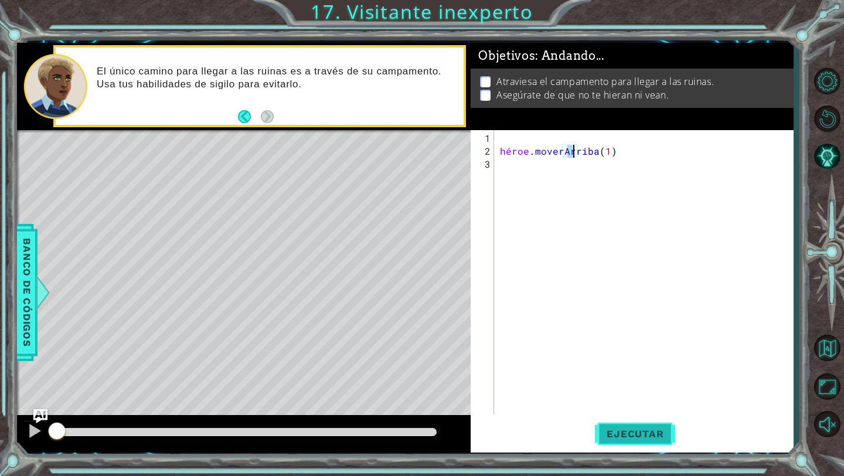
type textarea "hero.moveUp(1)"
click at [616, 437] on font "Ejecutar" at bounding box center [635, 434] width 57 height 12
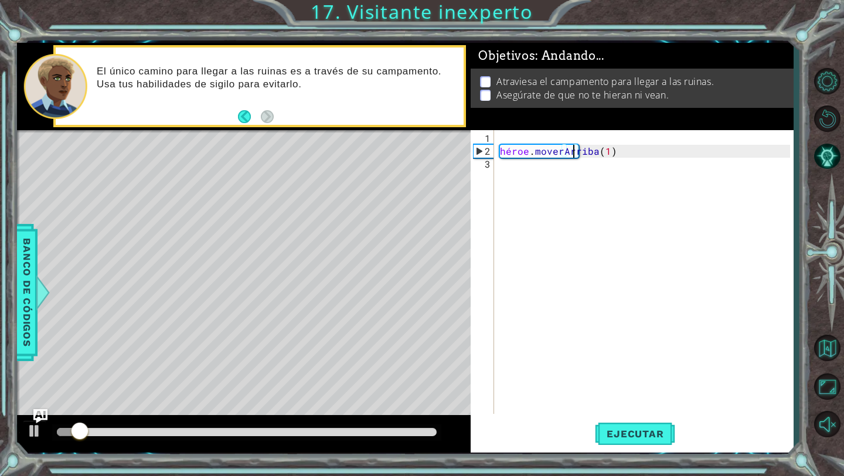
click at [496, 177] on div "hero.moveUp(1) 1 2 3 héroe . moverArriba ( 1 ) [DEMOGRAPHIC_DATA] XXXXXXXXXXXXX…" at bounding box center [630, 272] width 319 height 284
click at [501, 167] on div "héroe . moverArriba ( 1 )" at bounding box center [647, 287] width 298 height 310
click at [505, 168] on div "héroe . moverArriba ( 1 )" at bounding box center [647, 287] width 298 height 310
type textarea "h"
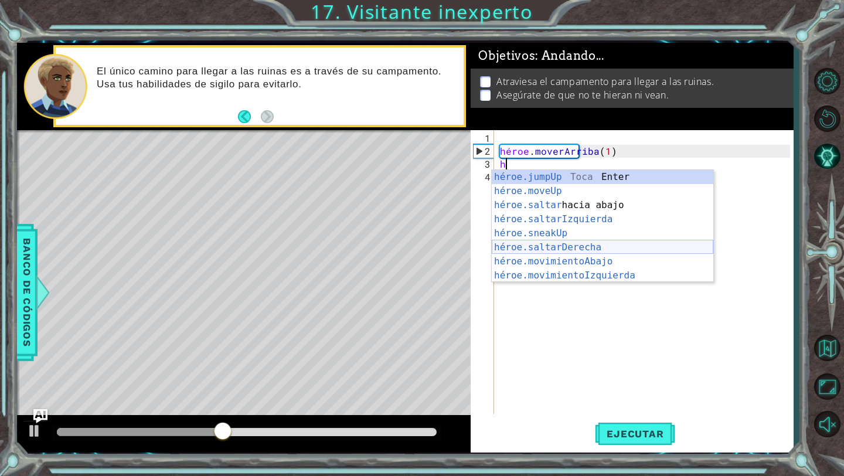
click at [575, 243] on div "héroe.jumpUp Toca Enter héroe.moveUp ​ Toca Enter héroe.saltar hacia abajo [PER…" at bounding box center [603, 240] width 222 height 141
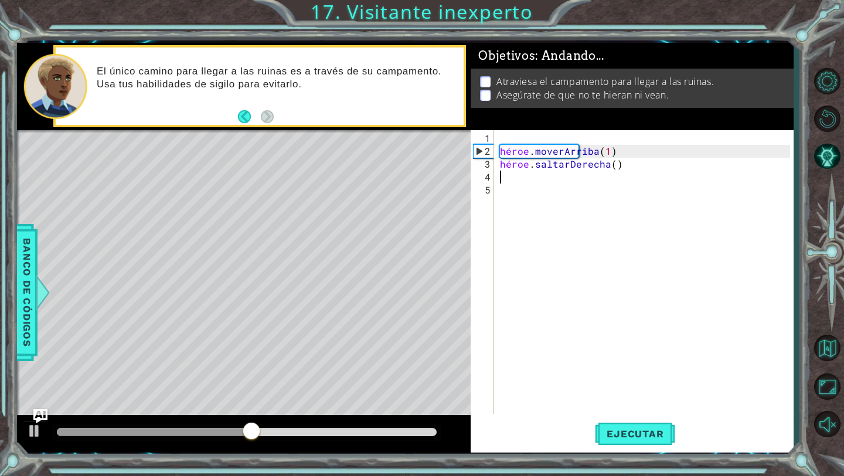
type textarea "h"
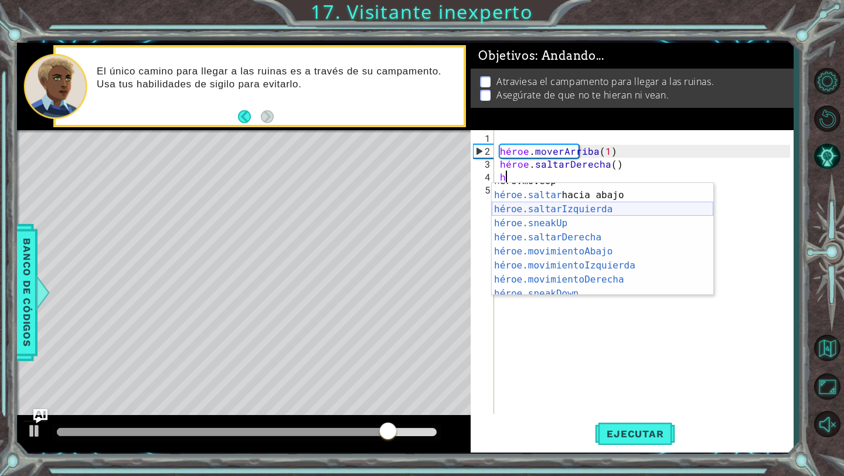
scroll to position [19, 0]
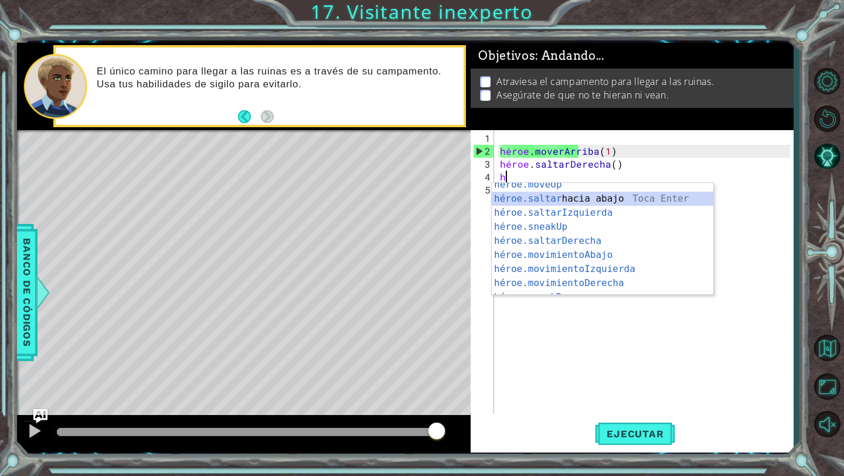
click at [565, 198] on div "héroe.moveUp ​ Toca Enter héroe.saltar hacia abajo [PERSON_NAME] Enter héroe.sa…" at bounding box center [603, 248] width 222 height 141
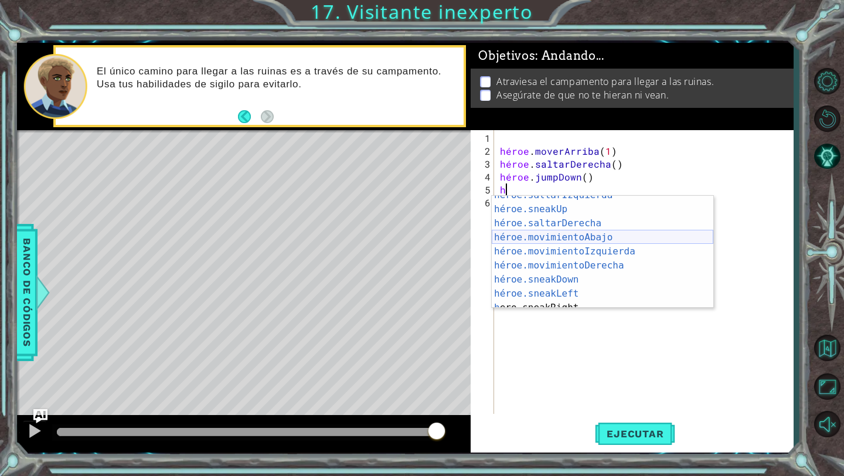
scroll to position [55, 0]
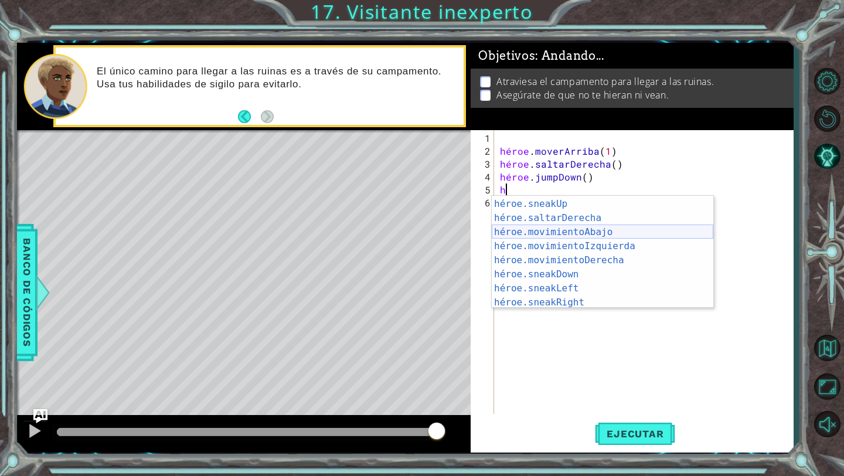
click at [561, 237] on div "héroe.saltarIzquierda ​ Toca Enter héroe.sneakUp ​ Toca Enter héroe.saltarDerec…" at bounding box center [603, 253] width 222 height 141
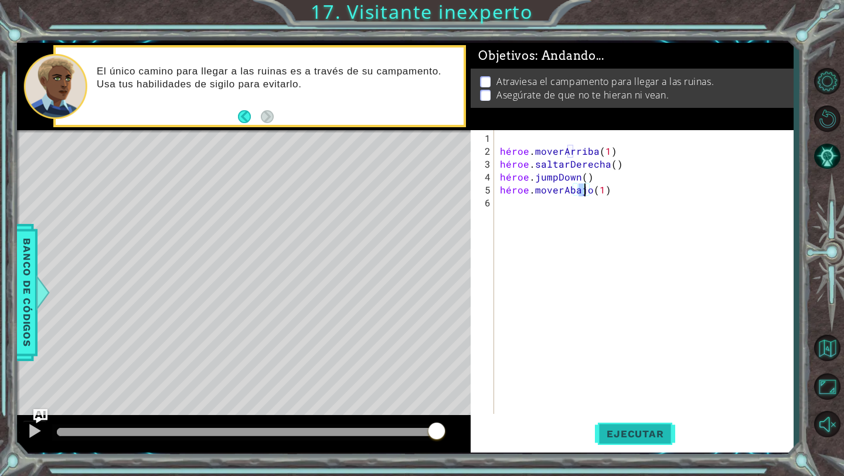
click at [638, 446] on button "Ejecutar" at bounding box center [635, 434] width 80 height 32
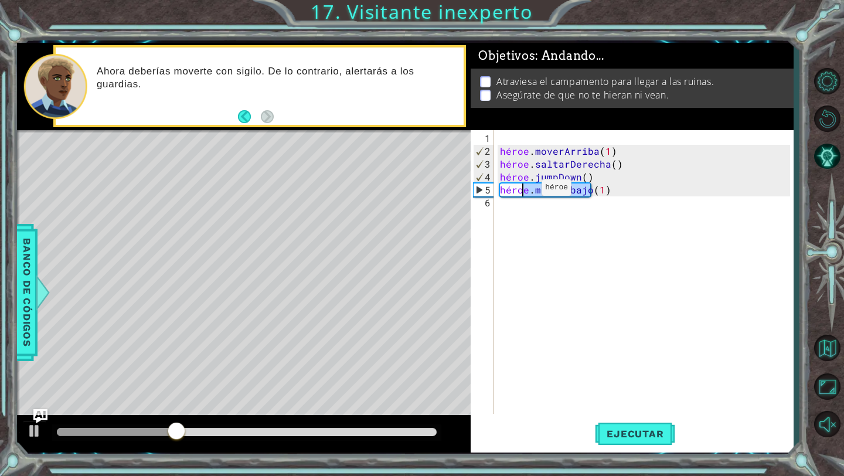
drag, startPoint x: 644, startPoint y: 193, endPoint x: 522, endPoint y: 192, distance: 121.9
click at [522, 192] on div "héroe . moverArriba ( 1 ) héroe . saltarDerecha ( ) héroe . jumpDown ( ) héroe …" at bounding box center [647, 287] width 298 height 310
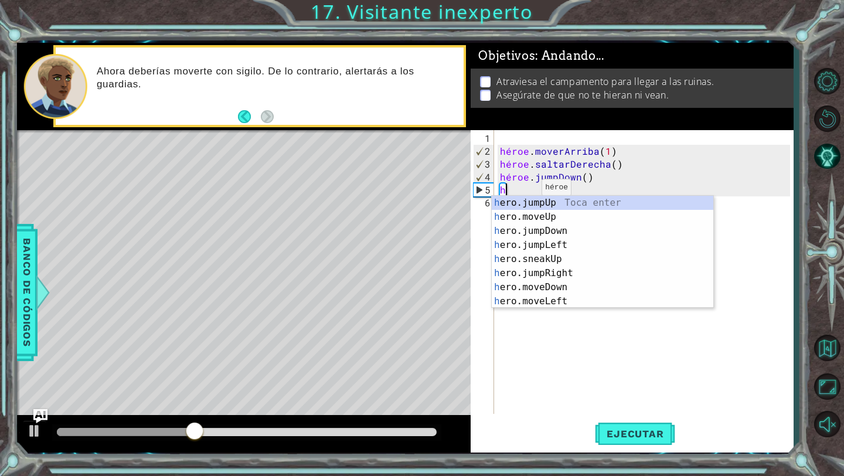
type textarea "h"
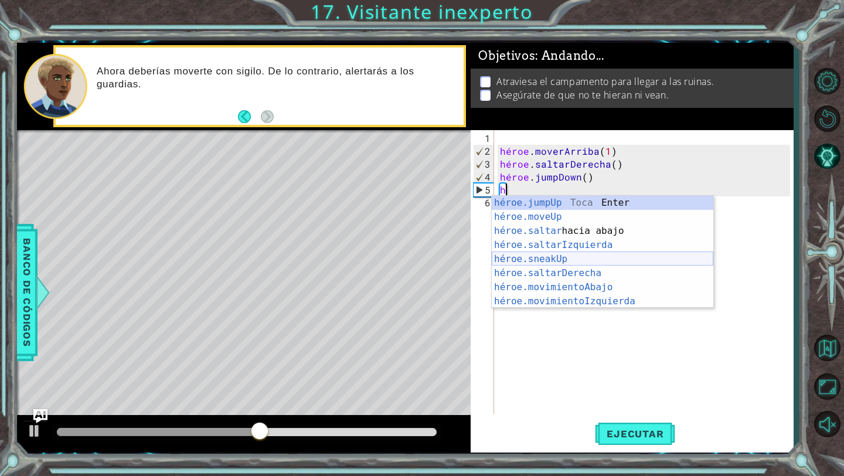
scroll to position [84, 0]
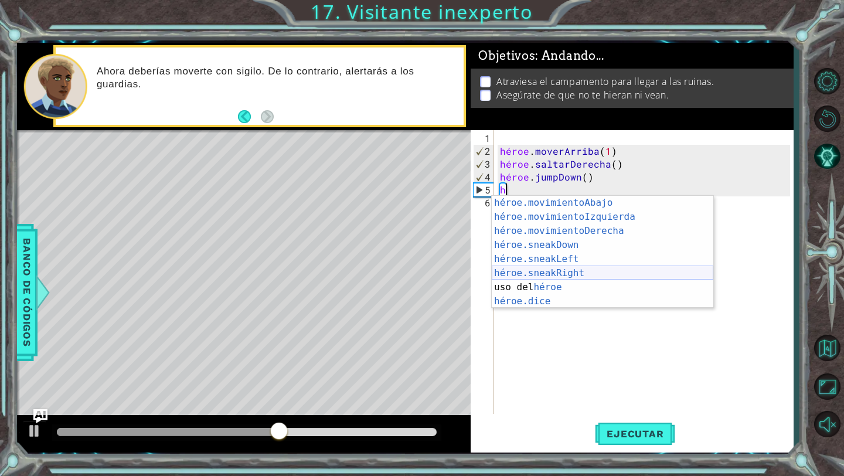
click at [548, 271] on div "héroe.movimientoAbajo ​ Toca Enter héroe.movimientoIzquierda ​ Toca Enter héroe…" at bounding box center [603, 266] width 222 height 141
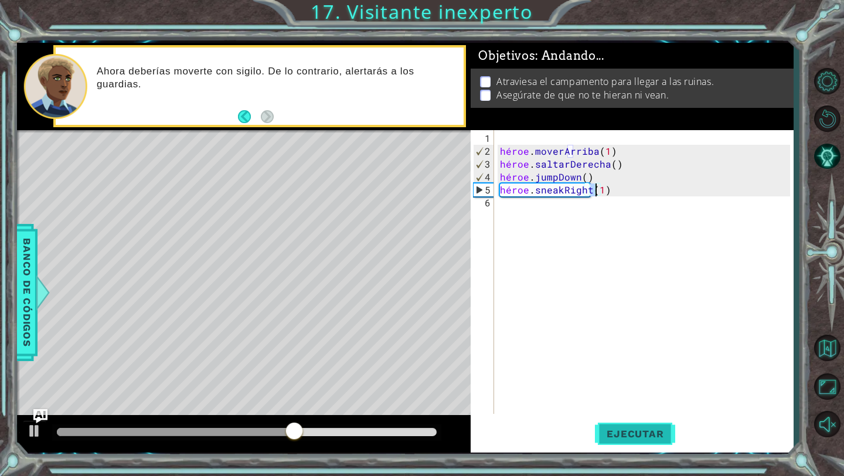
type textarea "hero.sneakRight(1)"
click at [614, 426] on button "Ejecutar" at bounding box center [635, 434] width 80 height 32
click at [516, 203] on div "héroe . moverArriba ( 1 ) héroe . saltarDerecha ( ) héroe . jumpDown ( ) héroe …" at bounding box center [647, 287] width 298 height 310
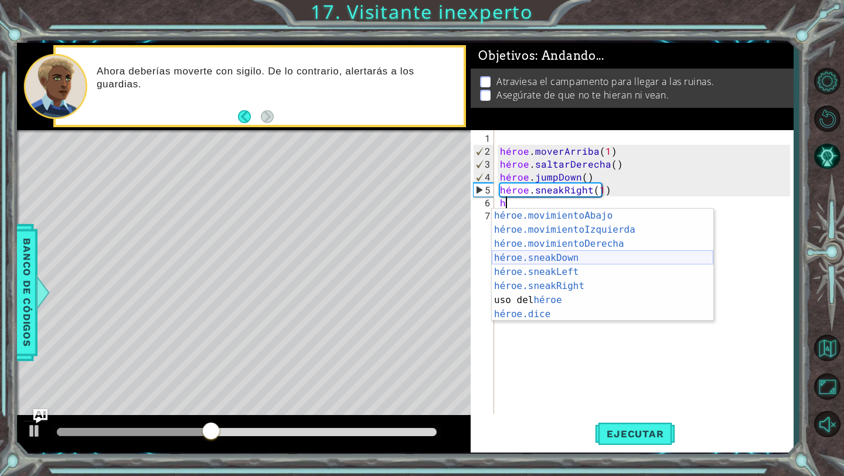
click at [534, 257] on div "héroe.movimientoAbajo ​ Toca Enter héroe.movimientoIzquierda ​ Toca Enter héroe…" at bounding box center [603, 279] width 222 height 141
type textarea "hero.sneakDown(1)"
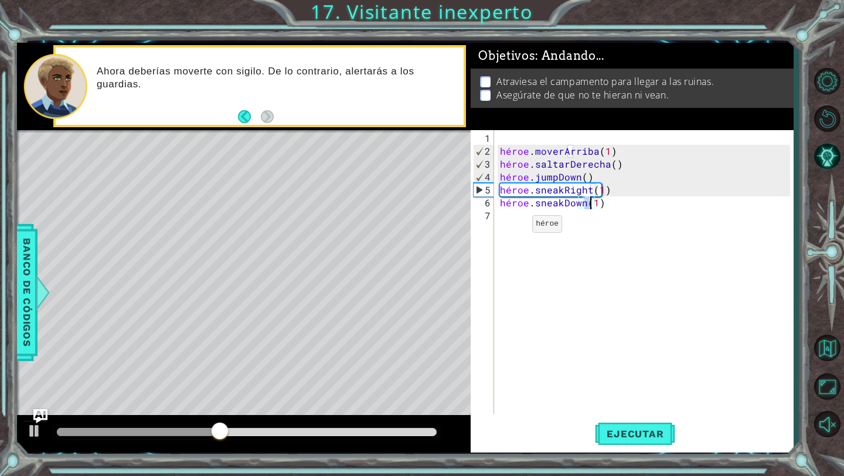
click at [511, 226] on div "héroe . moverArriba ( 1 ) héroe . saltarDerecha ( ) héroe . jumpDown ( ) héroe …" at bounding box center [647, 287] width 298 height 310
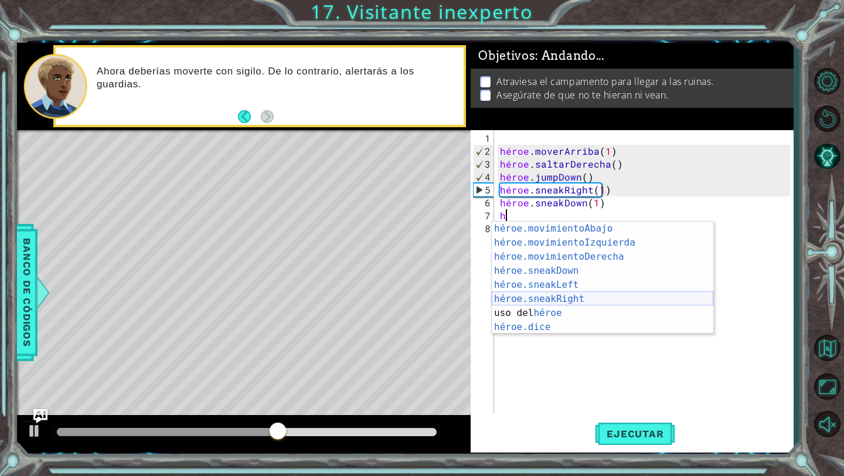
click at [537, 299] on div "héroe.movimientoAbajo ​ Toca Enter héroe.movimientoIzquierda ​ Toca Enter héroe…" at bounding box center [603, 292] width 222 height 141
type textarea "hero.sneakRight(1)"
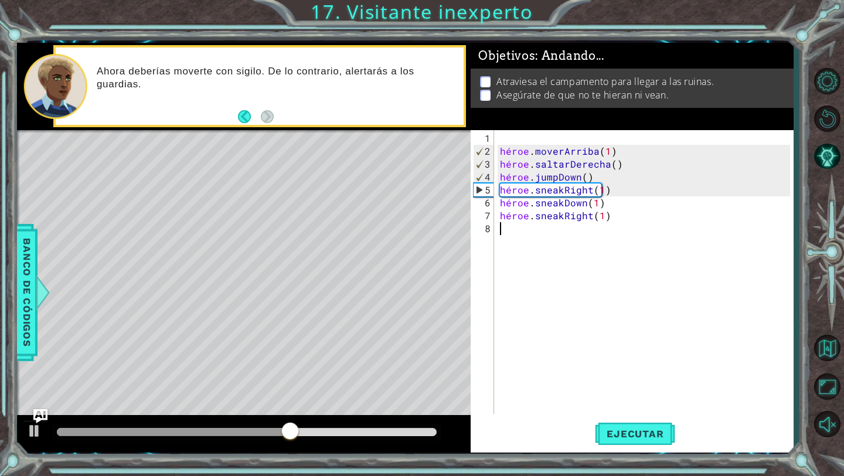
click at [522, 239] on div "héroe . moverArriba ( 1 ) héroe . saltarDerecha ( ) héroe . jumpDown ( ) héroe …" at bounding box center [647, 287] width 298 height 310
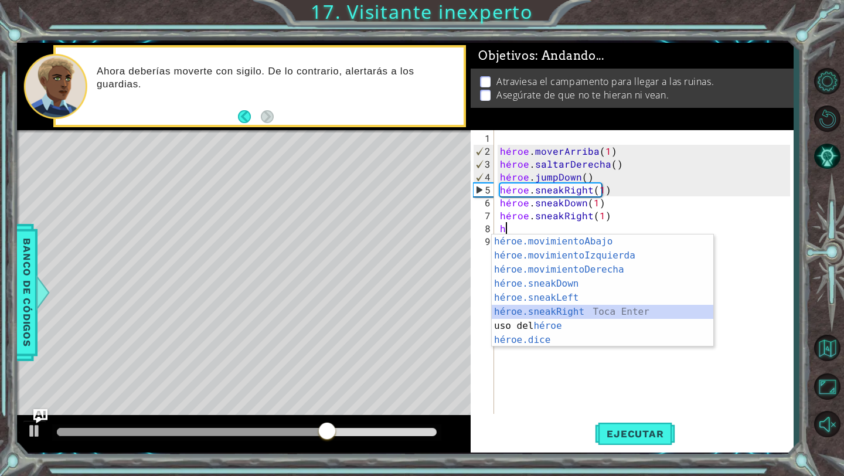
click at [545, 311] on div "héroe.movimientoAbajo ​ Toca Enter héroe.movimientoIzquierda ​ Toca Enter héroe…" at bounding box center [603, 304] width 222 height 141
type textarea "hero.sneakRight(1)"
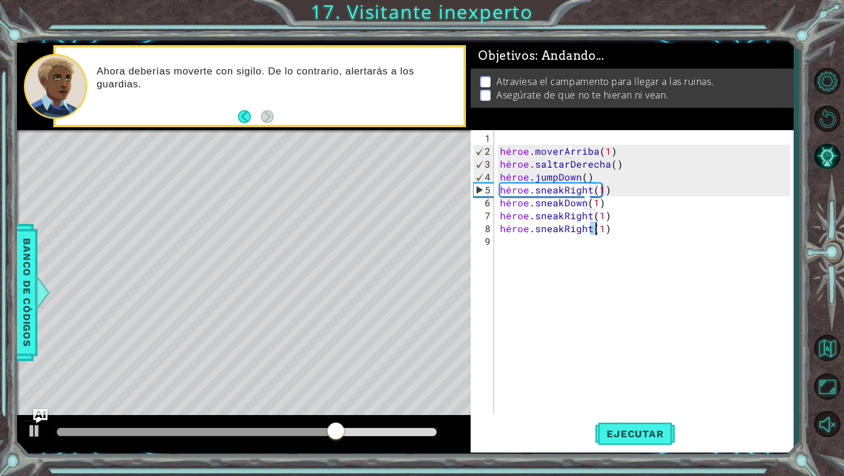
click at [515, 244] on div "héroe . moverArriba ( 1 ) héroe . saltarDerecha ( ) héroe . jumpDown ( ) héroe …" at bounding box center [647, 287] width 298 height 310
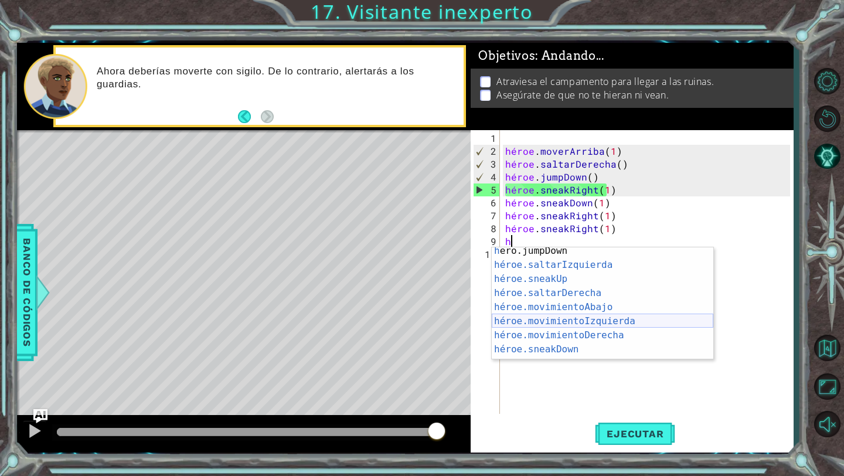
scroll to position [29, 0]
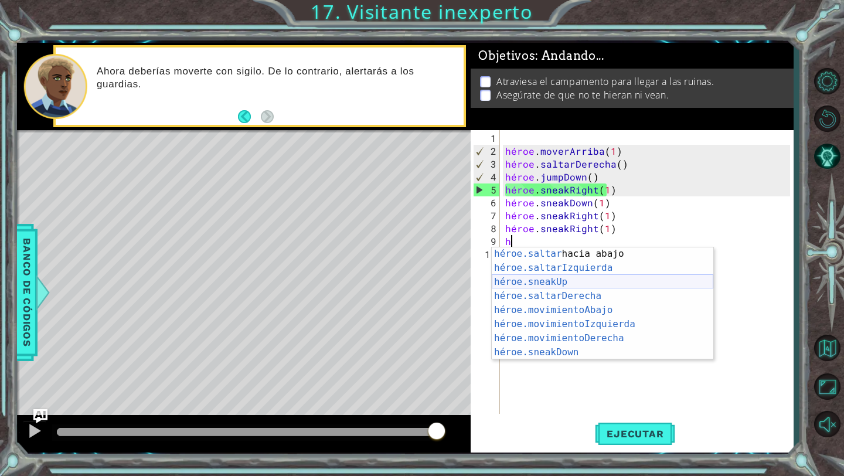
click at [545, 284] on div "héroe.saltar hacia abajo [PERSON_NAME] Enter héroe.saltarIzquierda ​ Toca Enter…" at bounding box center [603, 317] width 222 height 141
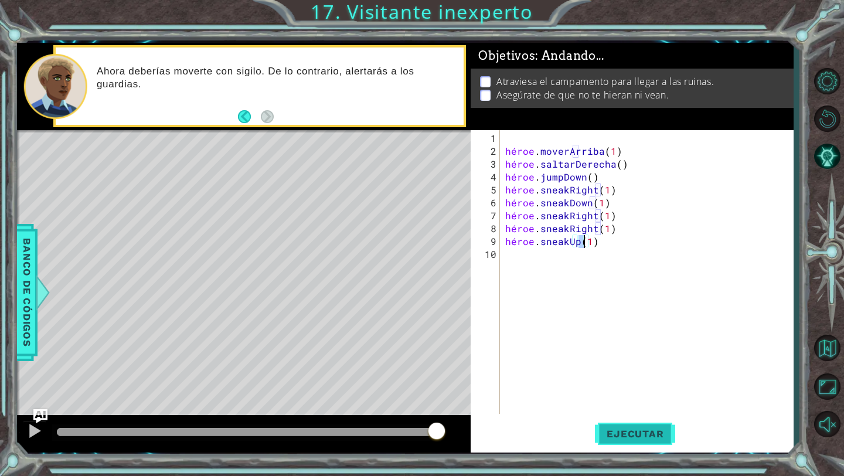
type textarea "hero.sneakUp(1)"
click at [644, 428] on font "Ejecutar" at bounding box center [635, 434] width 57 height 12
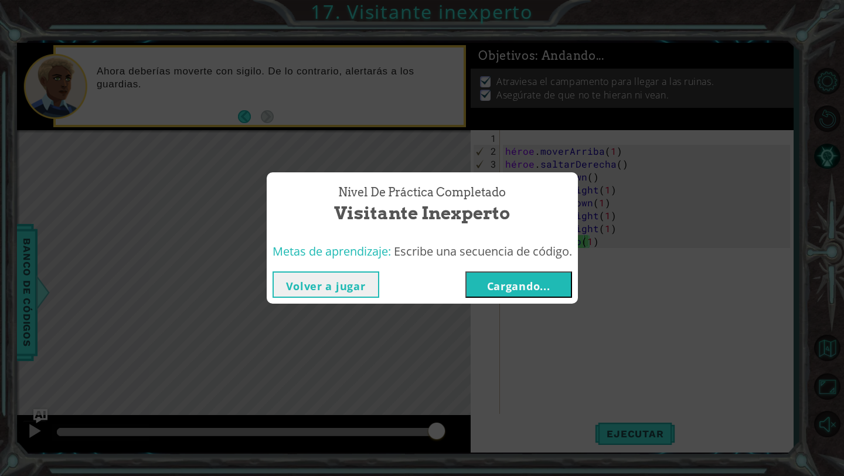
click at [539, 279] on font "Cargando..." at bounding box center [518, 286] width 63 height 14
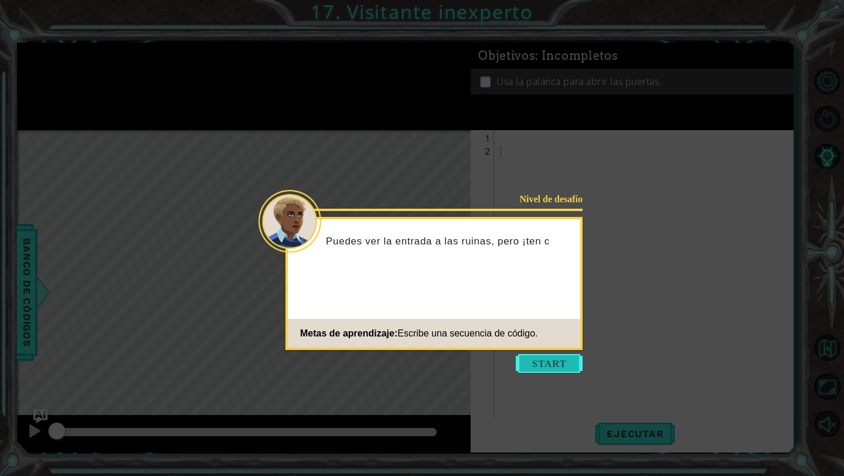
click at [556, 361] on button "Comenzar" at bounding box center [549, 363] width 67 height 19
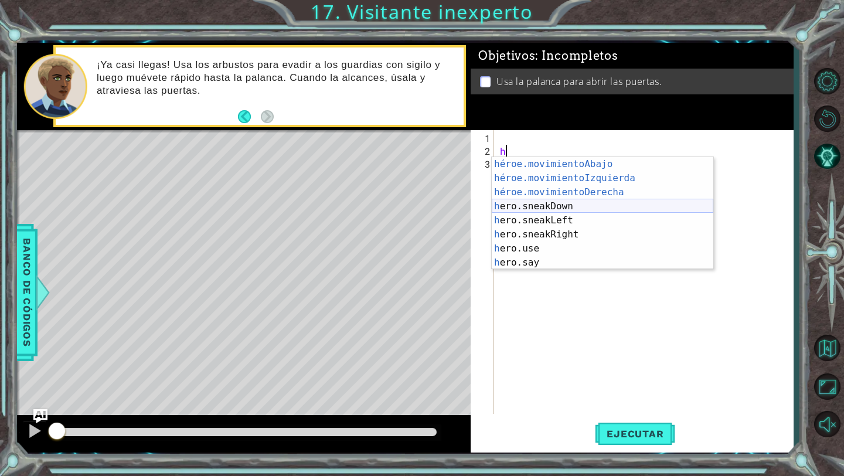
scroll to position [84, 0]
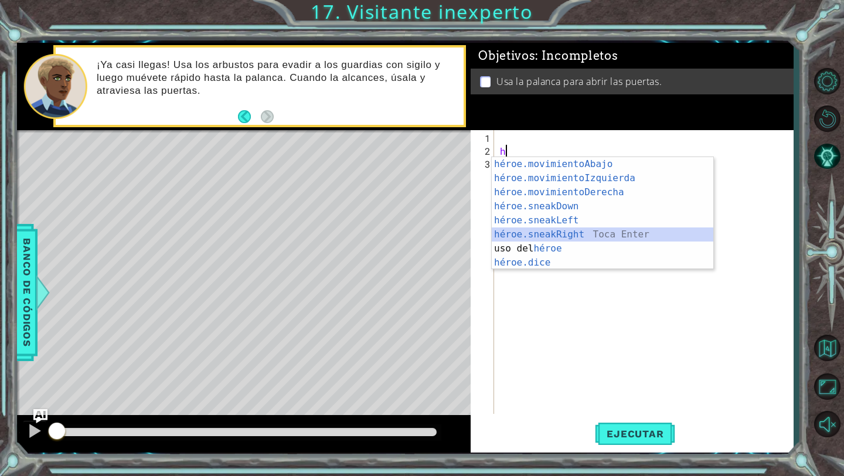
click at [569, 233] on div "héroe.movimientoAbajo ​ Toca Enter héroe.movimientoIzquierda ​ Toca Enter héroe…" at bounding box center [603, 227] width 222 height 141
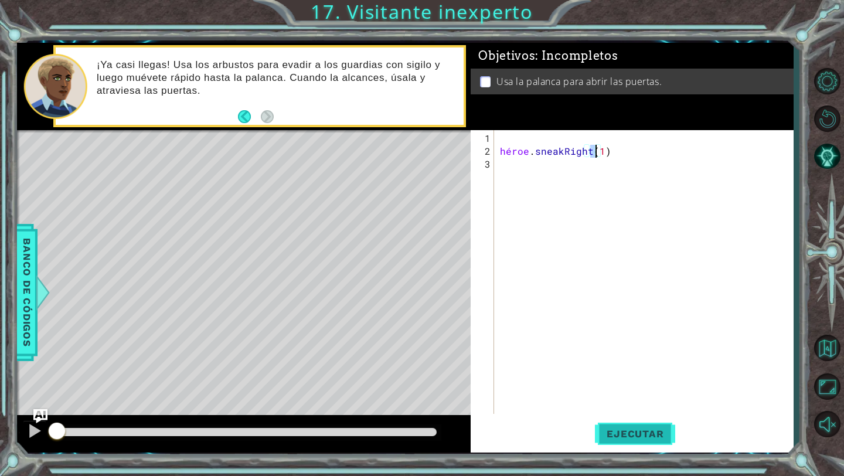
type textarea "hero.sneakRight(1)"
click at [621, 426] on button "Ejecutar" at bounding box center [635, 434] width 80 height 32
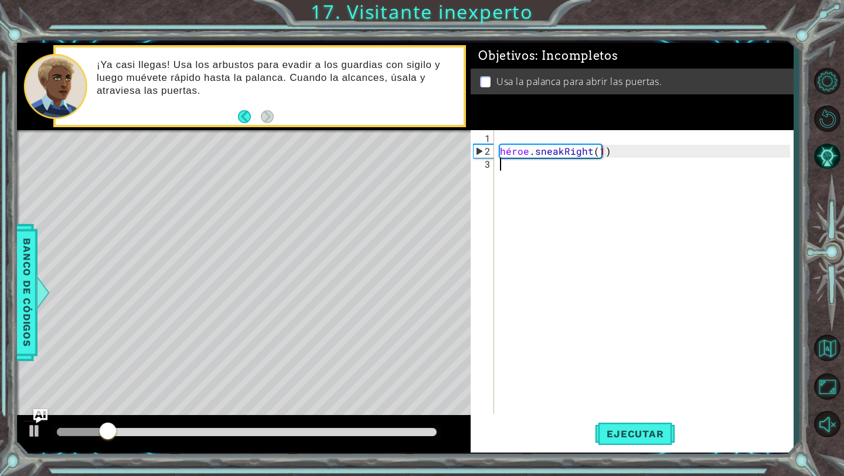
click at [515, 170] on div "héroe . sneakRight ( 1 )" at bounding box center [647, 287] width 298 height 310
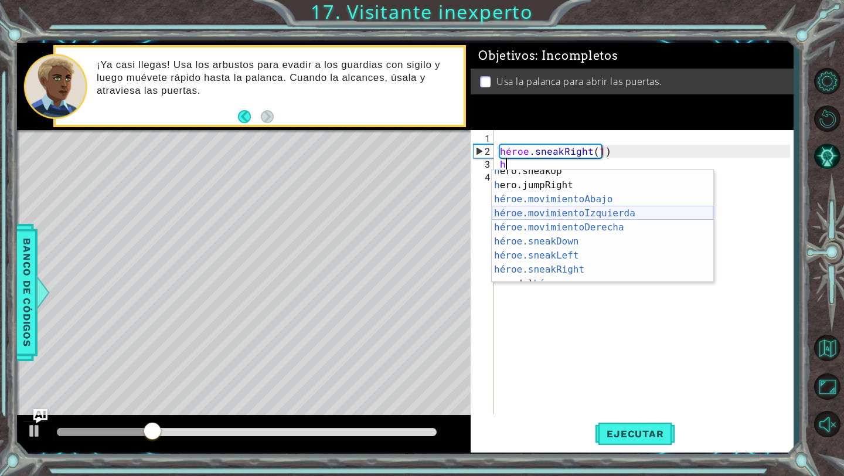
scroll to position [25, 0]
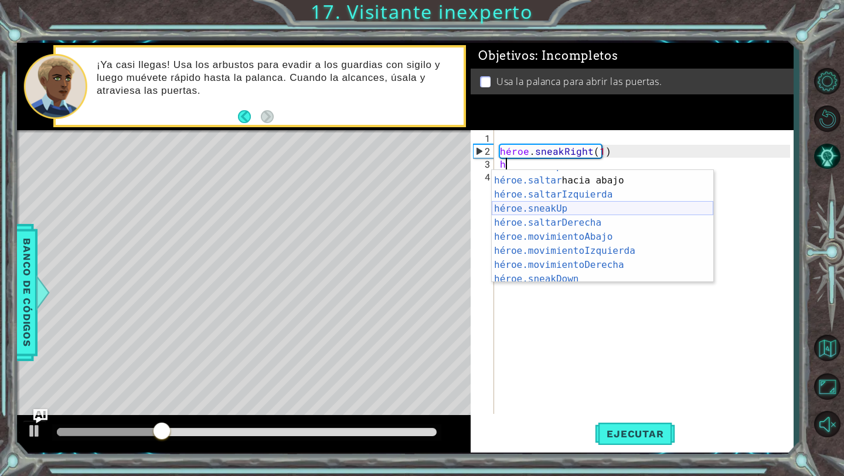
click at [543, 209] on div "héroe.moveUp ​ Toca Enter héroe.saltar hacia abajo [PERSON_NAME] Enter héroe.sa…" at bounding box center [603, 229] width 222 height 141
type textarea "hero.sneakUp(1)"
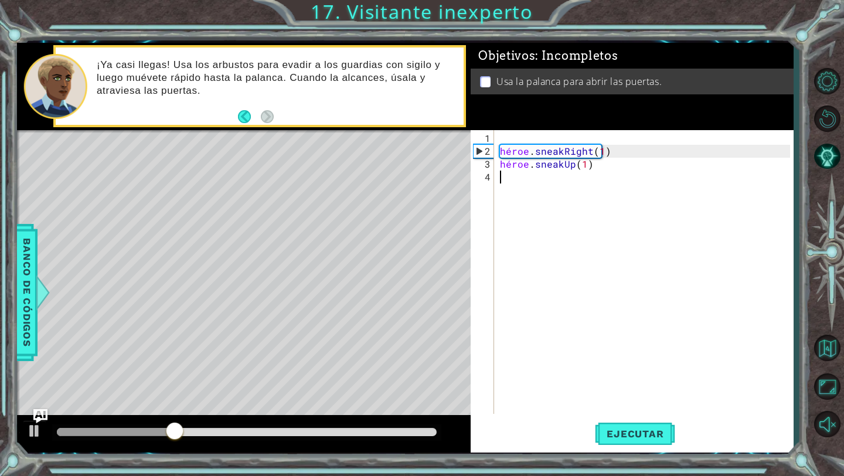
click at [512, 179] on div "héroe . sneakRight ( 1 ) héroe . sneakUp ( 1 )" at bounding box center [647, 287] width 298 height 310
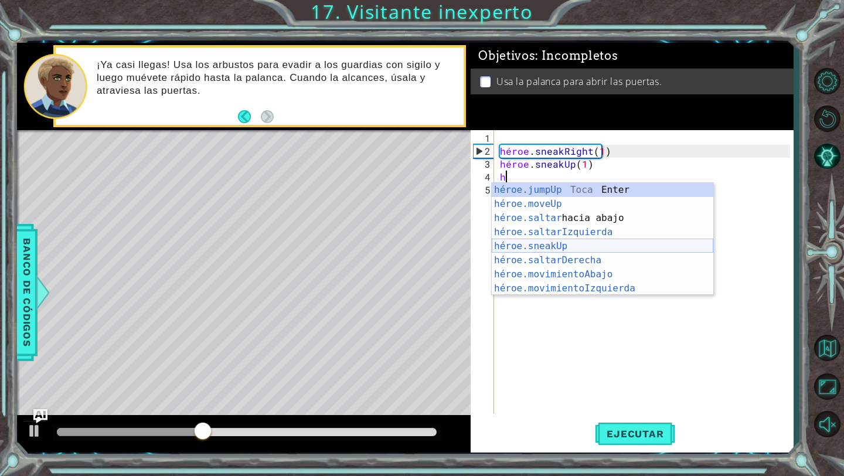
click at [541, 247] on div "héroe.jumpUp Toca Enter héroe.moveUp ​ Toca Enter héroe.saltar hacia abajo [PER…" at bounding box center [603, 253] width 222 height 141
type textarea "hero.sneakUp(1)"
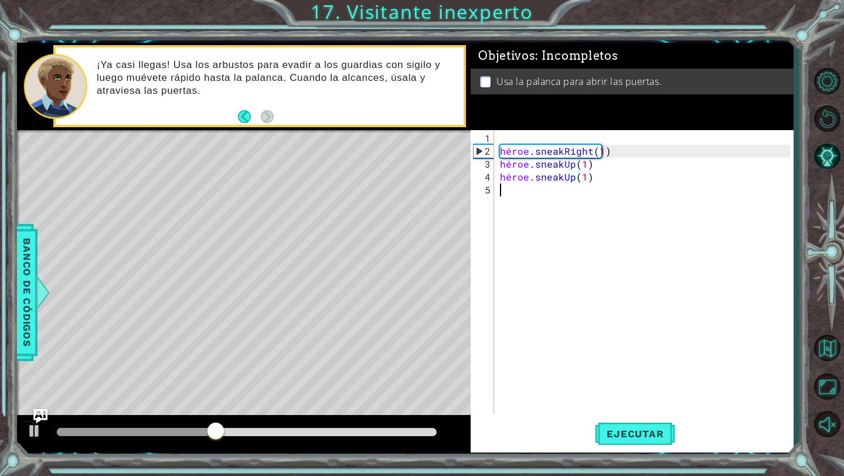
click at [513, 195] on div "héroe . sneakRight ( 1 ) héroe . sneakUp ( 1 ) héroe . sneakUp ( 1 )" at bounding box center [647, 287] width 298 height 310
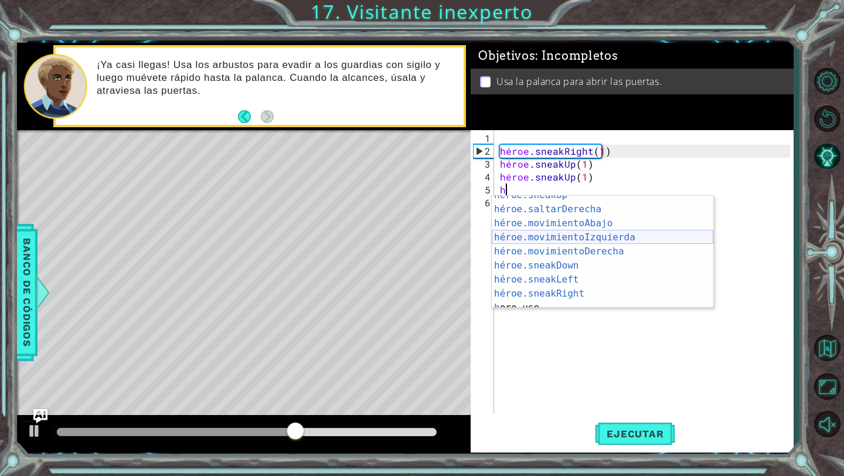
scroll to position [64, 0]
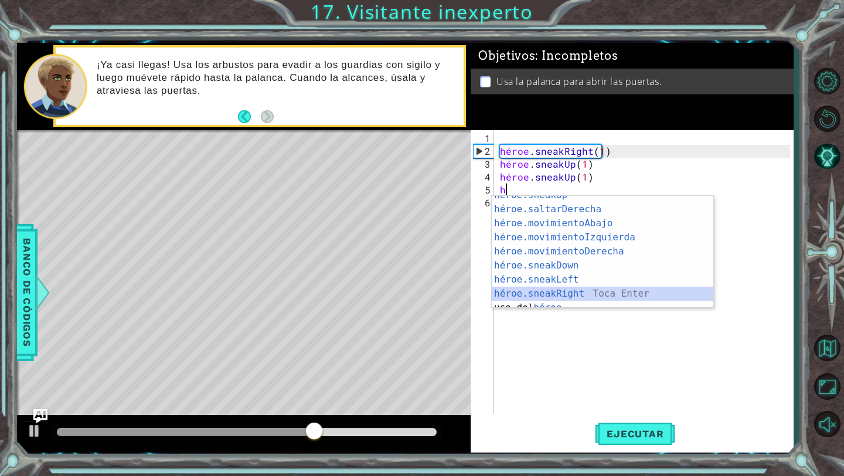
click at [534, 291] on div "héroe.sneakUp ​ Toca Enter héroe.saltarDerecha ​ Toca Enter héroe.movimientoAba…" at bounding box center [603, 258] width 222 height 141
type textarea "hero.sneakRight(1)"
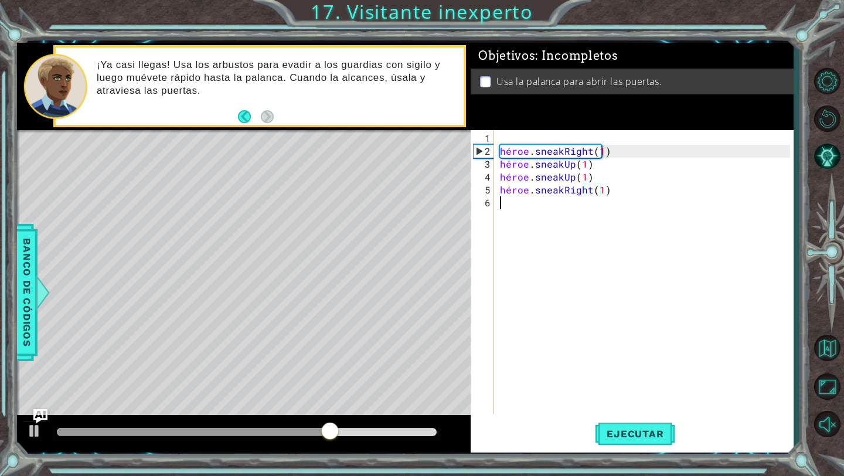
click at [512, 213] on div "héroe . sneakRight ( 1 ) héroe . sneakUp ( 1 ) héroe . sneakUp ( 1 ) héroe . sn…" at bounding box center [647, 287] width 298 height 310
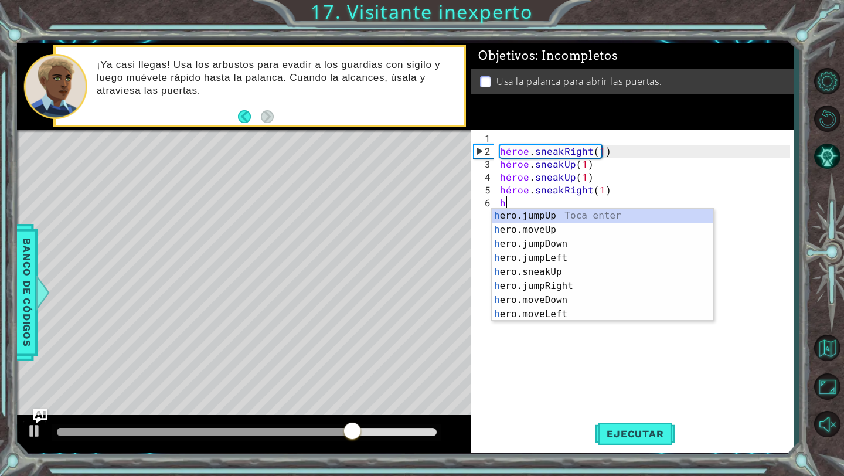
scroll to position [0, 0]
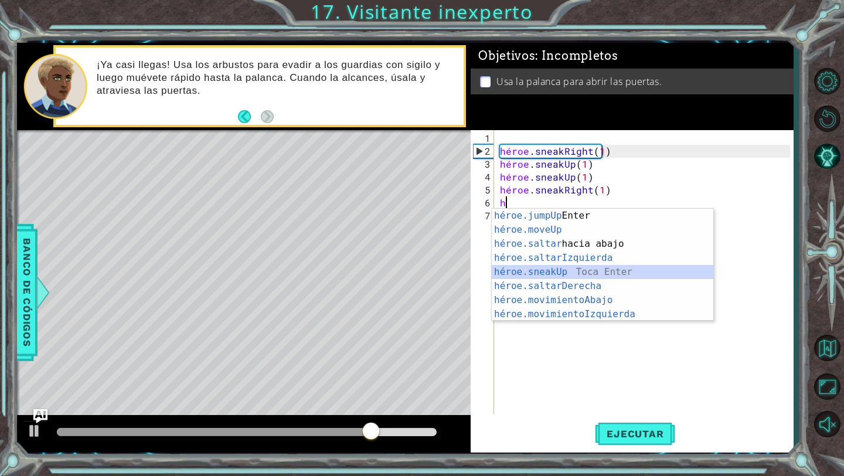
click at [543, 271] on div "héroe.jumpUp Toca Enter héroe.moveUp ​ Toca Enter héroe.saltar hacia abajo [PER…" at bounding box center [603, 279] width 222 height 141
type textarea "hero.sneakUp(1)"
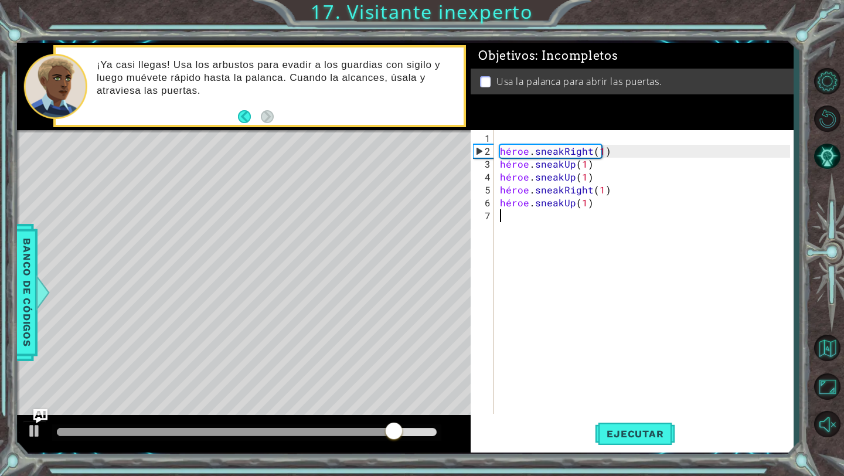
click at [510, 216] on div "héroe . sneakRight ( 1 ) héroe . sneakUp ( 1 ) héroe . sneakUp ( 1 ) héroe . sn…" at bounding box center [647, 287] width 298 height 310
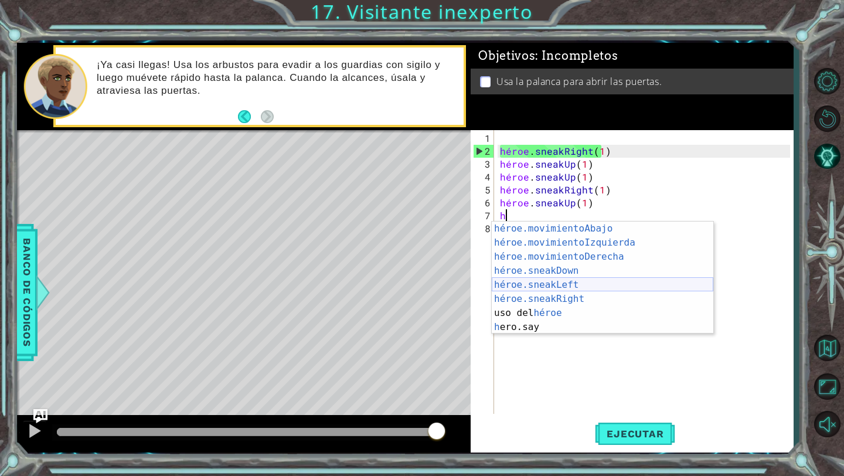
scroll to position [84, 0]
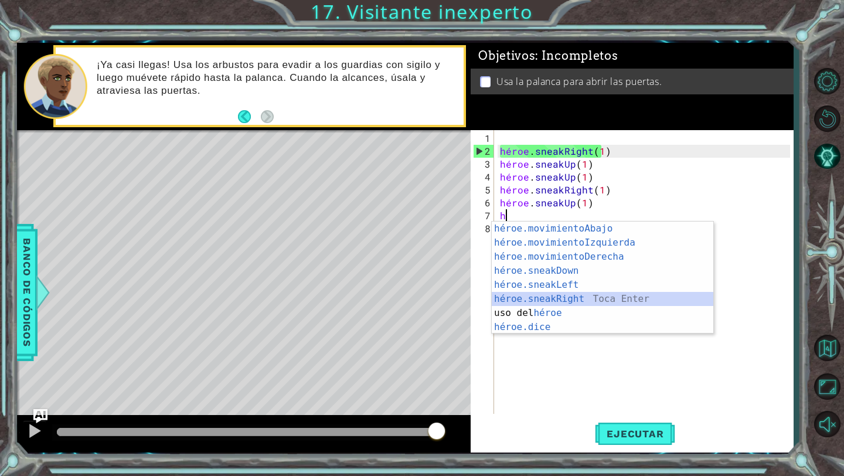
click at [536, 297] on div "héroe.movimientoAbajo ​ Toca Enter héroe.movimientoIzquierda ​ Toca Enter héroe…" at bounding box center [603, 292] width 222 height 141
type textarea "hero.sneakRight(1)"
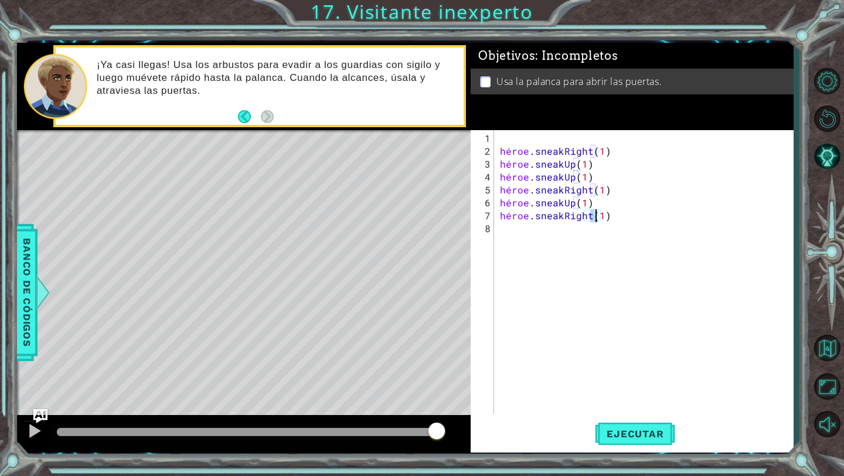
click at [515, 232] on div "héroe . sneakRight ( 1 ) héroe . sneakUp ( 1 ) héroe . sneakUp ( 1 ) héroe . sn…" at bounding box center [647, 287] width 298 height 310
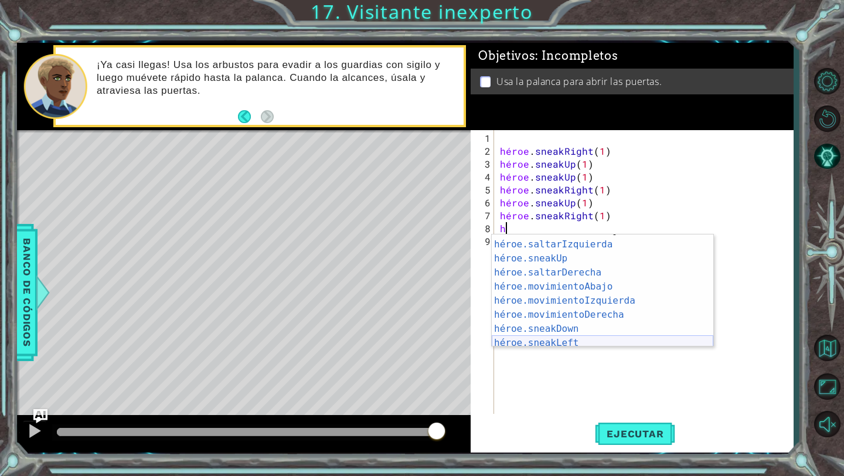
scroll to position [39, 0]
click at [579, 314] on div "héroe.saltar hacia abajo [PERSON_NAME] Enter héroe.saltarIzquierda ​ Toca Enter…" at bounding box center [603, 293] width 222 height 141
type textarea "hero.moveRight(1)"
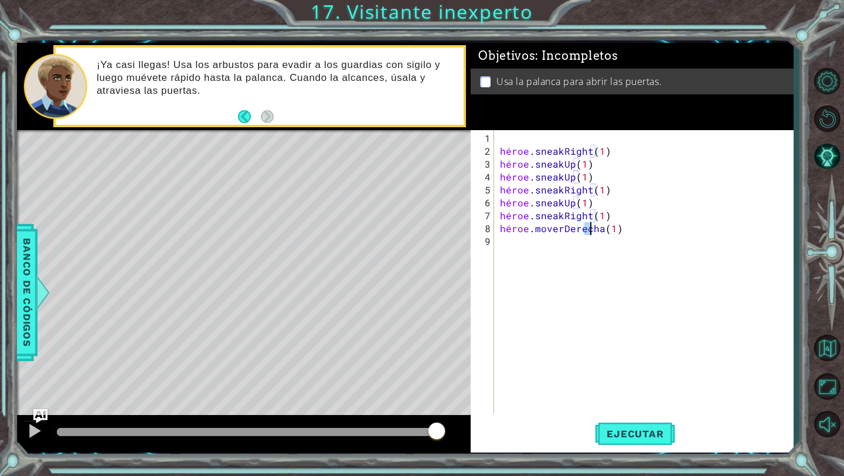
click at [524, 250] on div "héroe . sneakRight ( 1 ) héroe . sneakUp ( 1 ) héroe . sneakUp ( 1 ) héroe . sn…" at bounding box center [647, 287] width 298 height 310
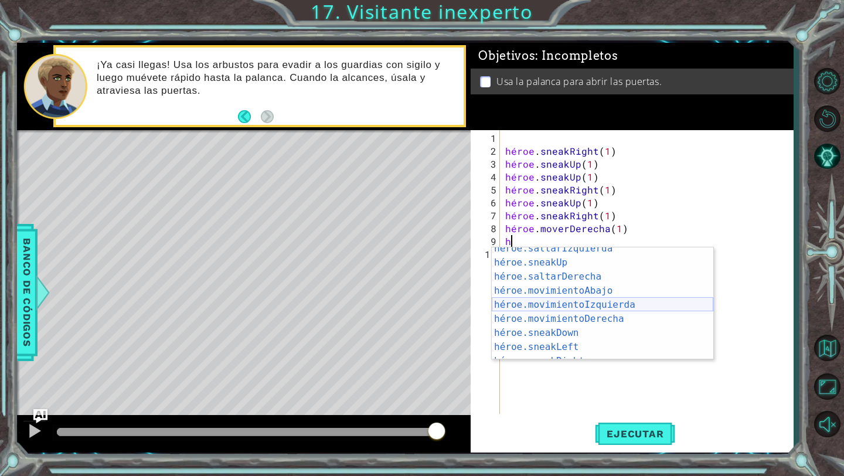
scroll to position [48, 0]
click at [555, 288] on div "héroe.saltarIzquierda ​ Toca Enter héroe.sneakUp ​ Toca Enter héroe.saltarDerec…" at bounding box center [603, 312] width 222 height 141
type textarea "hero.moveDown(1)"
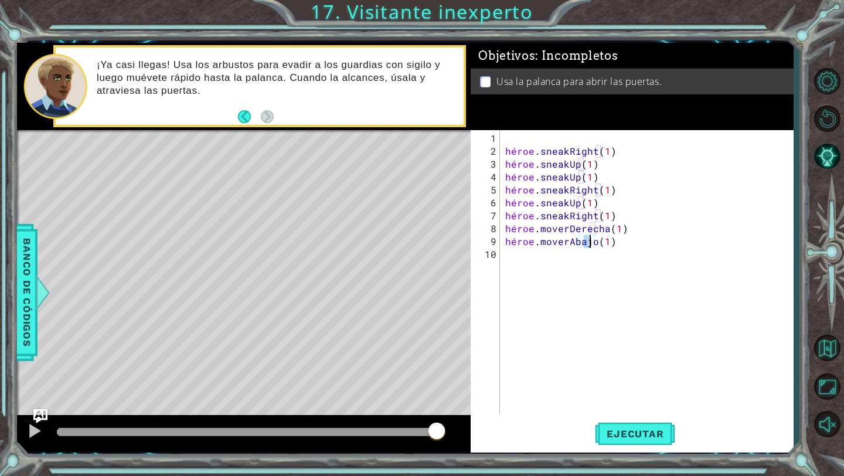
click at [515, 259] on div "héroe . sneakRight ( 1 ) héroe . sneakUp ( 1 ) héroe . sneakUp ( 1 ) héroe . sn…" at bounding box center [649, 287] width 293 height 310
type textarea "h"
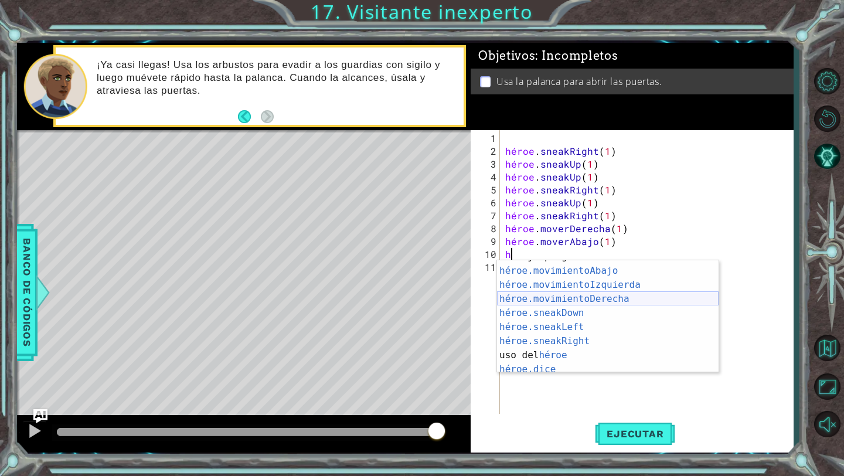
scroll to position [0, 0]
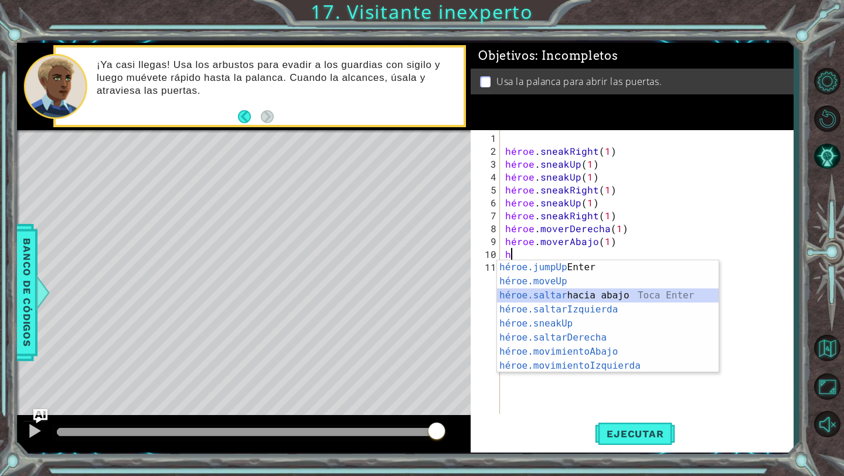
click at [566, 292] on div "héroe.jumpUp Toca Enter héroe.moveUp ​ Toca Enter héroe.saltar hacia abajo [PER…" at bounding box center [608, 330] width 222 height 141
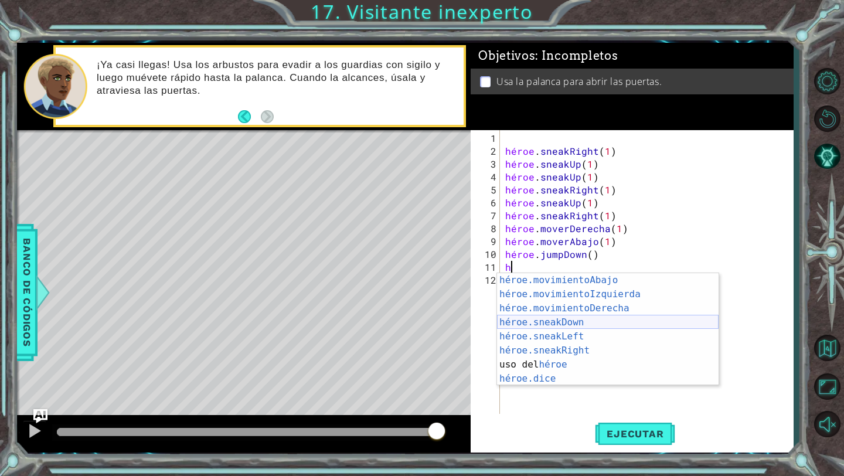
scroll to position [84, 0]
click at [584, 312] on div "héroe.movimientoAbajo ​ Toca Enter héroe.movimientoIzquierda ​ Toca Enter héroe…" at bounding box center [608, 343] width 222 height 141
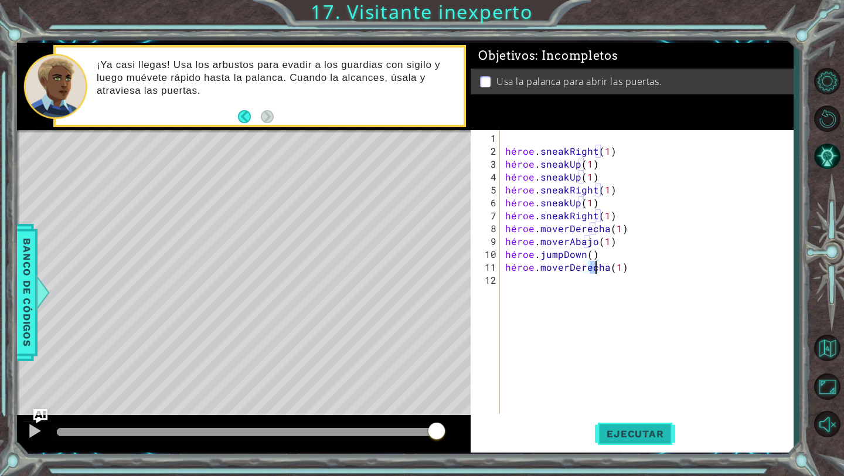
type textarea "hero.moveRight(1)"
click at [629, 429] on font "Ejecutar" at bounding box center [635, 434] width 57 height 12
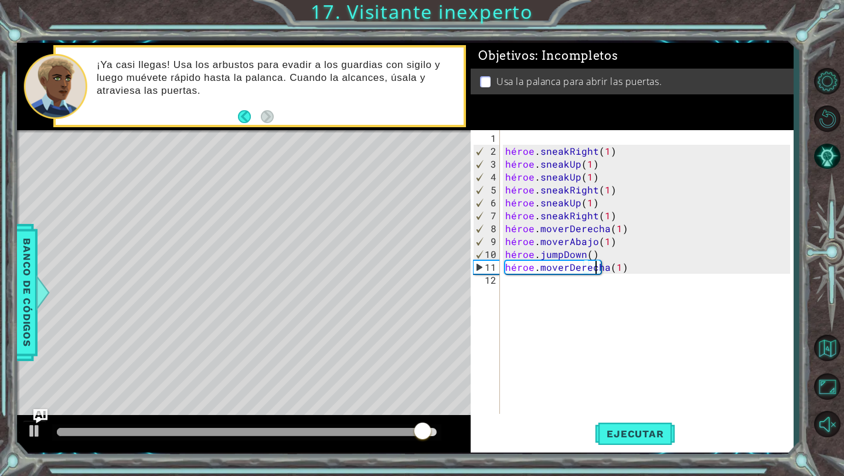
click at [538, 297] on div "héroe . sneakRight ( 1 ) héroe . sneakUp ( 1 ) héroe . sneakUp ( 1 ) héroe . sn…" at bounding box center [649, 287] width 293 height 310
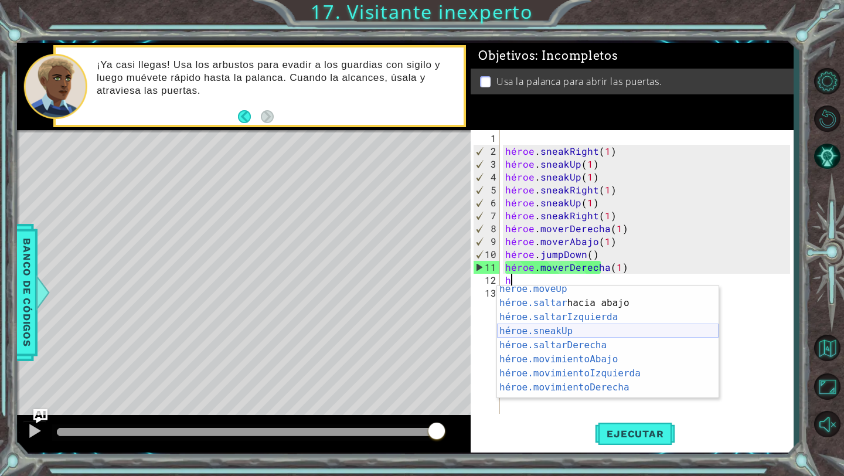
scroll to position [33, 0]
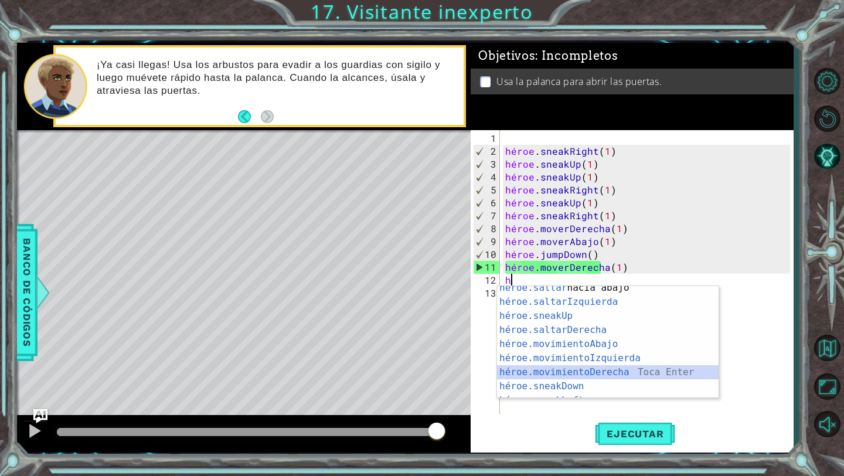
click at [577, 372] on div "héroe.saltar hacia abajo [PERSON_NAME] Enter héroe.saltarIzquierda ​ Toca Enter…" at bounding box center [608, 351] width 222 height 141
type textarea "hero.moveRight(1)"
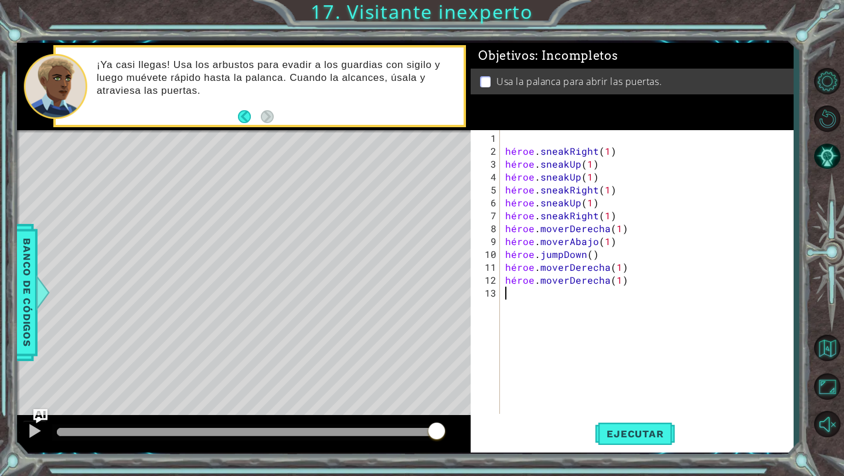
click at [525, 293] on div "héroe . sneakRight ( 1 ) héroe . sneakUp ( 1 ) héroe . sneakUp ( 1 ) héroe . sn…" at bounding box center [649, 287] width 293 height 310
type textarea "h"
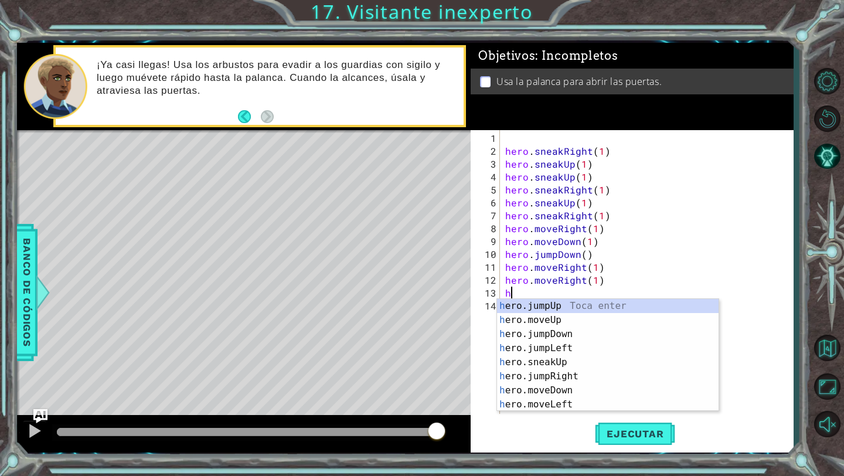
scroll to position [0, 0]
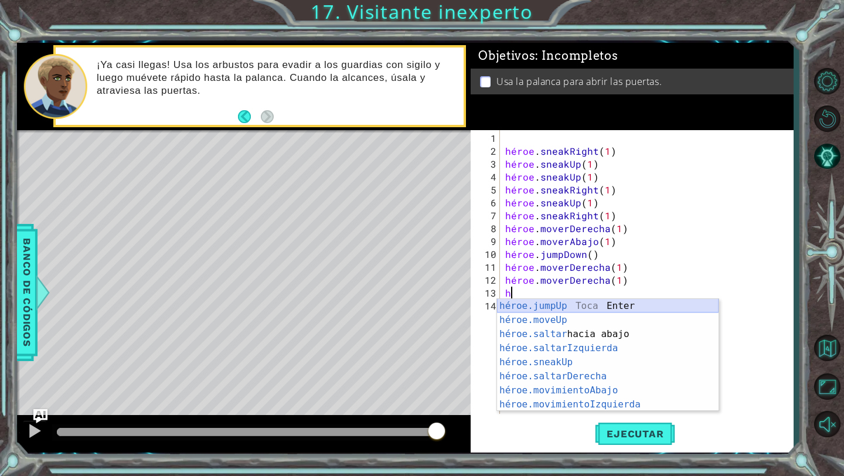
click at [541, 306] on div "héroe.jumpUp Toca Enter héroe.moveUp ​ Toca Enter héroe.saltar hacia abajo [PER…" at bounding box center [608, 369] width 222 height 141
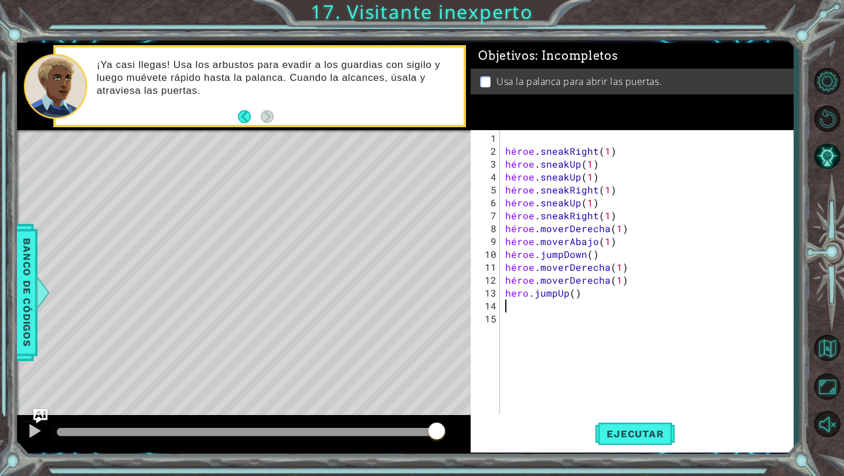
click at [516, 305] on div "héroe . sneakRight ( 1 ) héroe . sneakUp ( 1 ) héroe . sneakUp ( 1 ) héroe . sn…" at bounding box center [649, 287] width 293 height 310
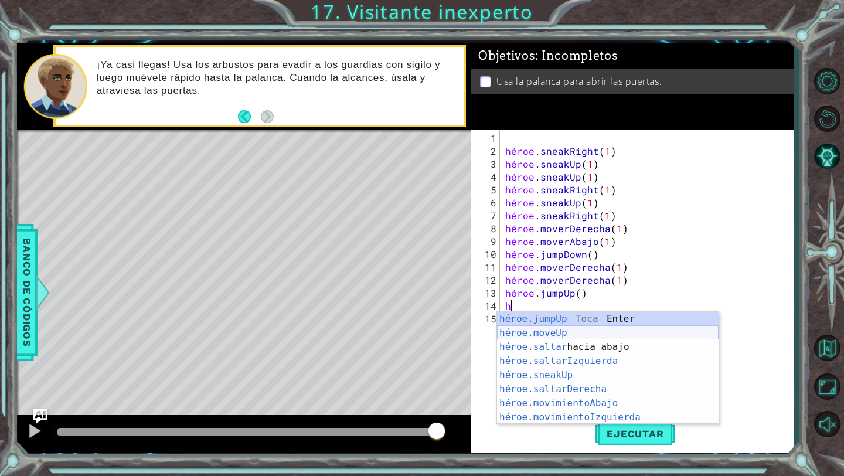
click at [524, 334] on div "héroe.jumpUp Toca Enter héroe.moveUp ​ Toca Enter héroe.saltar hacia abajo [PER…" at bounding box center [608, 382] width 222 height 141
type textarea "hero.moveUp(1)"
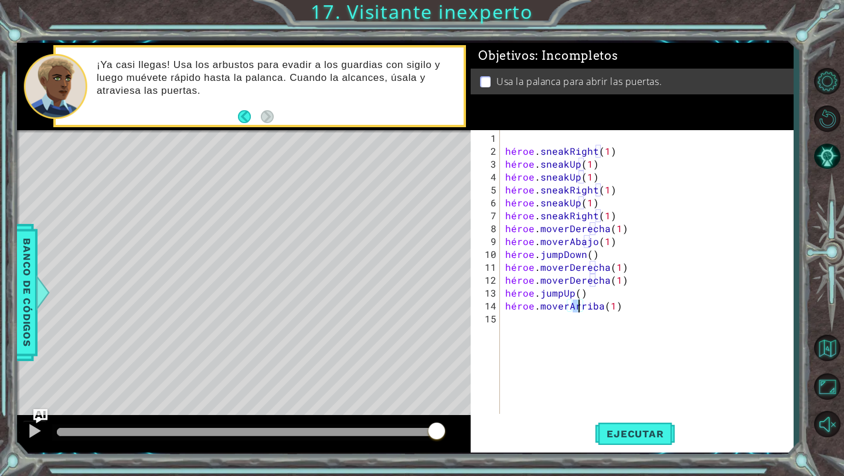
click at [516, 322] on div "héroe . sneakRight ( 1 ) héroe . sneakUp ( 1 ) héroe . sneakUp ( 1 ) héroe . sn…" at bounding box center [649, 287] width 293 height 310
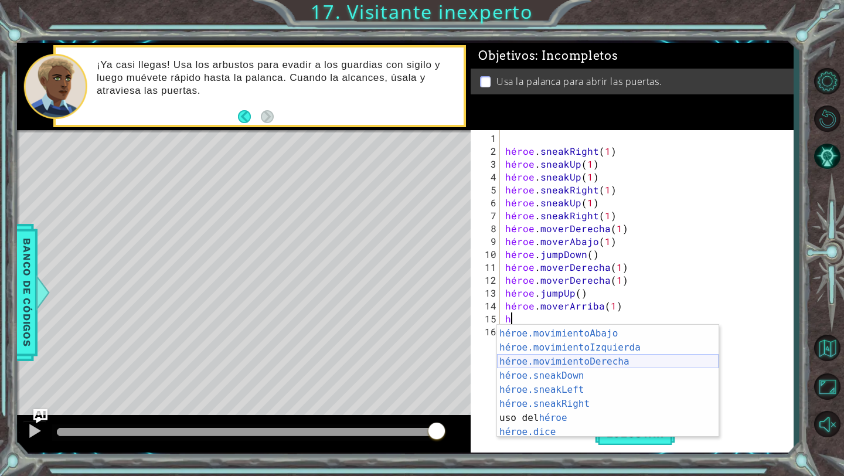
scroll to position [84, 0]
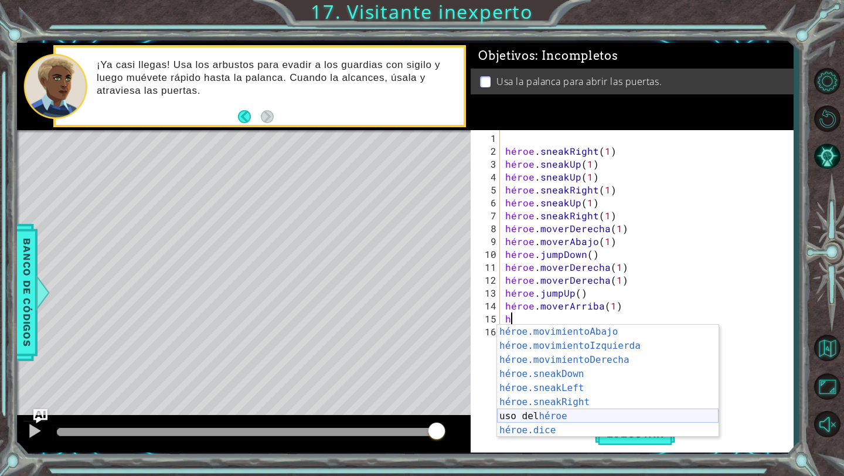
click at [549, 415] on div "héroe.movimientoAbajo ​ Toca Enter héroe.movimientoIzquierda ​ Toca Enter héroe…" at bounding box center [608, 395] width 222 height 141
type textarea "hero.use("string")"
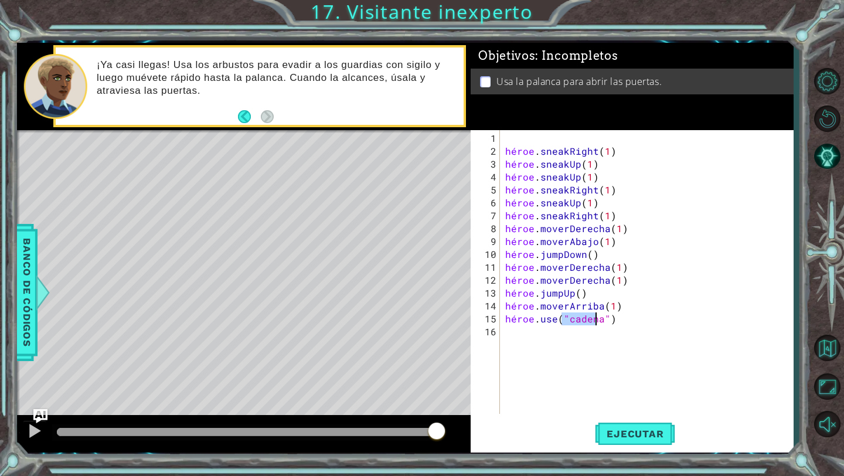
click at [623, 322] on div "héroe . sneakRight ( 1 ) héroe . sneakUp ( 1 ) héroe . sneakUp ( 1 ) héroe . sn…" at bounding box center [649, 287] width 293 height 310
click at [624, 317] on div "héroe . sneakRight ( 1 ) héroe . sneakUp ( 1 ) héroe . sneakUp ( 1 ) héroe . sn…" at bounding box center [649, 287] width 293 height 310
click at [624, 319] on div "héroe . sneakRight ( 1 ) héroe . sneakUp ( 1 ) héroe . sneakUp ( 1 ) héroe . sn…" at bounding box center [649, 287] width 293 height 310
type textarea "hero.use("string")"
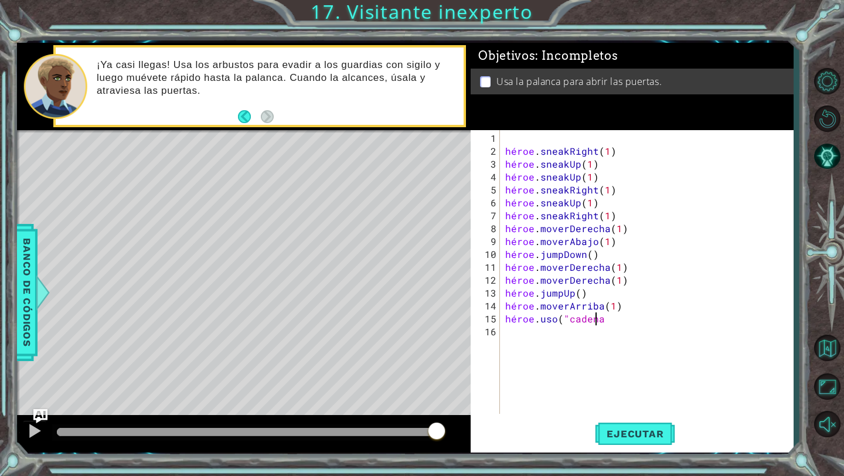
type textarea "hero.use("strin"
click at [600, 318] on div "héroe . sneakRight ( 1 ) héroe . sneakUp ( 1 ) héroe . sneakUp ( 1 ) héroe . sn…" at bounding box center [649, 287] width 293 height 310
click at [600, 315] on div "héroe . sneakRight ( 1 ) héroe . sneakUp ( 1 ) héroe . sneakUp ( 1 ) héroe . sn…" at bounding box center [649, 287] width 293 height 310
click at [596, 317] on div "héroe . sneakRight ( 1 ) héroe . sneakUp ( 1 ) héroe . sneakUp ( 1 ) héroe . sn…" at bounding box center [649, 287] width 293 height 310
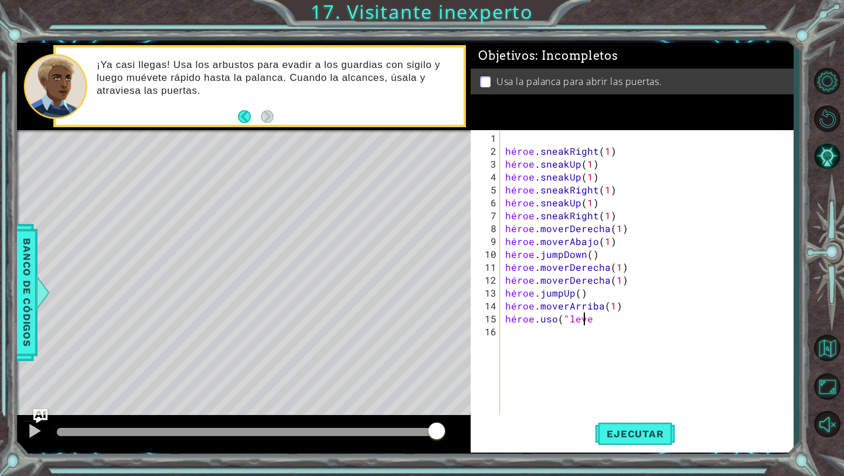
scroll to position [0, 5]
type textarea "hero.use("lever"
click at [627, 429] on font "Ejecutar" at bounding box center [635, 434] width 57 height 12
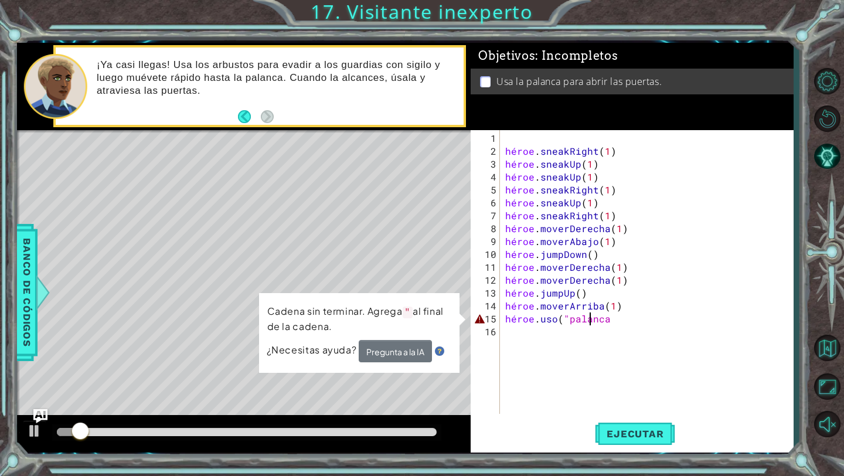
click at [634, 318] on div "héroe . sneakRight ( 1 ) héroe . sneakUp ( 1 ) héroe . sneakUp ( 1 ) héroe . sn…" at bounding box center [649, 287] width 293 height 310
type textarea "2"
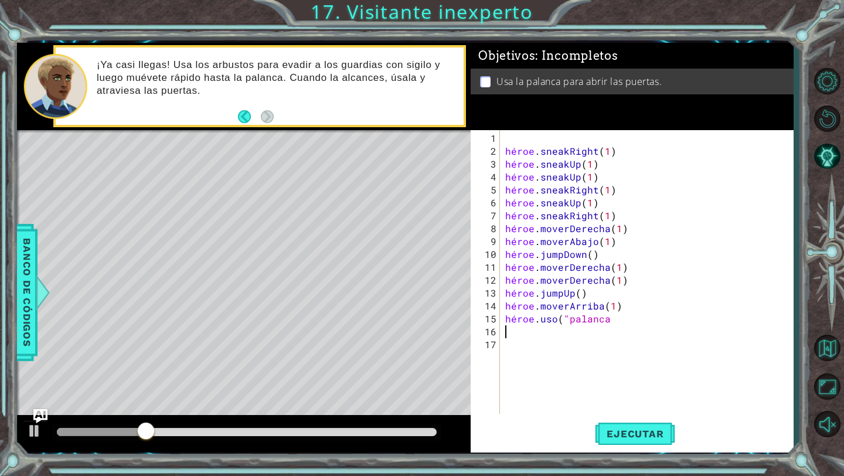
click at [596, 319] on div "héroe . sneakRight ( 1 ) héroe . sneakUp ( 1 ) héroe . sneakUp ( 1 ) héroe . sn…" at bounding box center [649, 287] width 293 height 310
type textarea "2"
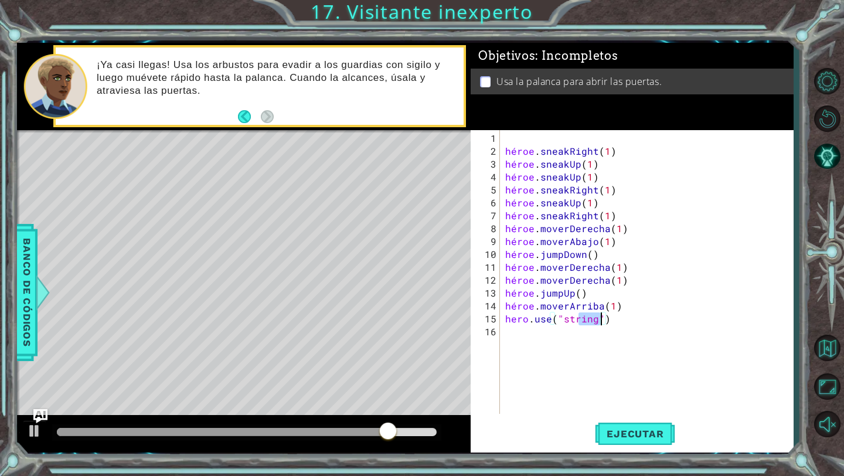
type textarea "h"
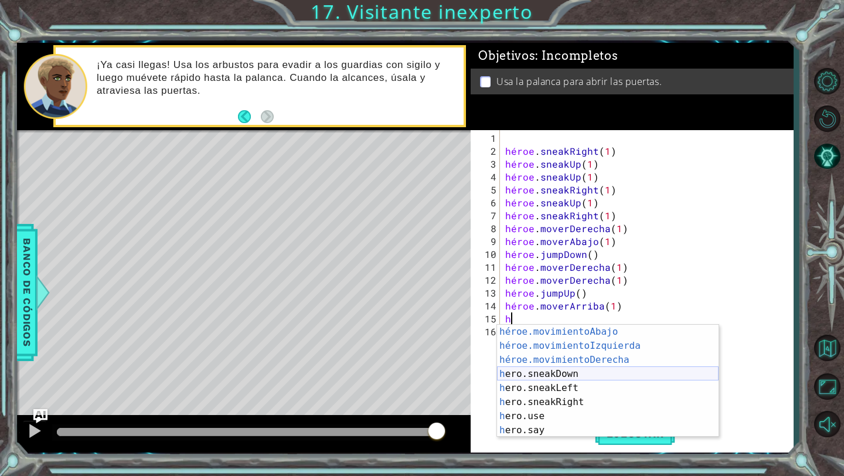
scroll to position [98, 0]
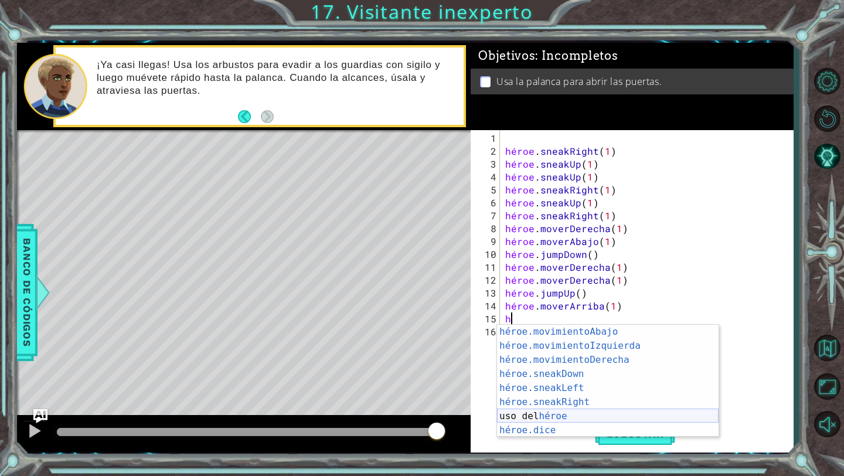
click at [562, 417] on div "héroe.movimientoAbajo ​ Toca Enter héroe.movimientoIzquierda ​ Toca Enter héroe…" at bounding box center [608, 395] width 222 height 141
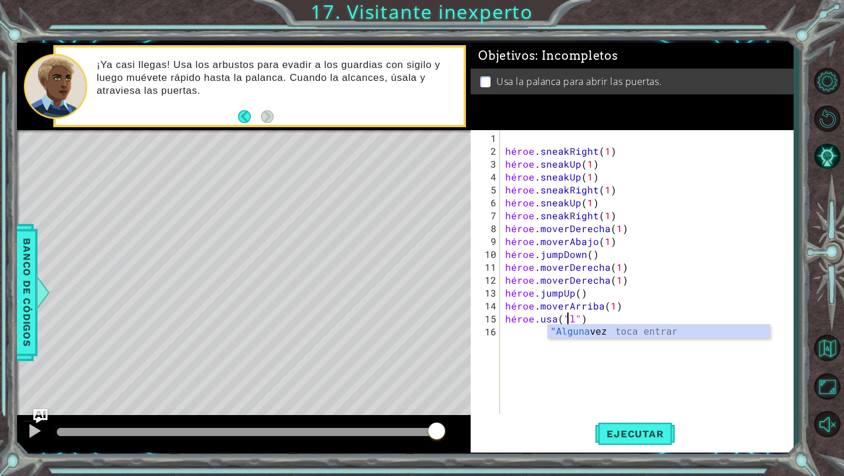
scroll to position [0, 4]
type textarea "hero.use("lever")"
click at [566, 379] on div "héroe . sneakRight ( 1 ) héroe . sneakUp ( 1 ) héroe . sneakUp ( 1 ) héroe . sn…" at bounding box center [649, 287] width 293 height 310
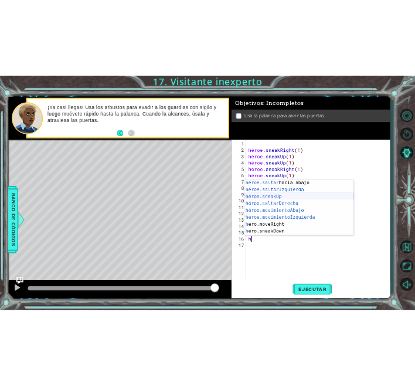
scroll to position [98, 0]
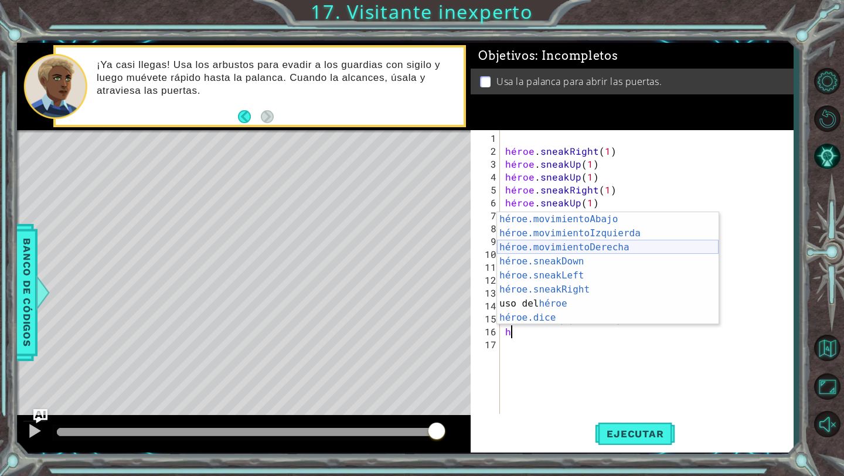
click at [577, 246] on div "héroe.movimientoAbajo ​ Toca Enter héroe.movimientoIzquierda ​ Toca Enter héroe…" at bounding box center [608, 282] width 222 height 141
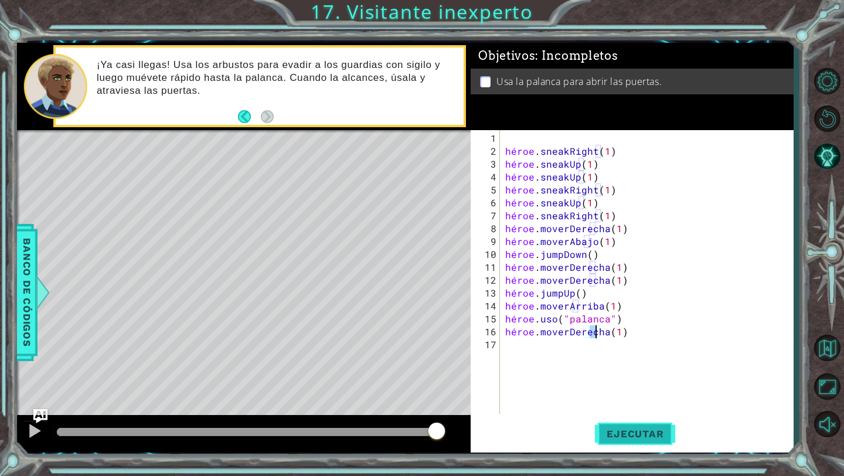
type textarea "hero.moveRight(1)"
click at [622, 430] on font "Ejecutar" at bounding box center [635, 434] width 57 height 12
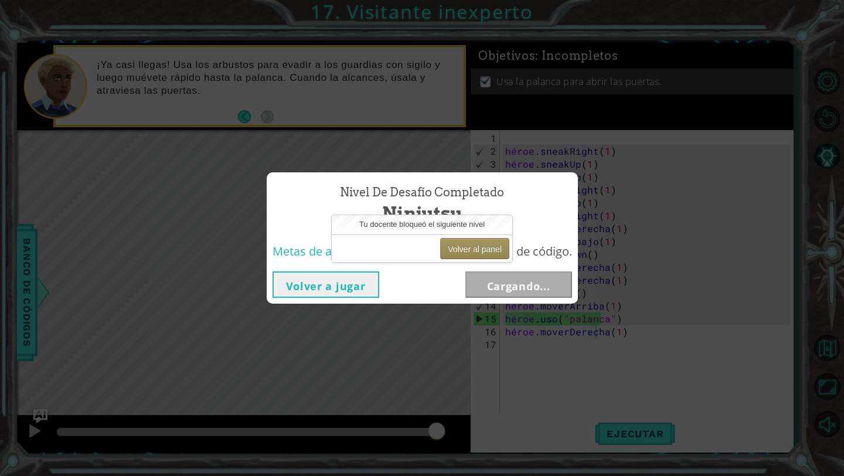
click at [357, 283] on font "Volver a jugar" at bounding box center [326, 286] width 80 height 14
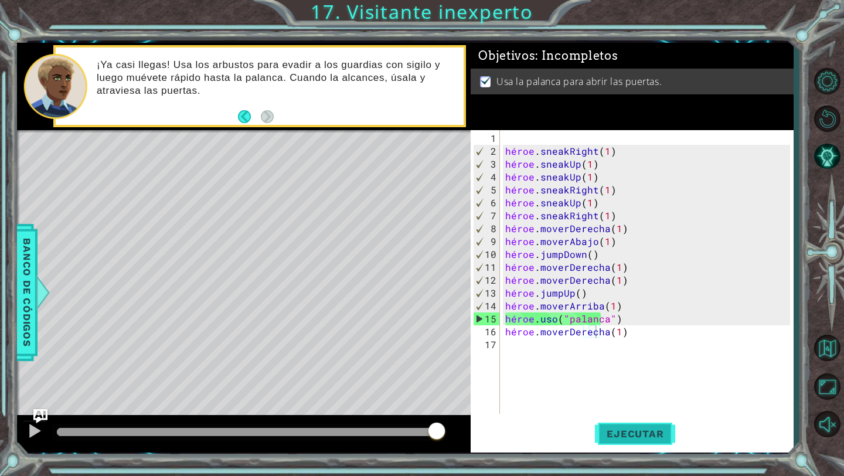
click at [618, 442] on button "Ejecutar" at bounding box center [635, 434] width 80 height 32
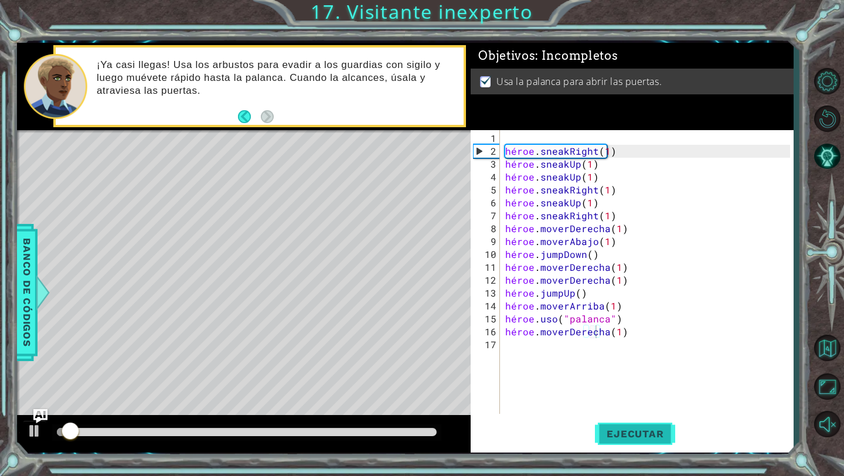
click at [618, 442] on button "Ejecutar" at bounding box center [635, 434] width 80 height 32
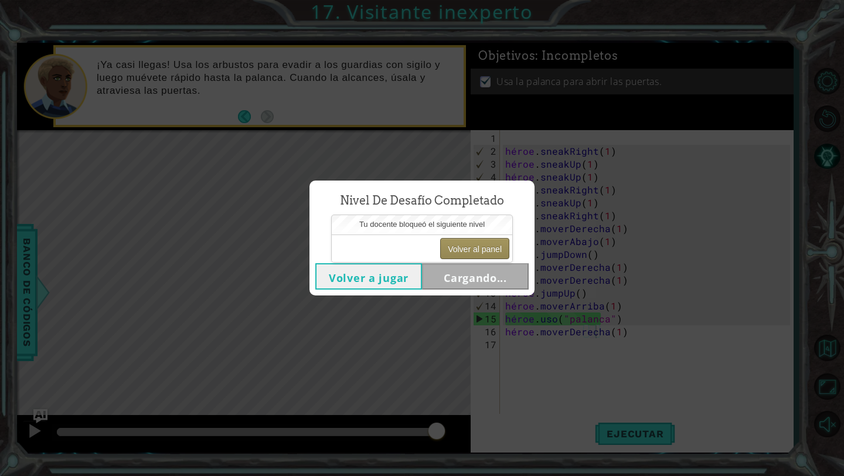
click at [464, 251] on font "Volver al panel" at bounding box center [475, 248] width 54 height 9
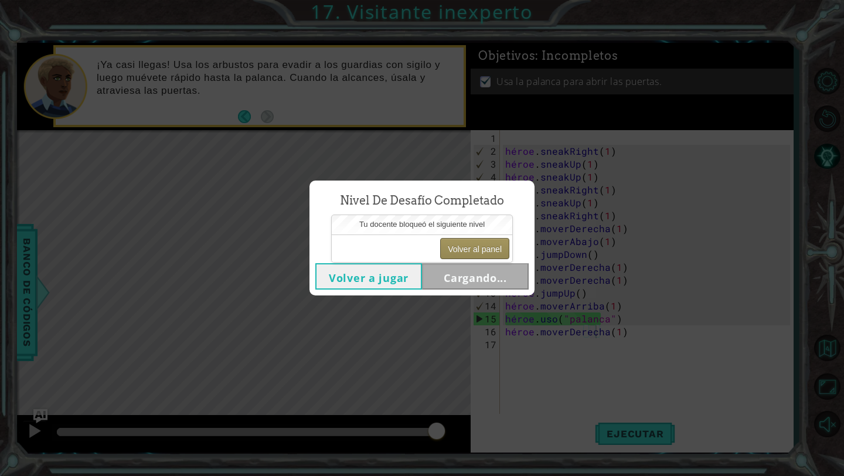
click at [464, 251] on font "Volver al panel" at bounding box center [475, 248] width 54 height 9
click at [480, 238] on button "Volver al panel" at bounding box center [474, 248] width 69 height 21
click at [480, 244] on font "Volver al panel" at bounding box center [475, 248] width 54 height 9
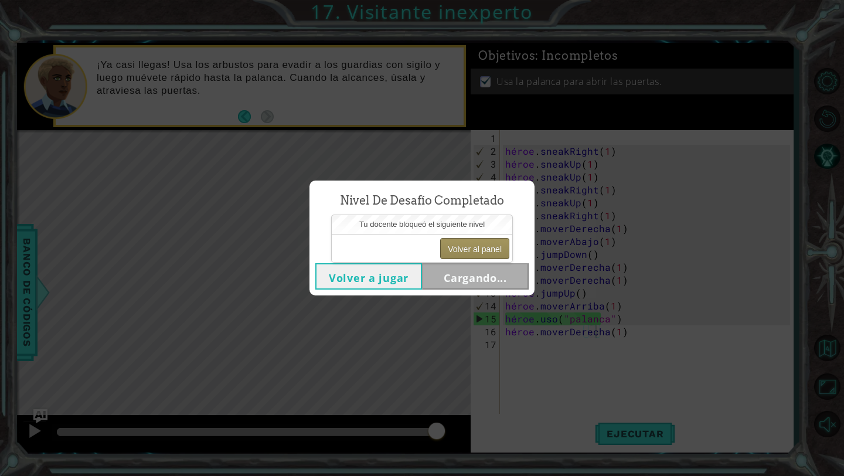
click at [461, 250] on font "Volver al panel" at bounding box center [475, 248] width 54 height 9
drag, startPoint x: 461, startPoint y: 250, endPoint x: 245, endPoint y: 154, distance: 236.7
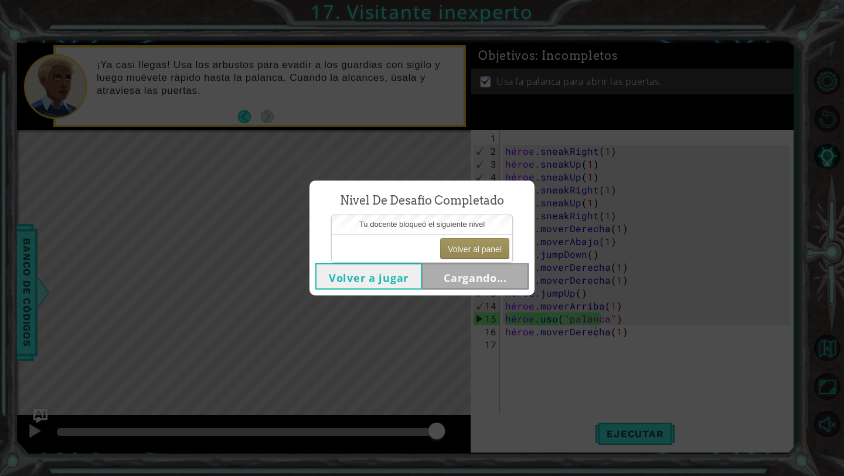
click at [251, 161] on body "1 [DEMOGRAPHIC_DATA] XXXXXXXXXXXXXXXXXXXXXXXXXXXXXXXXXXXXXXXXXXXXXXXXXXXXXXXXXX…" at bounding box center [422, 238] width 844 height 476
drag, startPoint x: 154, startPoint y: 74, endPoint x: 142, endPoint y: 73, distance: 12.4
click at [148, 69] on div "Nivel de desafío completado ninjutsu Volver a jugar Cargando..." at bounding box center [422, 238] width 844 height 476
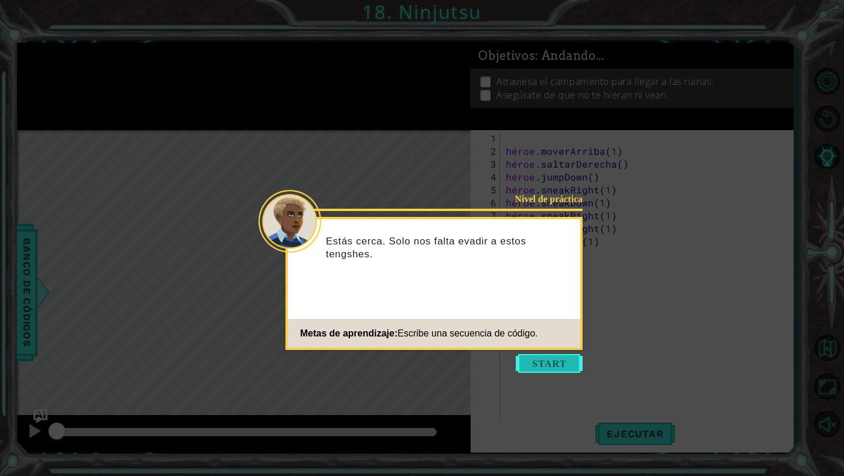
click at [556, 363] on button "Comenzar" at bounding box center [549, 363] width 67 height 19
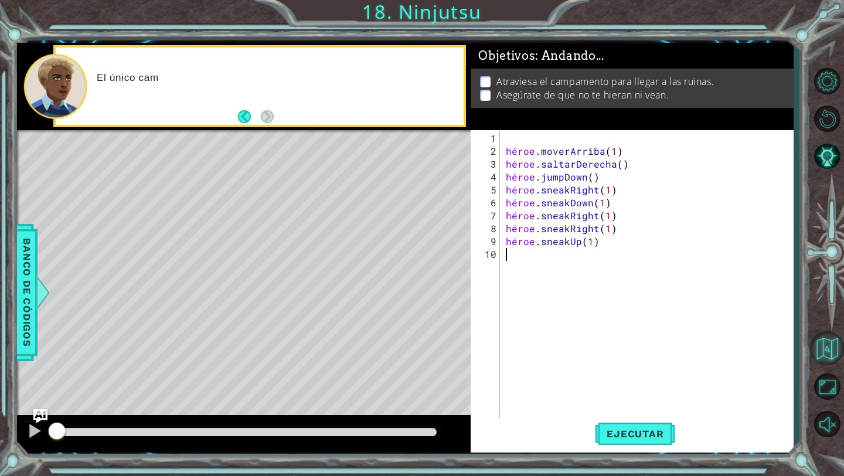
click at [821, 353] on button "Volver al mapa" at bounding box center [827, 348] width 34 height 34
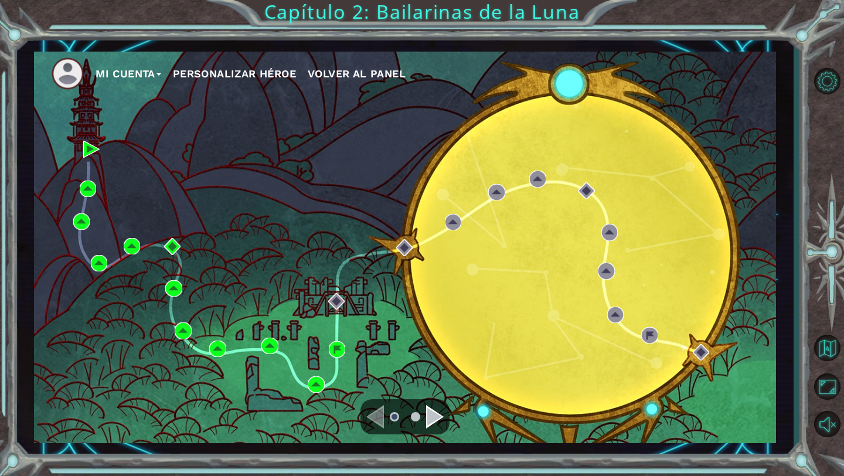
click at [380, 72] on font "Volver al panel" at bounding box center [357, 73] width 98 height 12
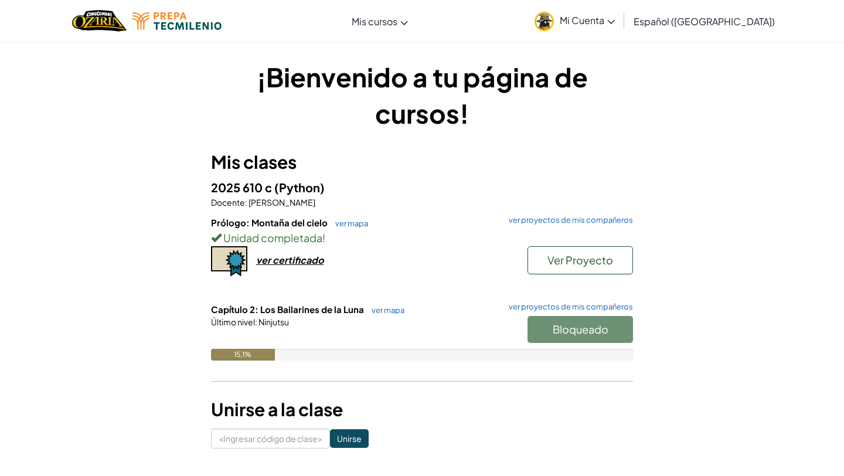
click at [621, 12] on link "Mi Cuenta" at bounding box center [575, 20] width 92 height 37
